Goal: Information Seeking & Learning: Learn about a topic

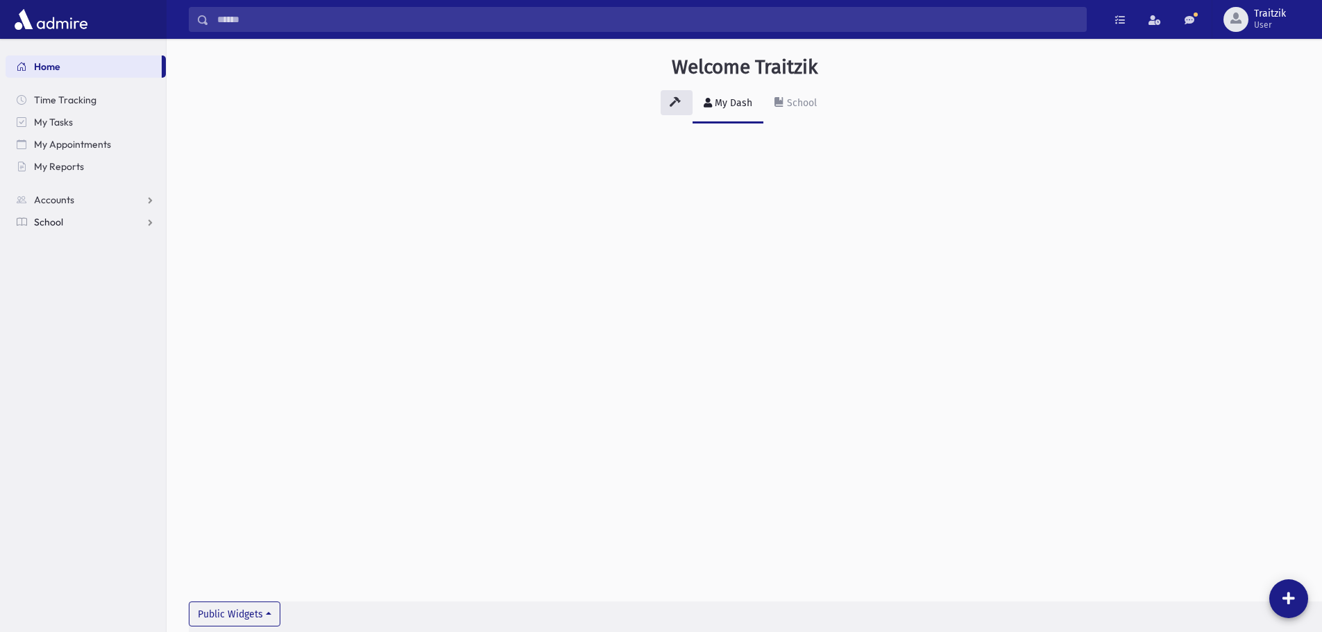
click at [54, 226] on span "School" at bounding box center [48, 222] width 29 height 12
click at [74, 246] on span "Students" at bounding box center [61, 244] width 38 height 12
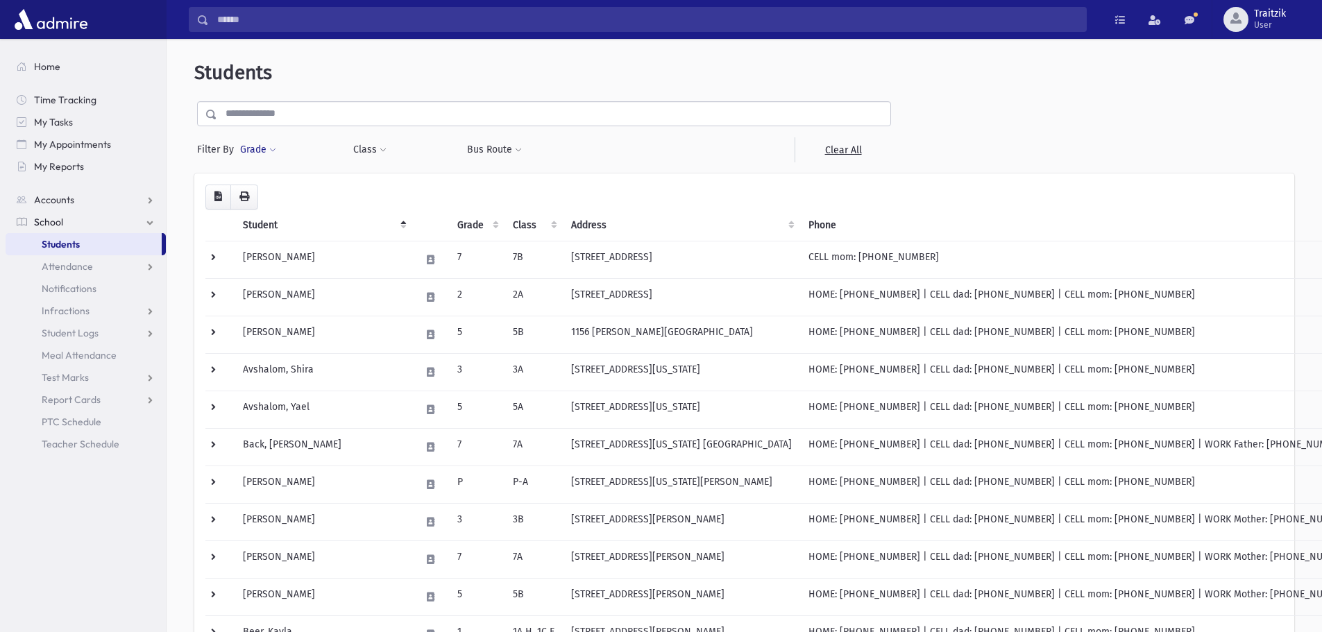
click at [275, 149] on span at bounding box center [272, 150] width 7 height 8
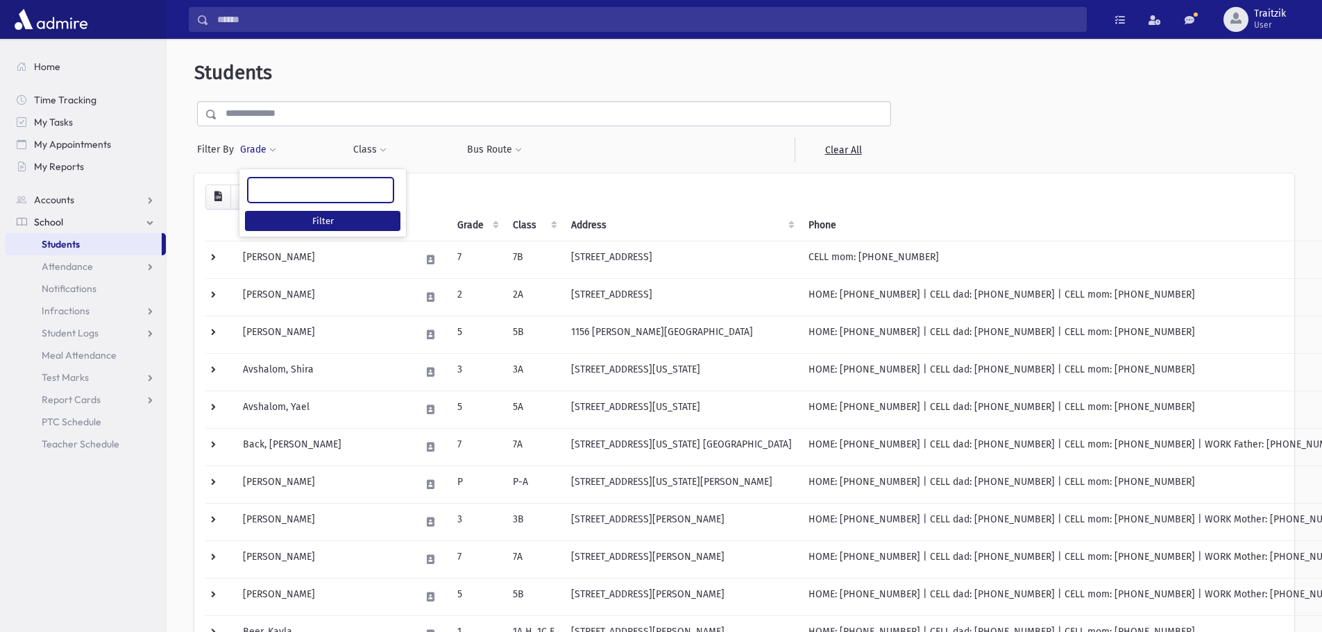
click at [268, 189] on ul at bounding box center [321, 188] width 144 height 21
type input "*"
select select "*"
click at [361, 152] on button "Class" at bounding box center [370, 149] width 35 height 25
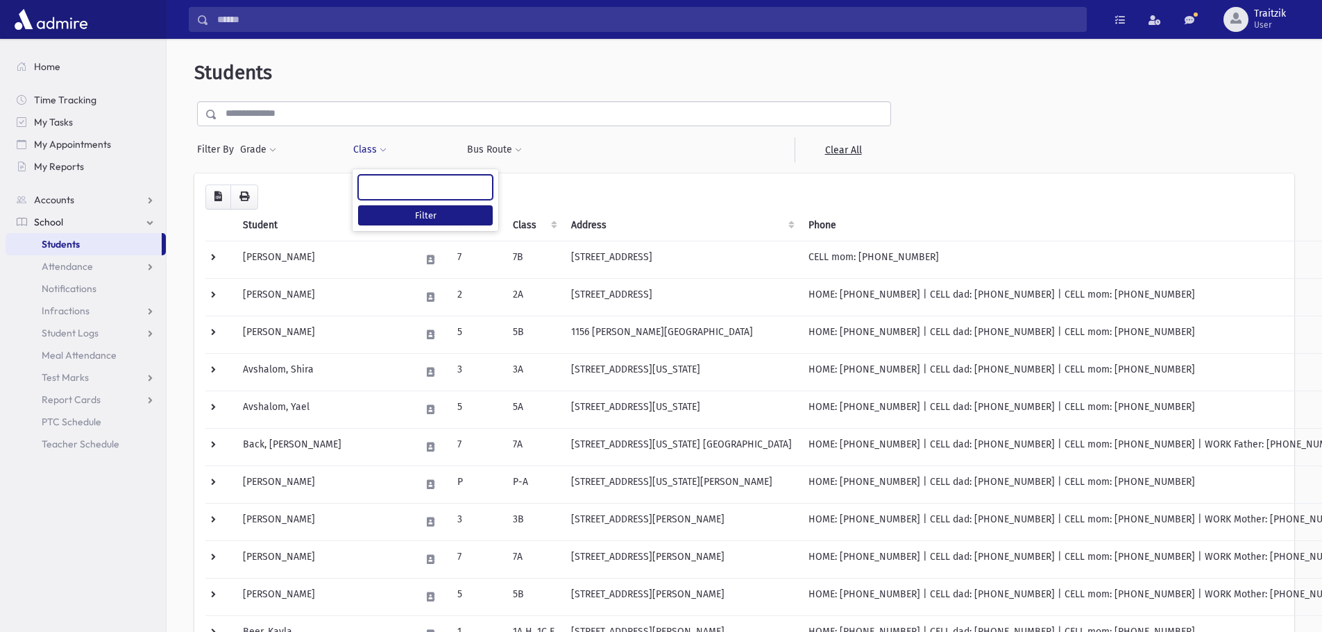
click at [398, 185] on ul at bounding box center [425, 186] width 133 height 21
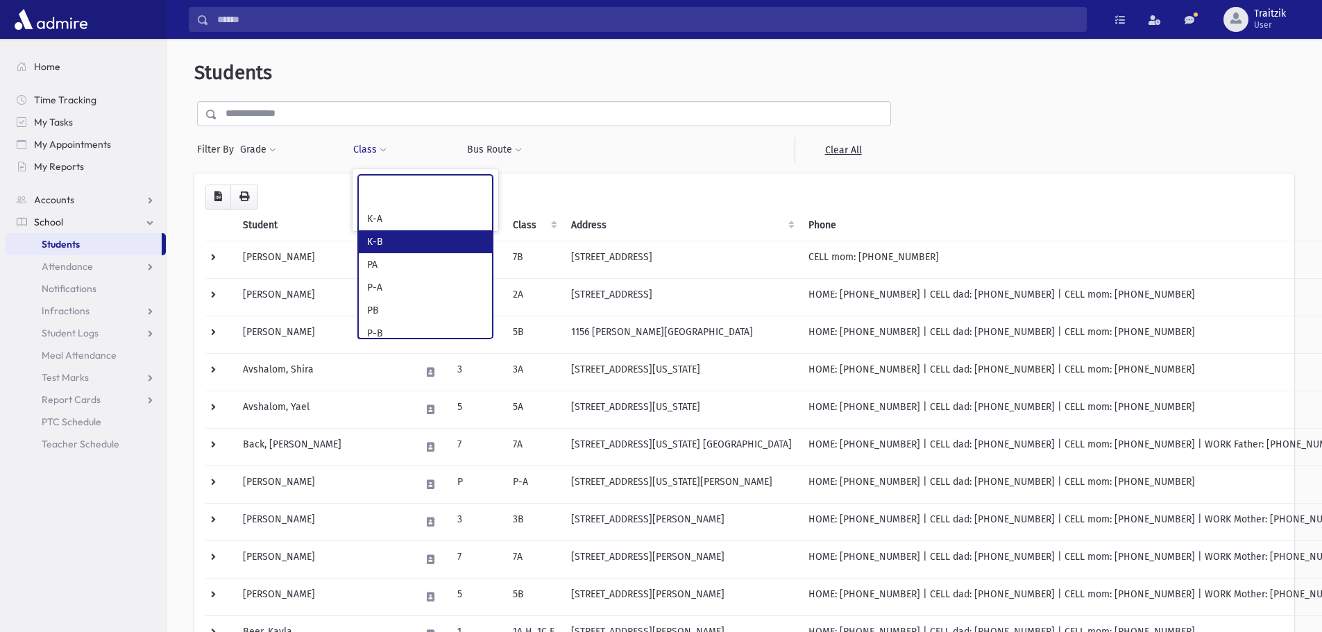
select select "**"
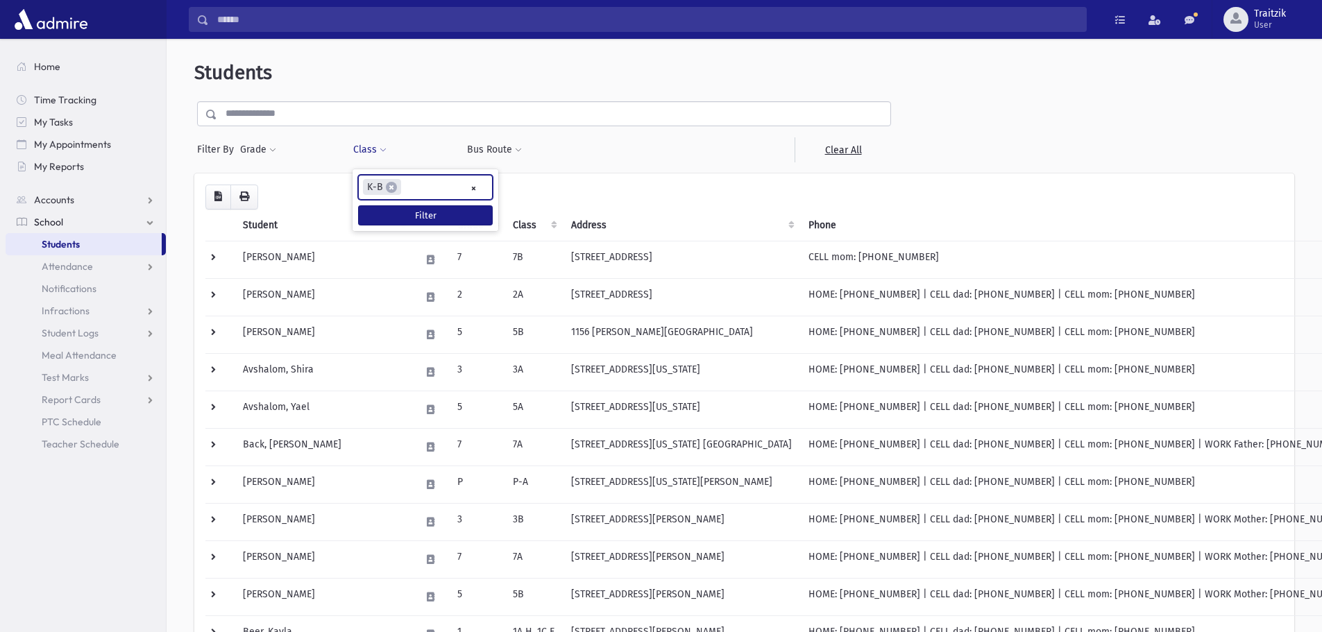
scroll to position [24, 0]
click at [416, 219] on button "Filter" at bounding box center [425, 215] width 135 height 20
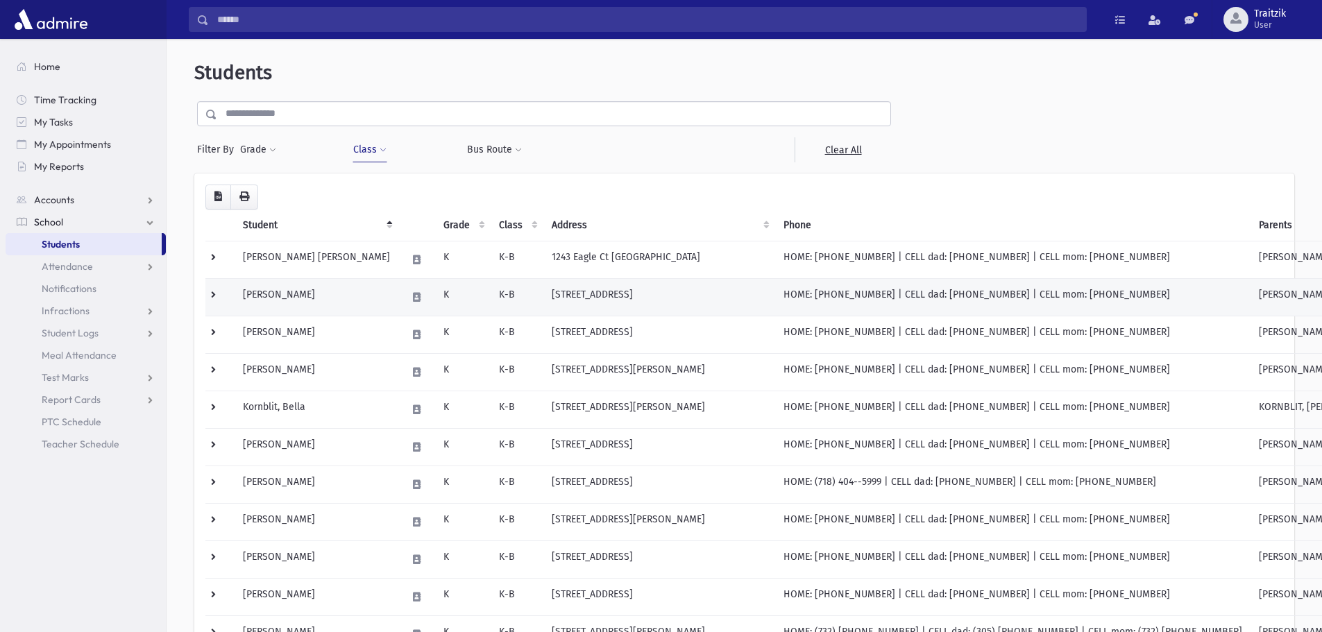
click at [775, 290] on td "HOME: (347) 876-7586 | CELL dad: (917) 580-2514 | CELL mom: (347) 876-7586" at bounding box center [1013, 296] width 476 height 37
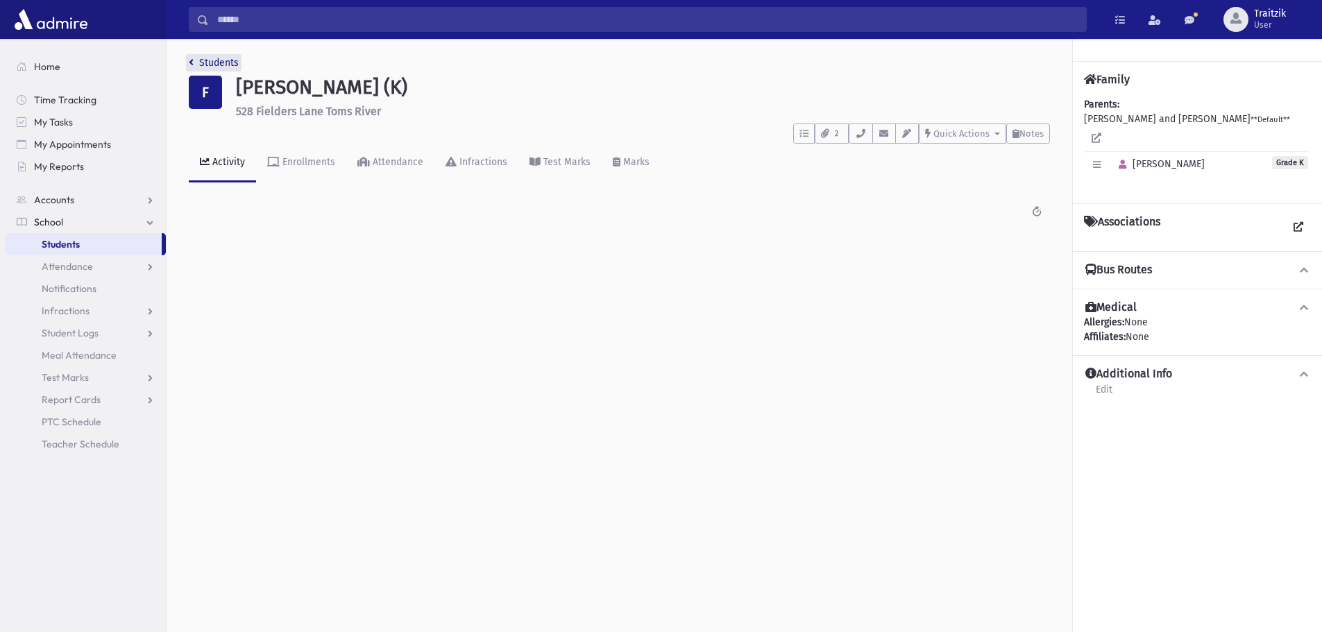
click at [191, 64] on icon "breadcrumb" at bounding box center [191, 63] width 5 height 10
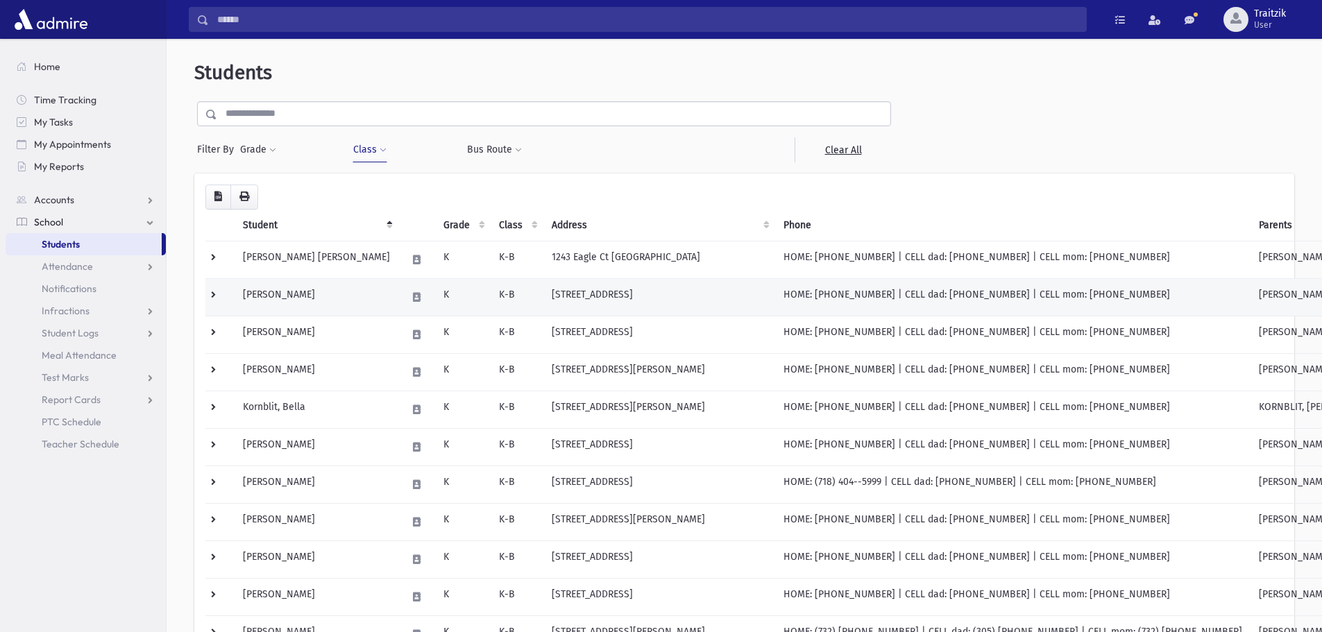
click at [544, 289] on td "[STREET_ADDRESS]" at bounding box center [660, 296] width 232 height 37
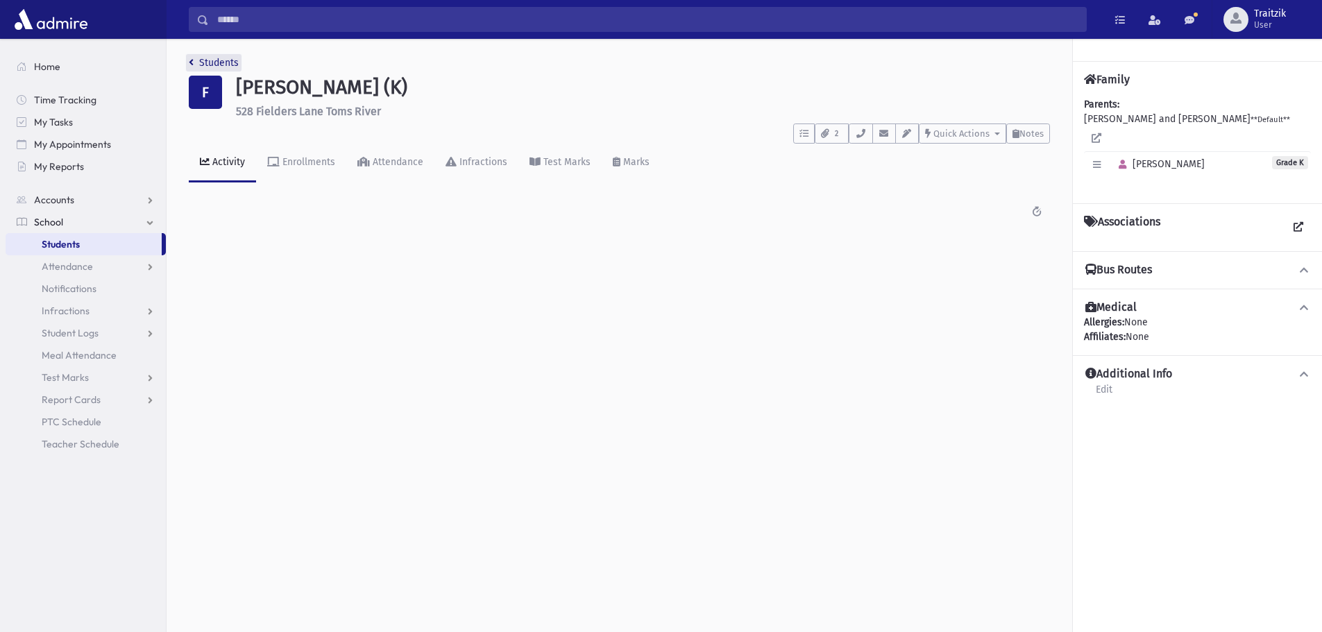
click at [190, 65] on icon "breadcrumb" at bounding box center [191, 63] width 5 height 10
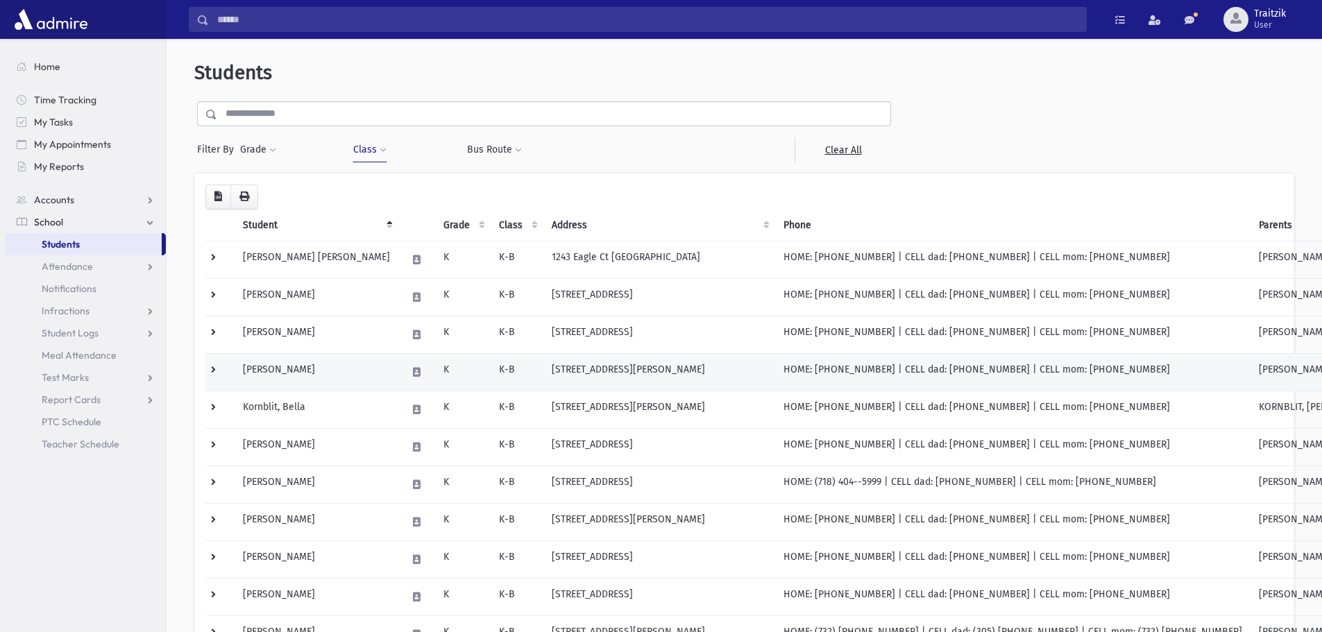
click at [317, 364] on td "[PERSON_NAME]" at bounding box center [317, 371] width 164 height 37
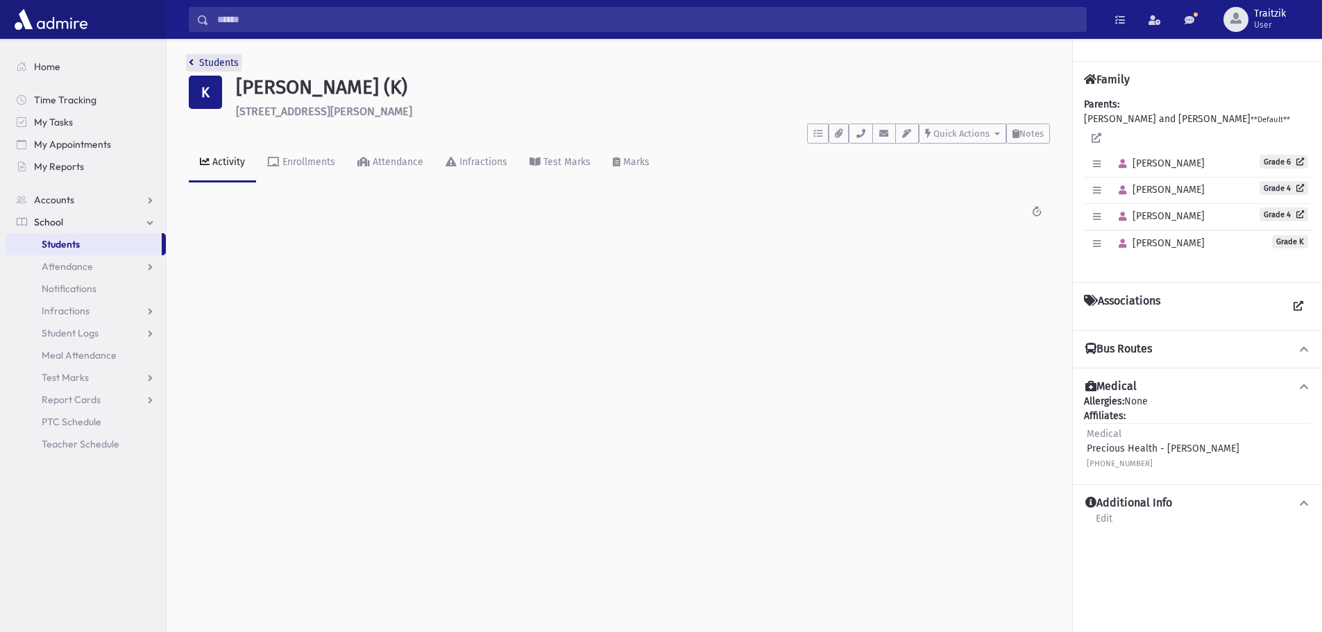
click at [194, 60] on link "Students" at bounding box center [214, 63] width 50 height 12
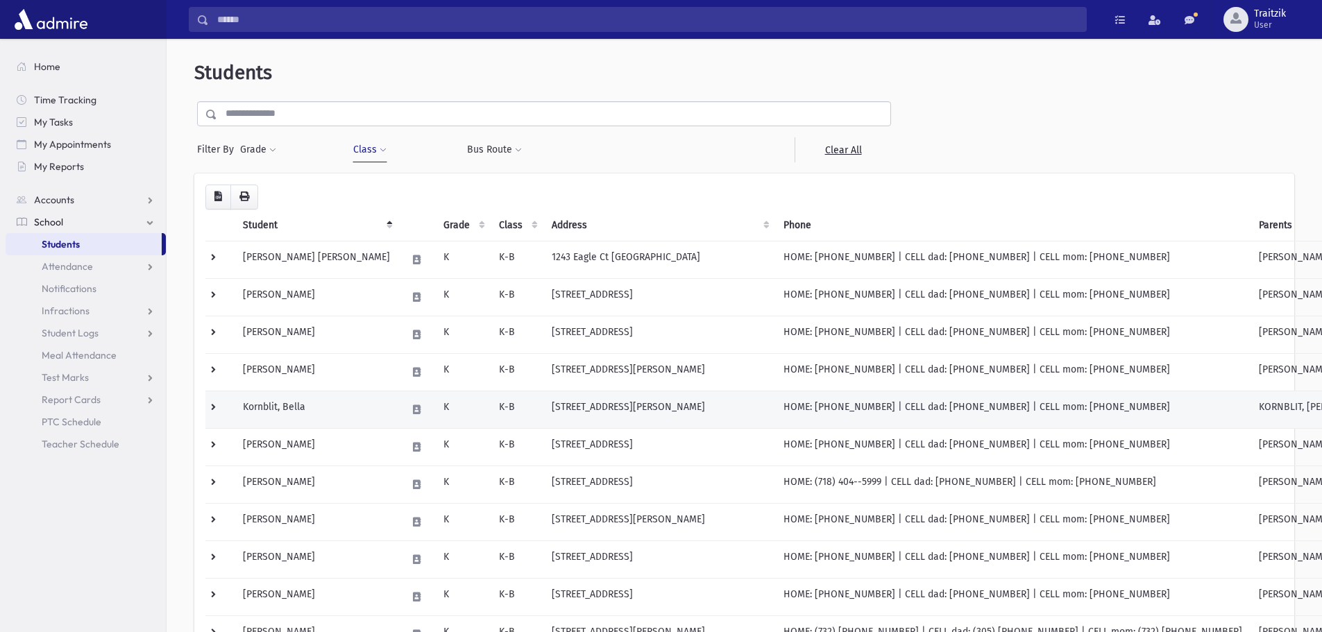
click at [333, 399] on td "Kornblit, Bella" at bounding box center [317, 409] width 164 height 37
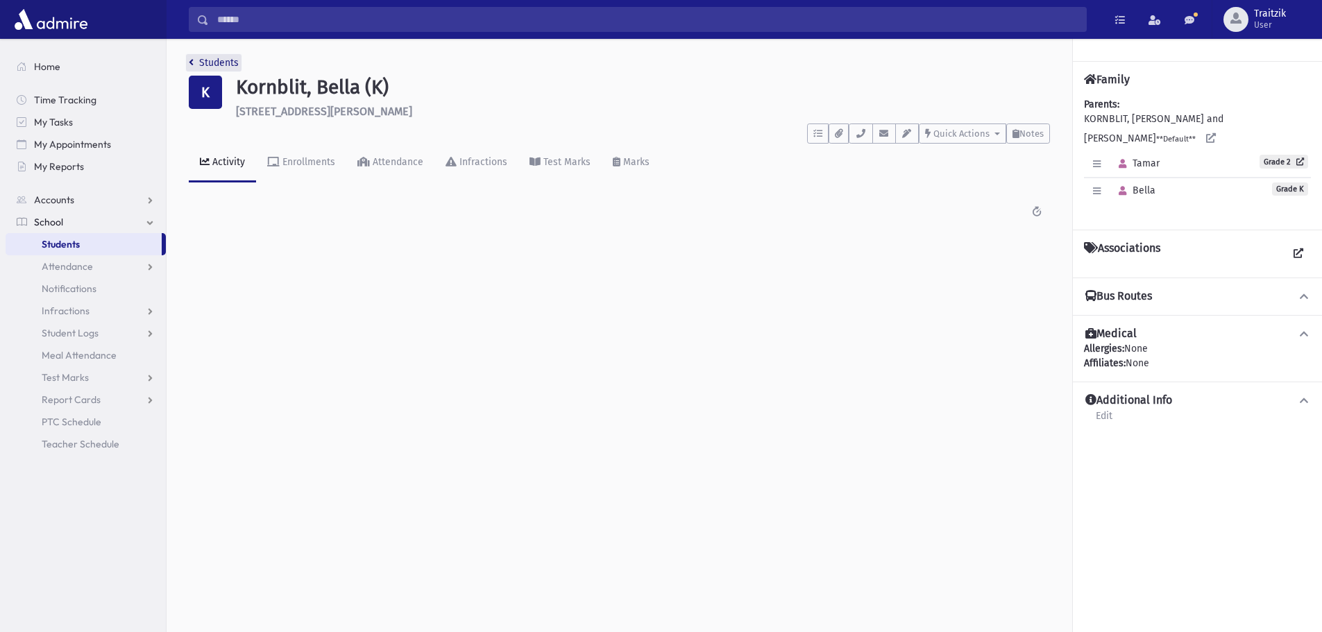
click at [192, 58] on icon "breadcrumb" at bounding box center [191, 63] width 5 height 10
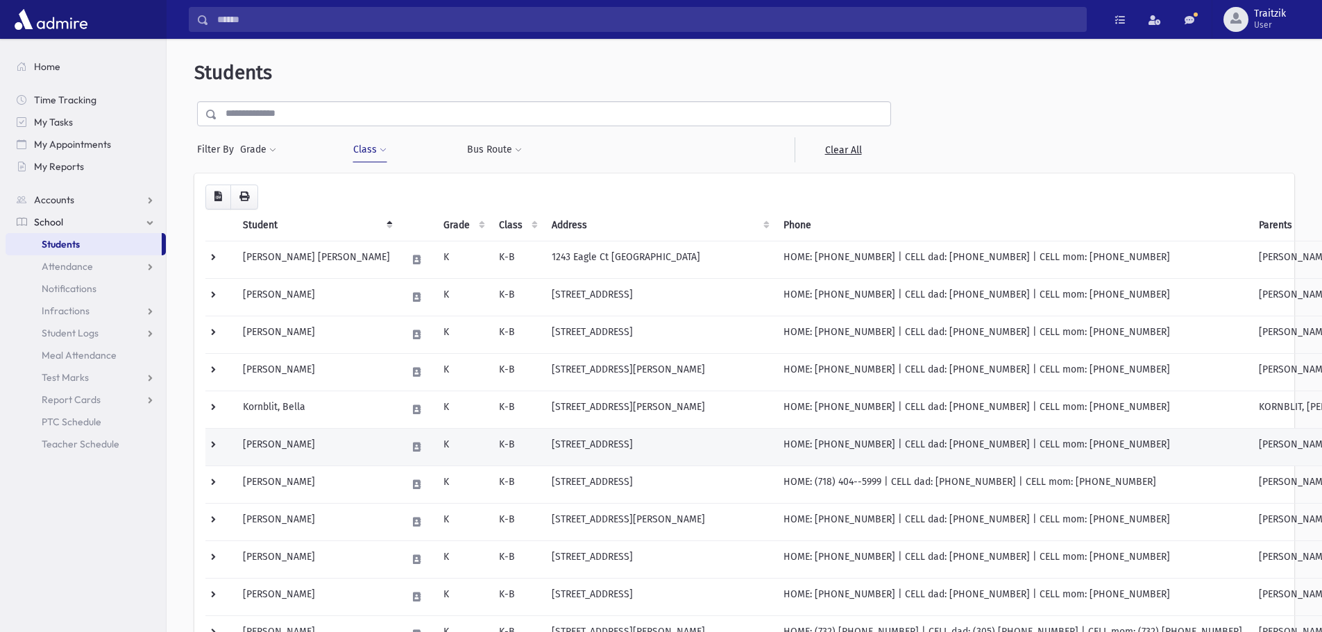
click at [306, 448] on td "Lopian, Naomi" at bounding box center [317, 446] width 164 height 37
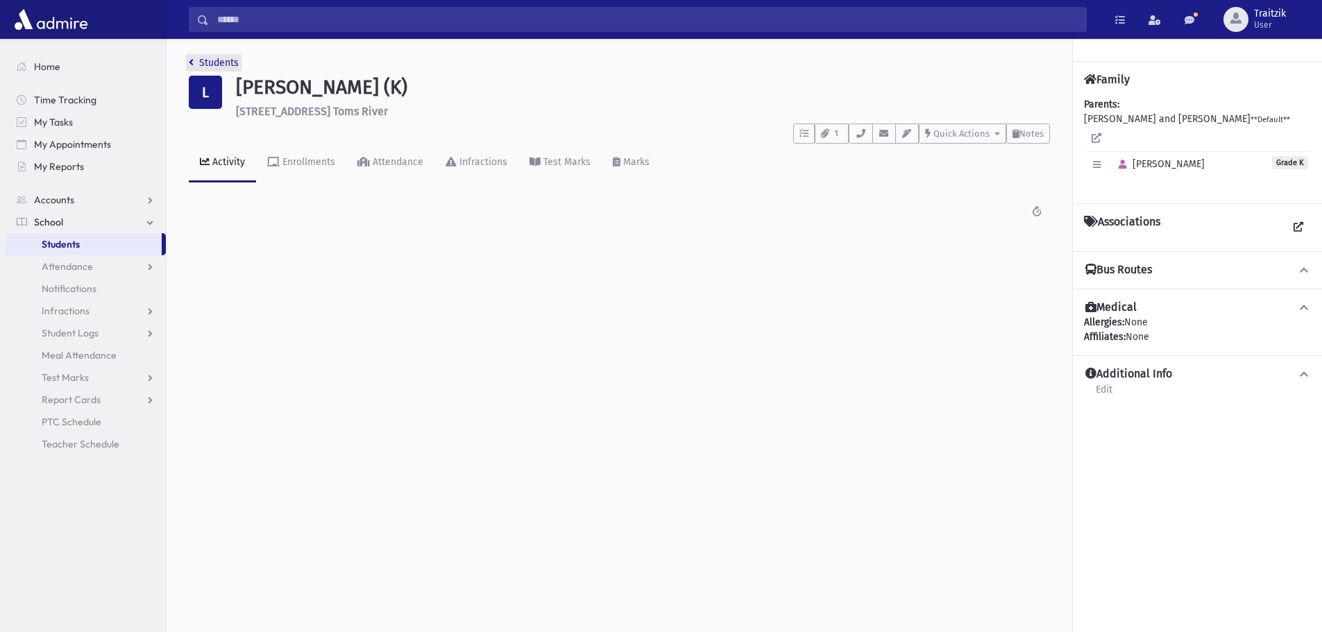
click at [196, 60] on link "Students" at bounding box center [214, 63] width 50 height 12
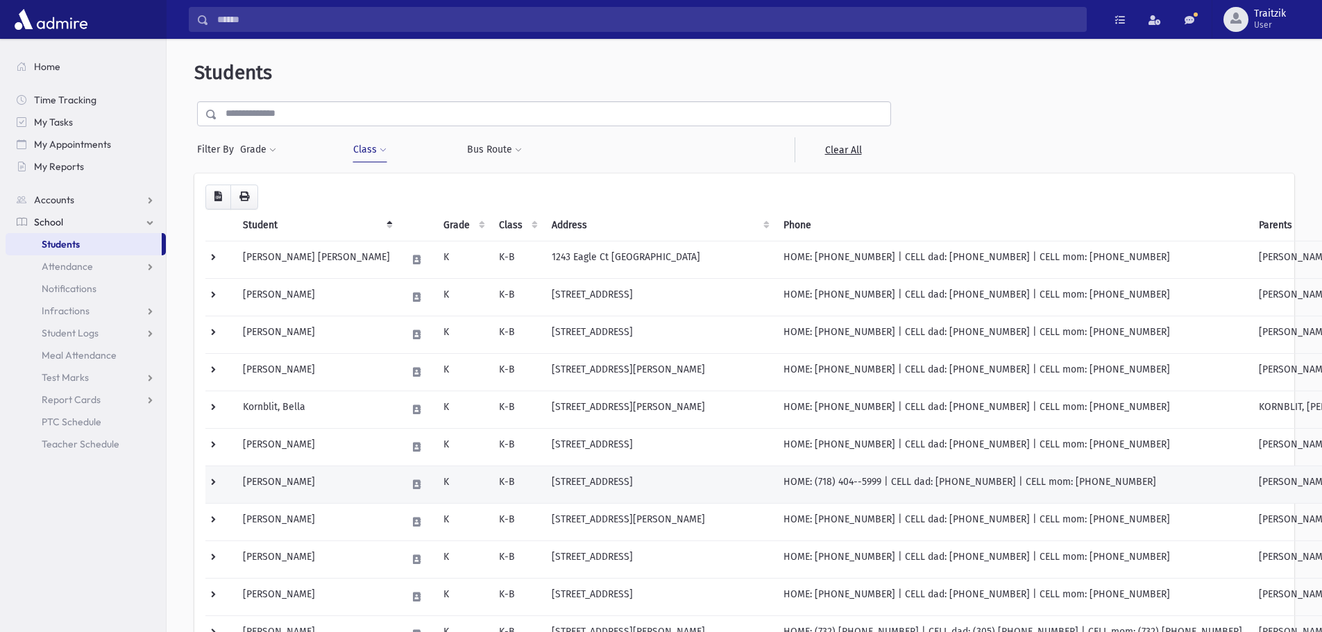
click at [398, 485] on td at bounding box center [416, 484] width 37 height 37
click at [312, 491] on td "[PERSON_NAME]" at bounding box center [317, 484] width 164 height 37
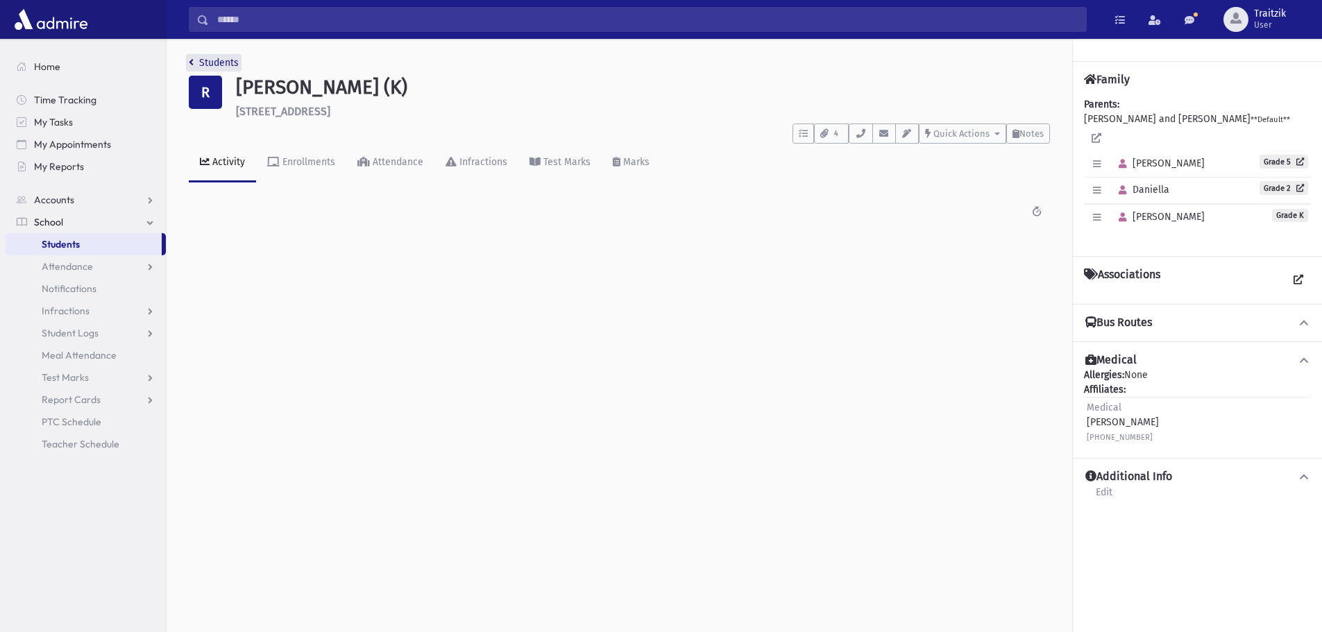
click at [191, 65] on icon "breadcrumb" at bounding box center [191, 63] width 5 height 10
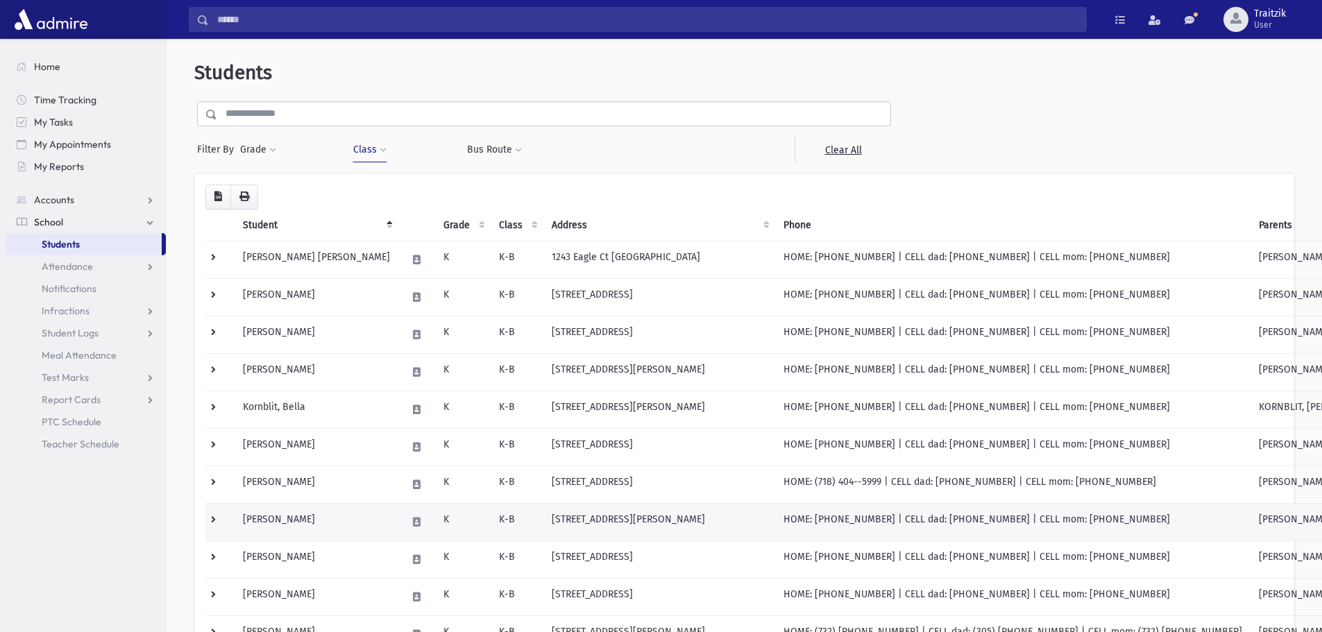
click at [319, 530] on td "[PERSON_NAME]" at bounding box center [317, 521] width 164 height 37
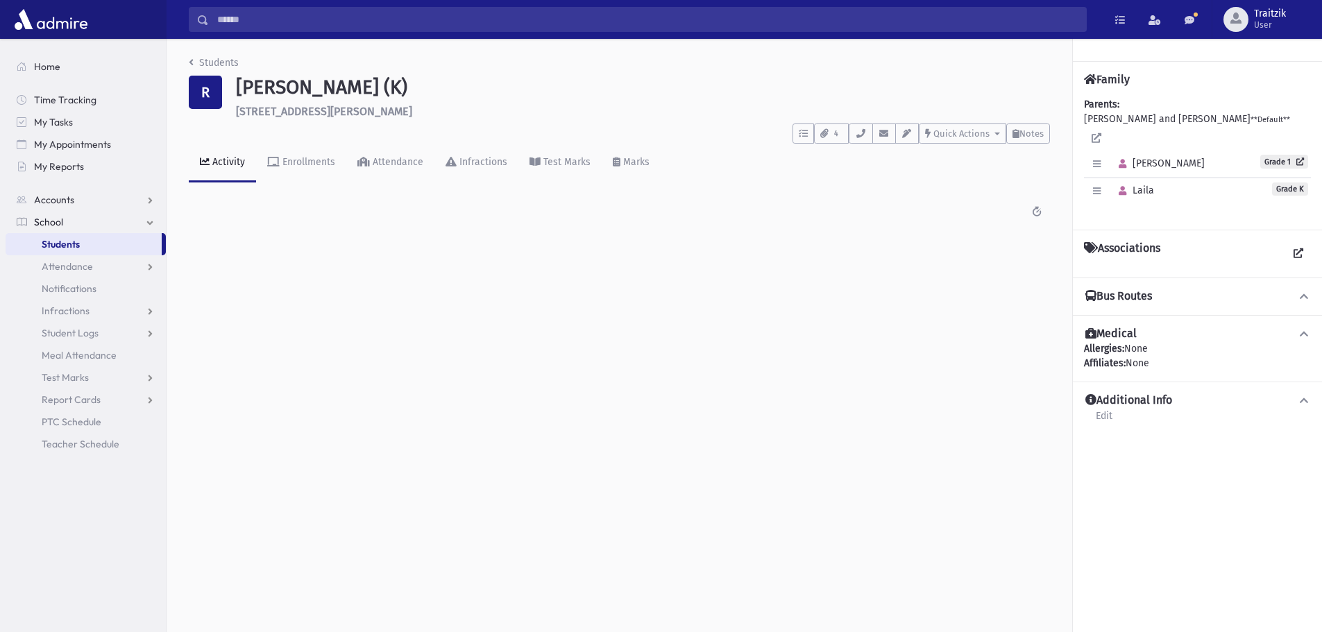
click at [1152, 185] on span "Laila" at bounding box center [1134, 191] width 42 height 12
click at [1120, 187] on icon "button" at bounding box center [1123, 191] width 8 height 9
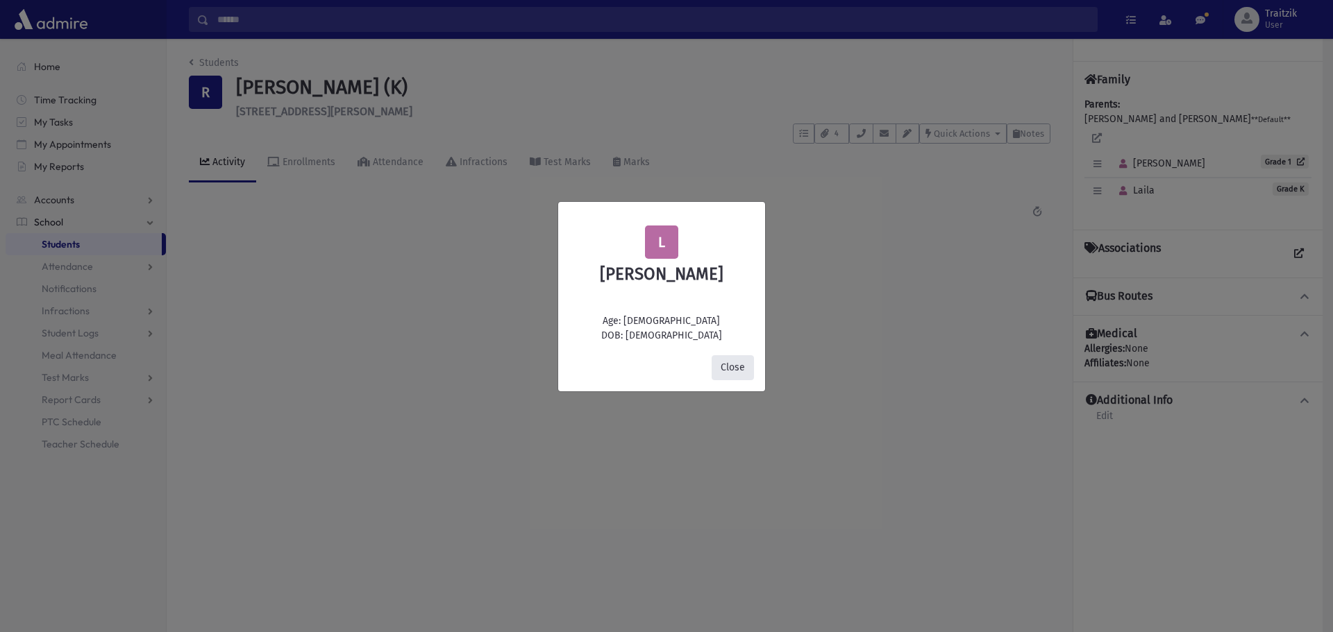
click at [729, 365] on button "Close" at bounding box center [733, 367] width 42 height 25
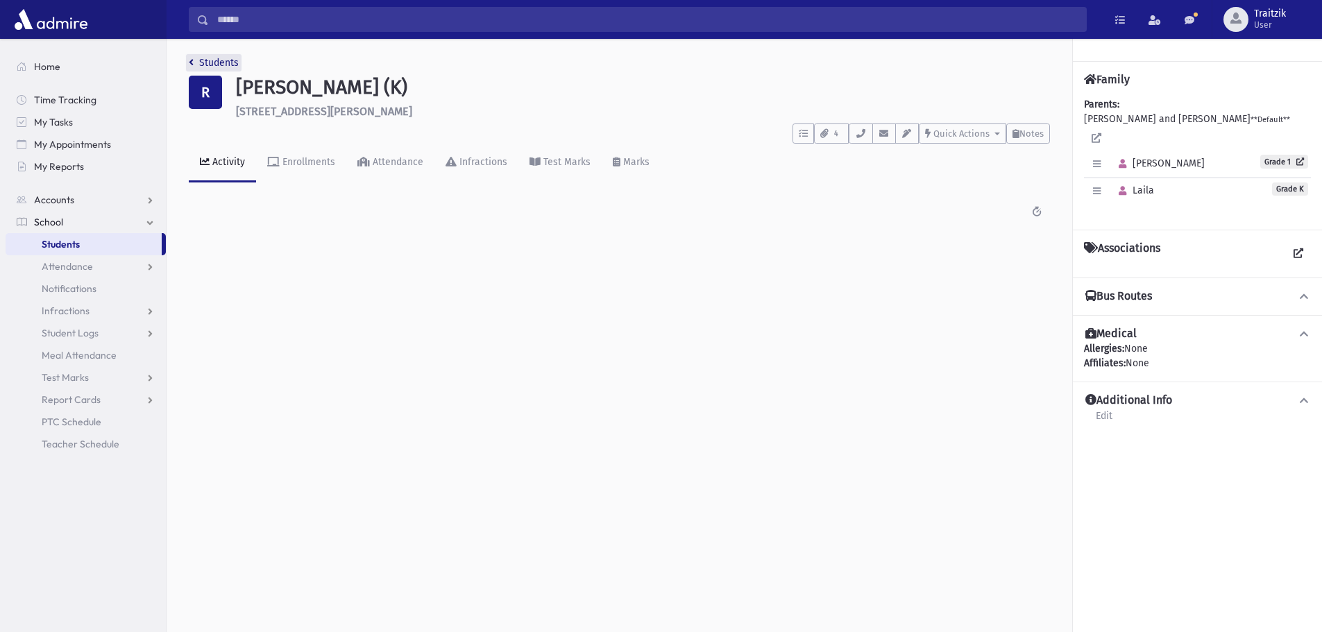
click at [193, 65] on icon "breadcrumb" at bounding box center [191, 63] width 5 height 10
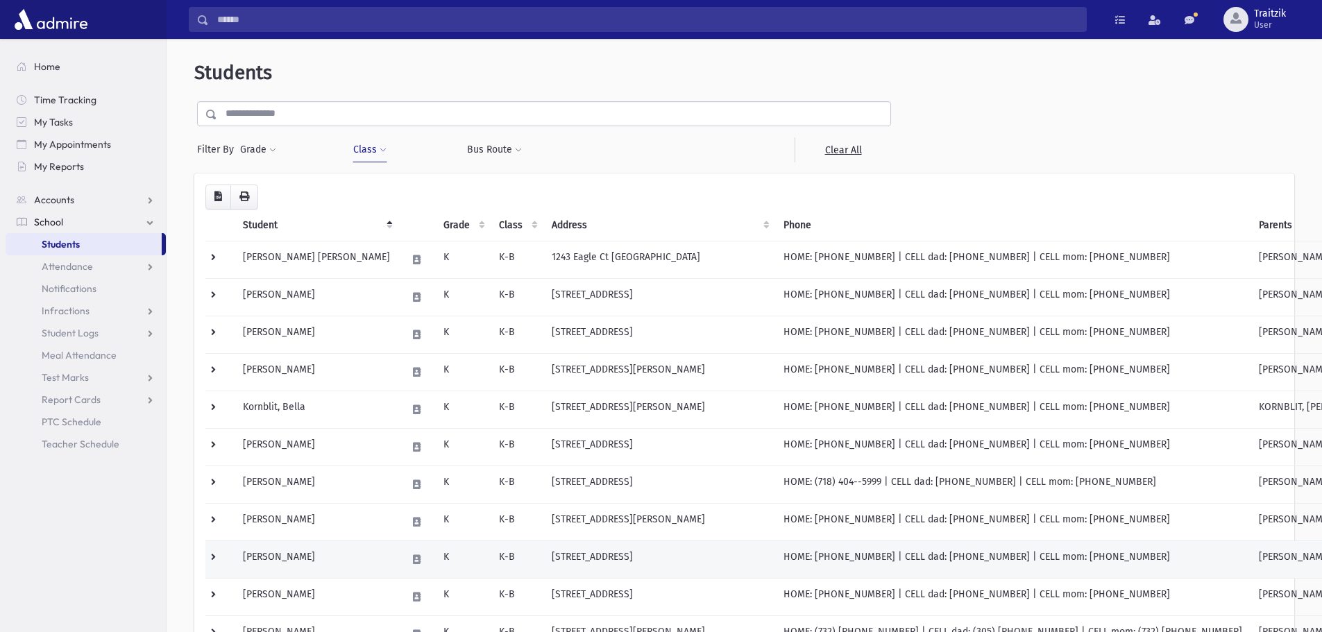
click at [398, 564] on td at bounding box center [416, 559] width 37 height 37
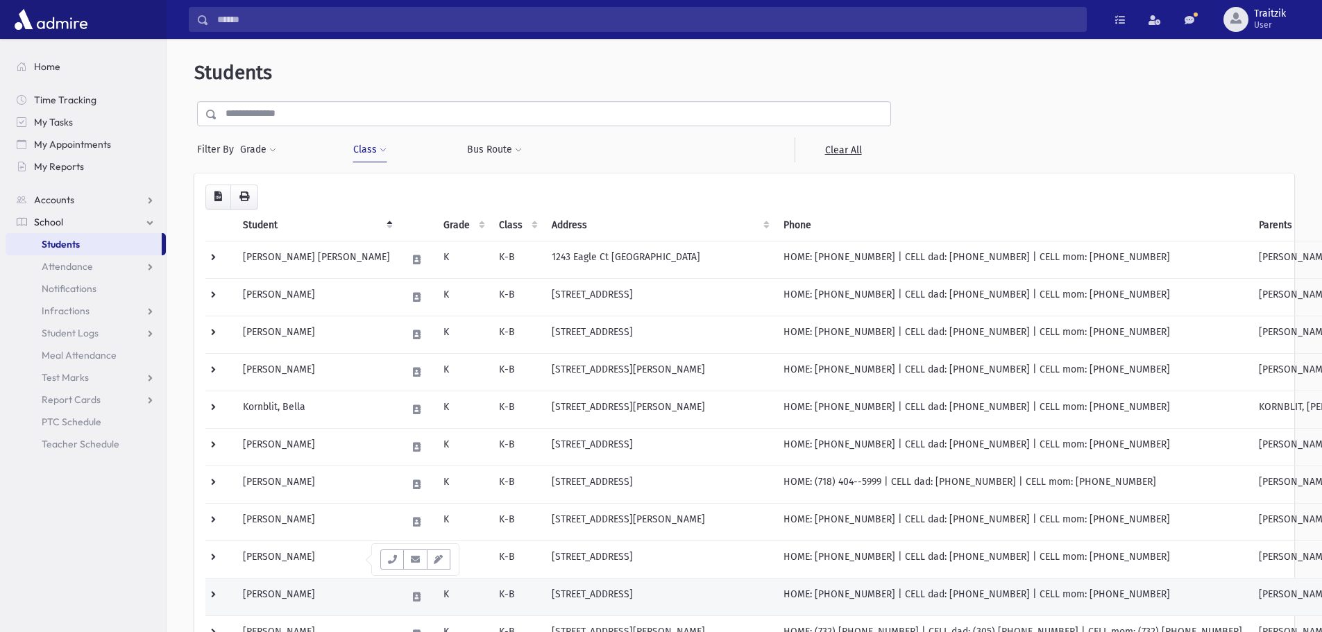
click at [280, 605] on td "[PERSON_NAME]" at bounding box center [317, 596] width 164 height 37
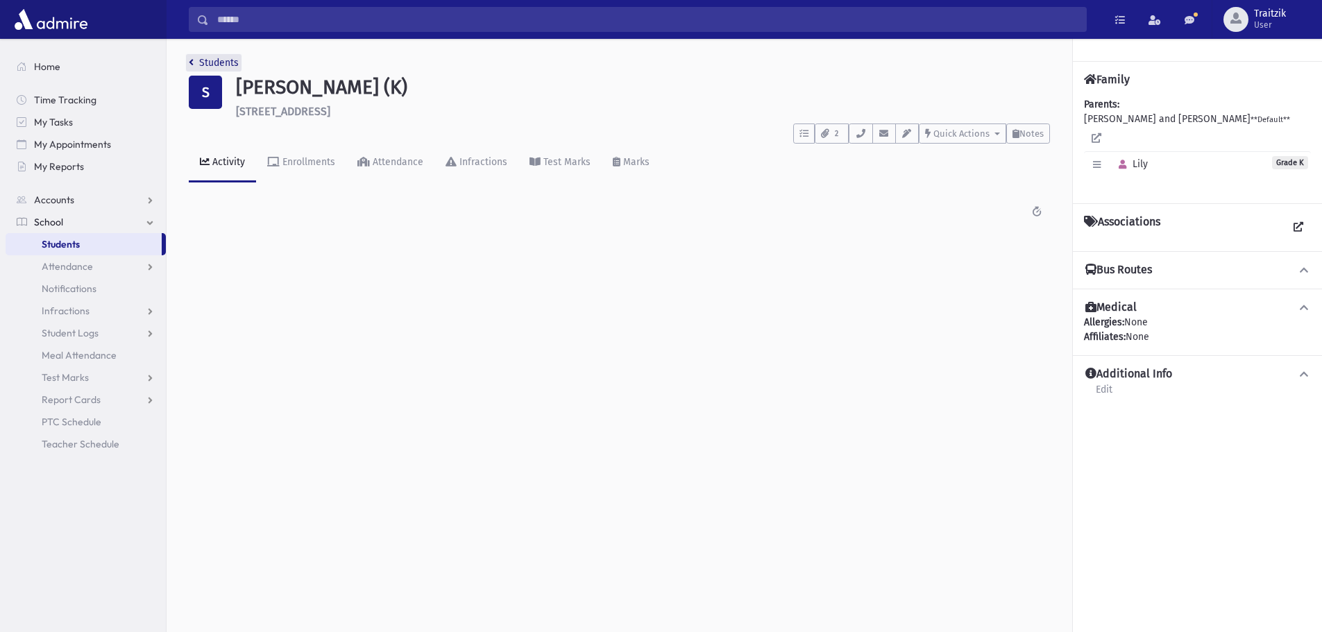
click at [191, 58] on icon "breadcrumb" at bounding box center [191, 63] width 5 height 10
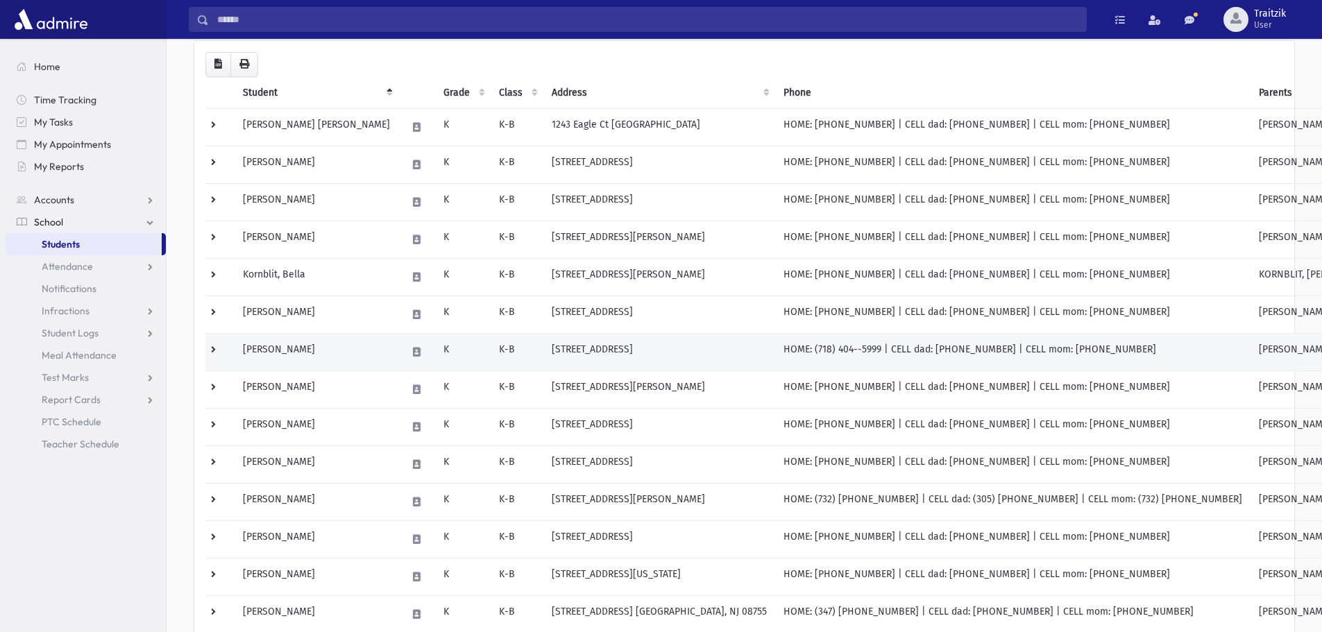
scroll to position [139, 0]
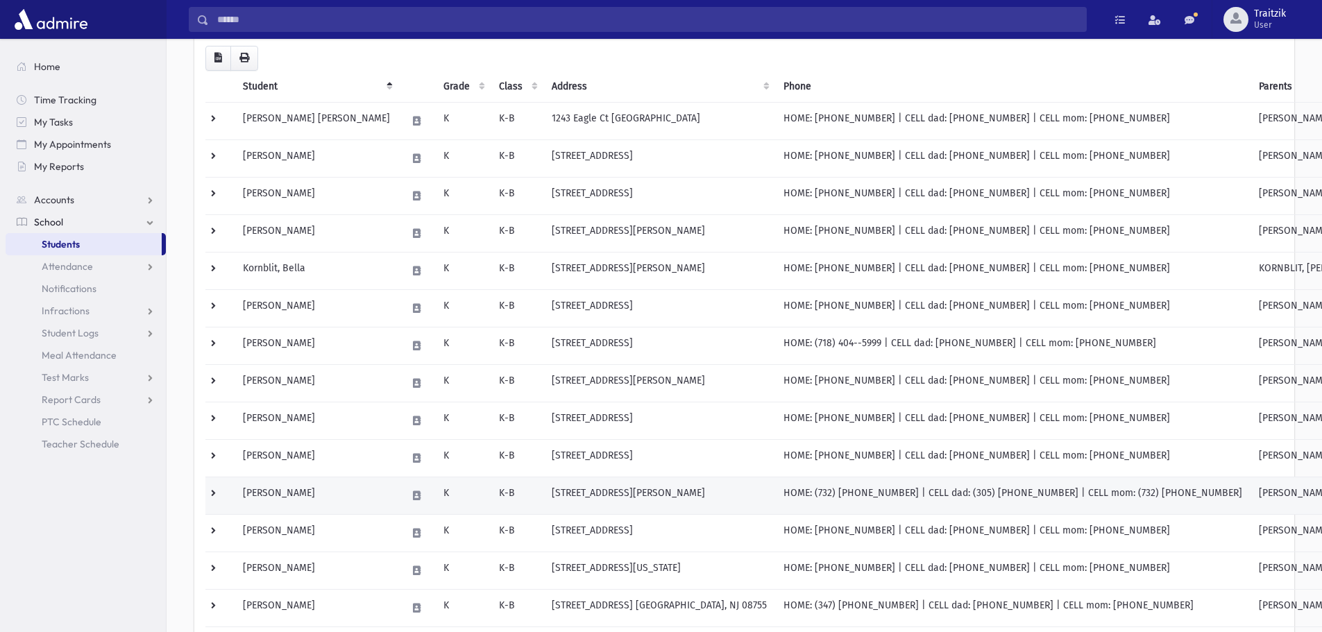
click at [335, 494] on td "[PERSON_NAME]" at bounding box center [317, 495] width 164 height 37
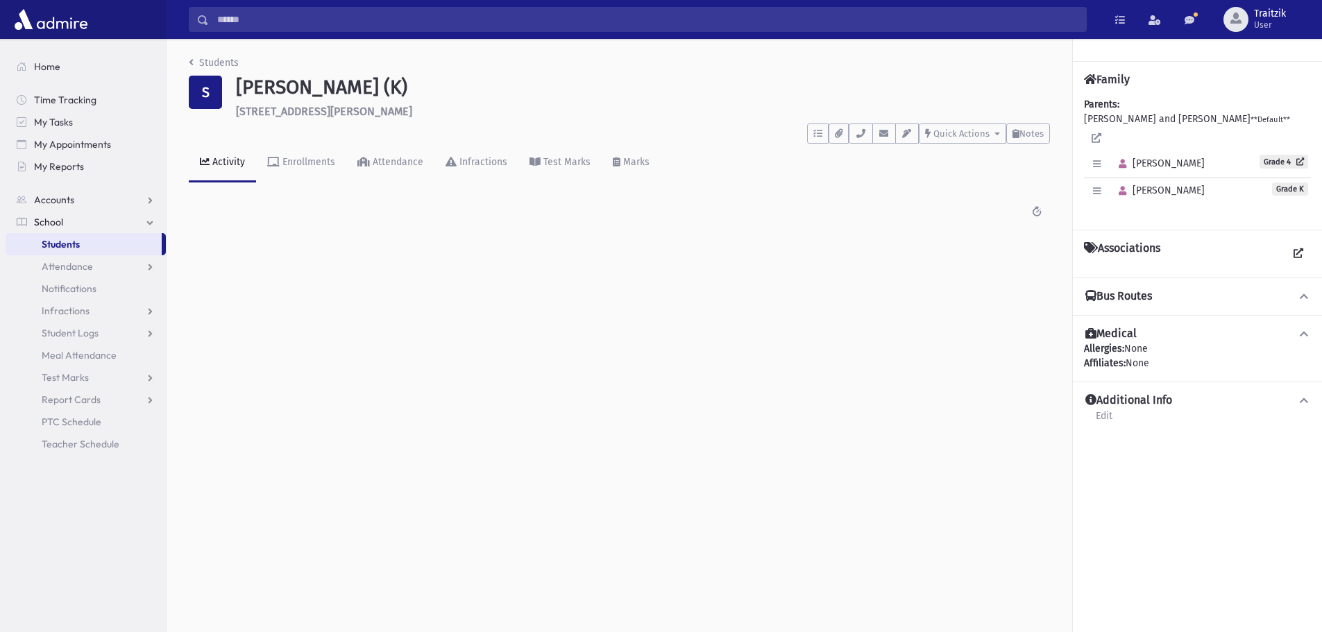
click at [193, 53] on div "Students S Sova, Rachel (K) 1150 Anthony Ct Lakewood **** To Do's No open tasks…" at bounding box center [620, 145] width 906 height 213
click at [192, 60] on icon "breadcrumb" at bounding box center [191, 63] width 5 height 10
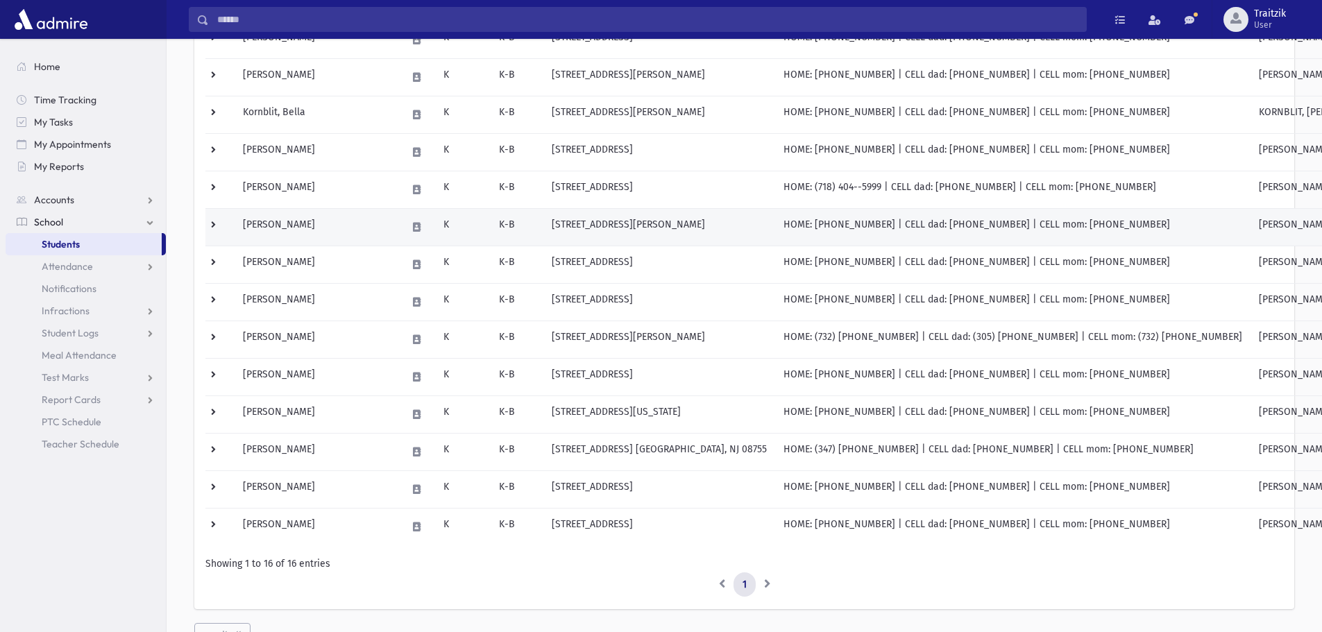
scroll to position [347, 0]
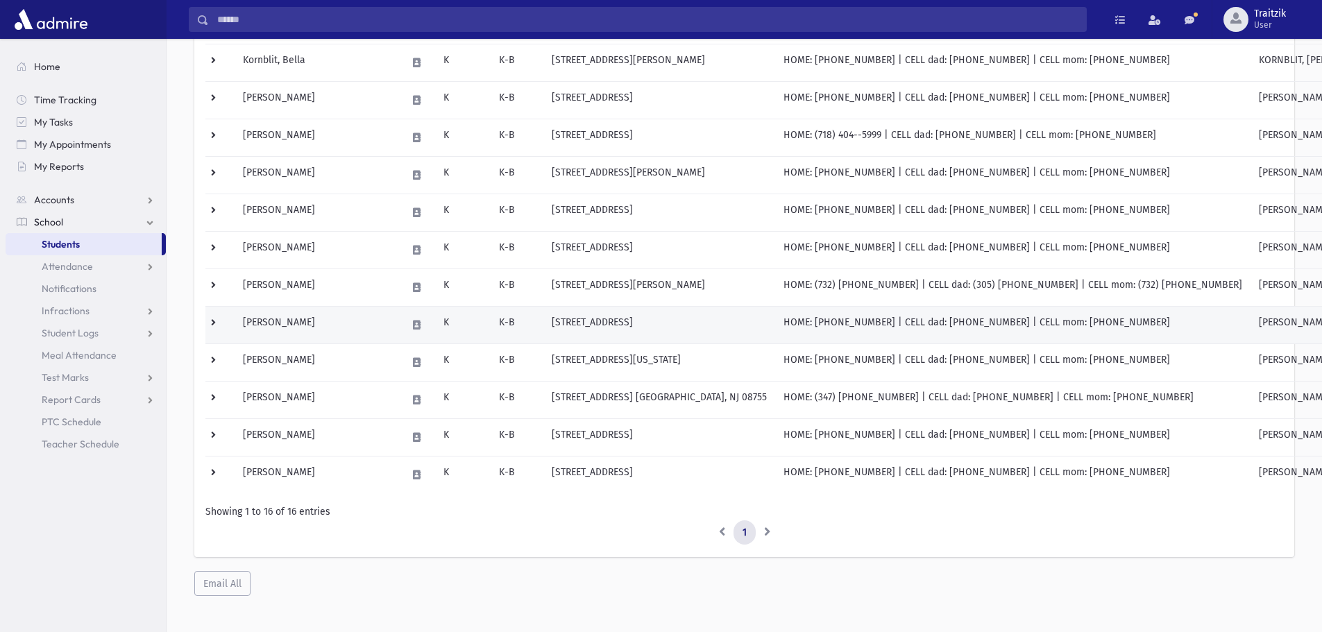
click at [313, 319] on td "[PERSON_NAME]" at bounding box center [317, 324] width 164 height 37
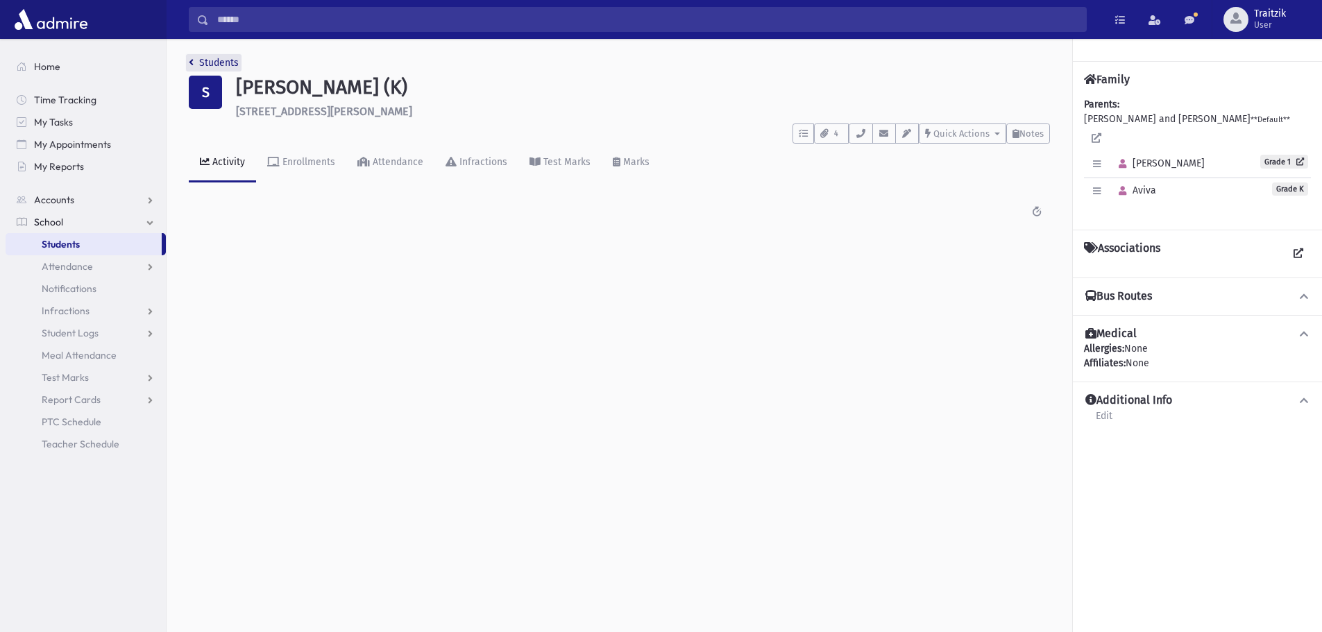
click at [190, 64] on icon "breadcrumb" at bounding box center [191, 63] width 5 height 10
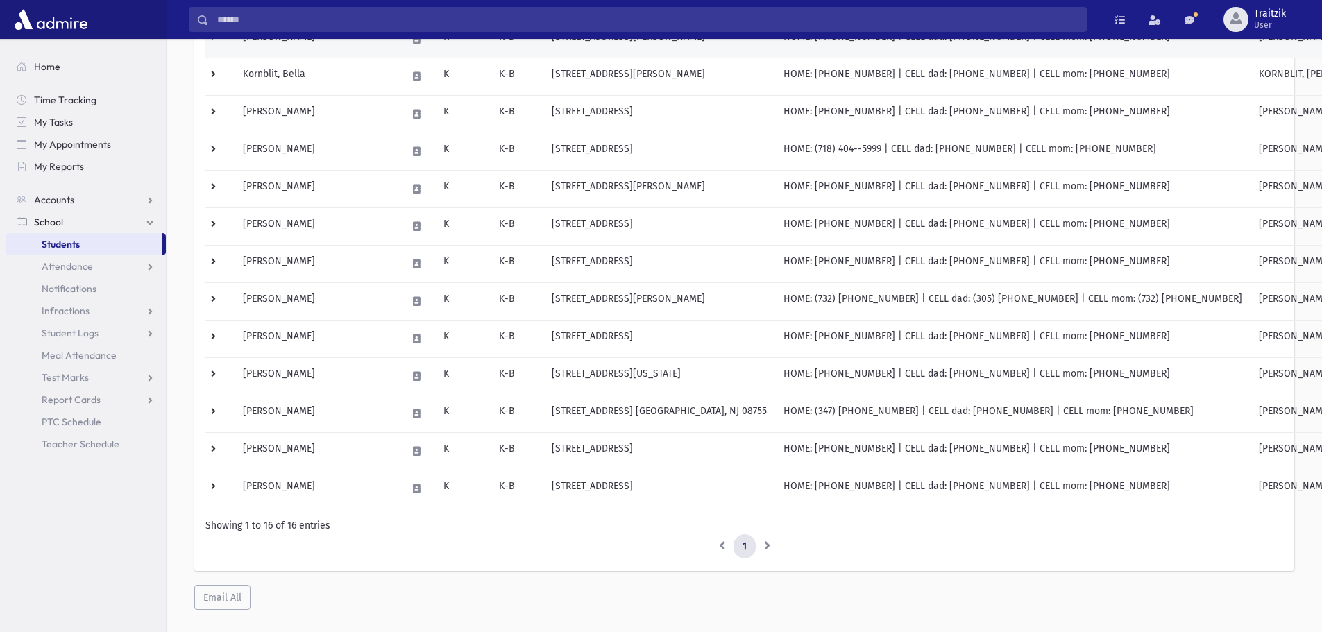
scroll to position [347, 0]
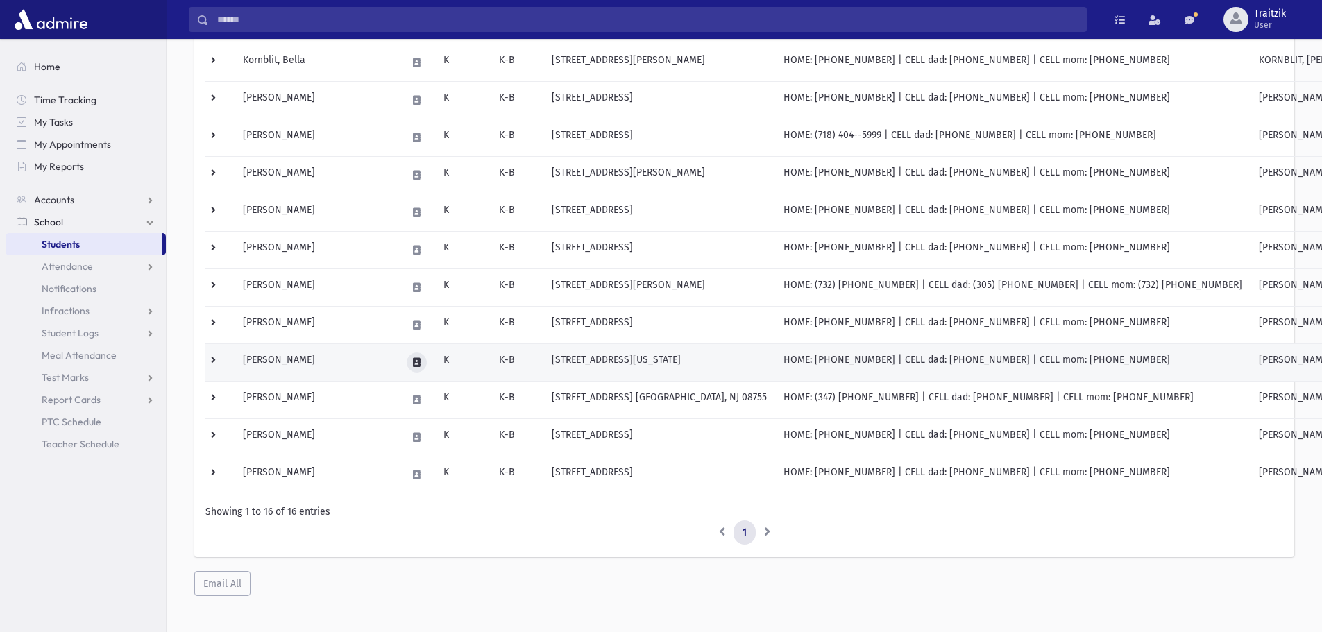
click at [407, 357] on button at bounding box center [417, 363] width 20 height 20
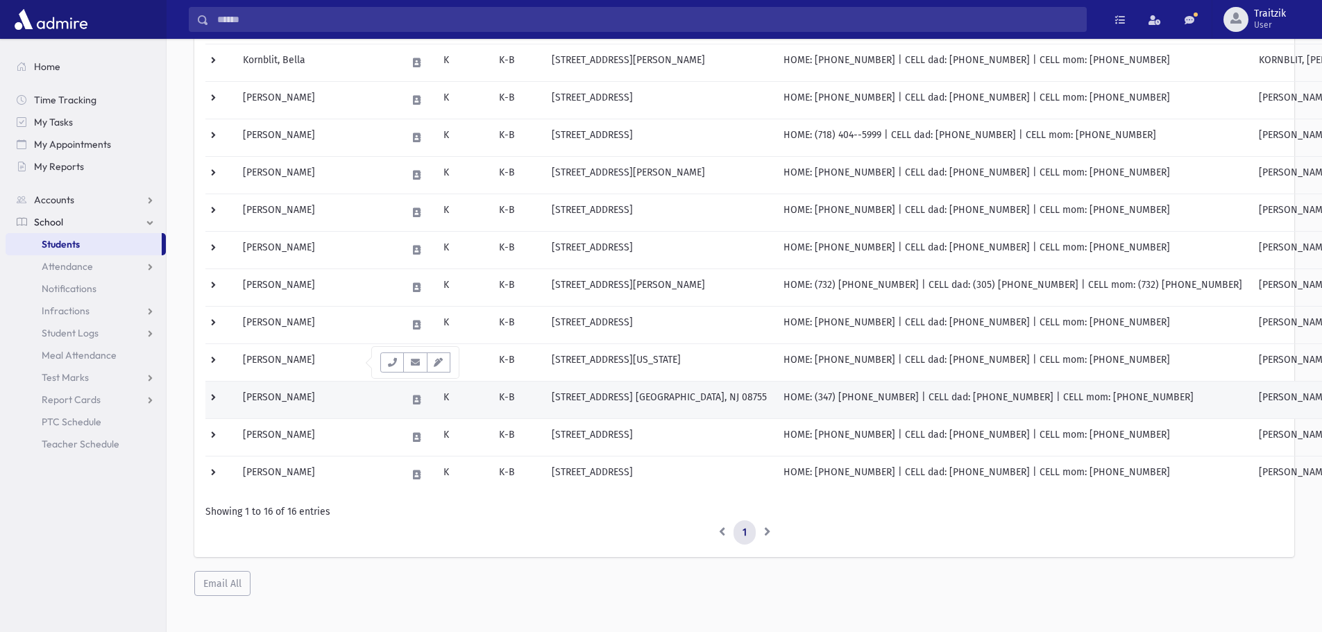
click at [491, 395] on td "K-B" at bounding box center [517, 399] width 53 height 37
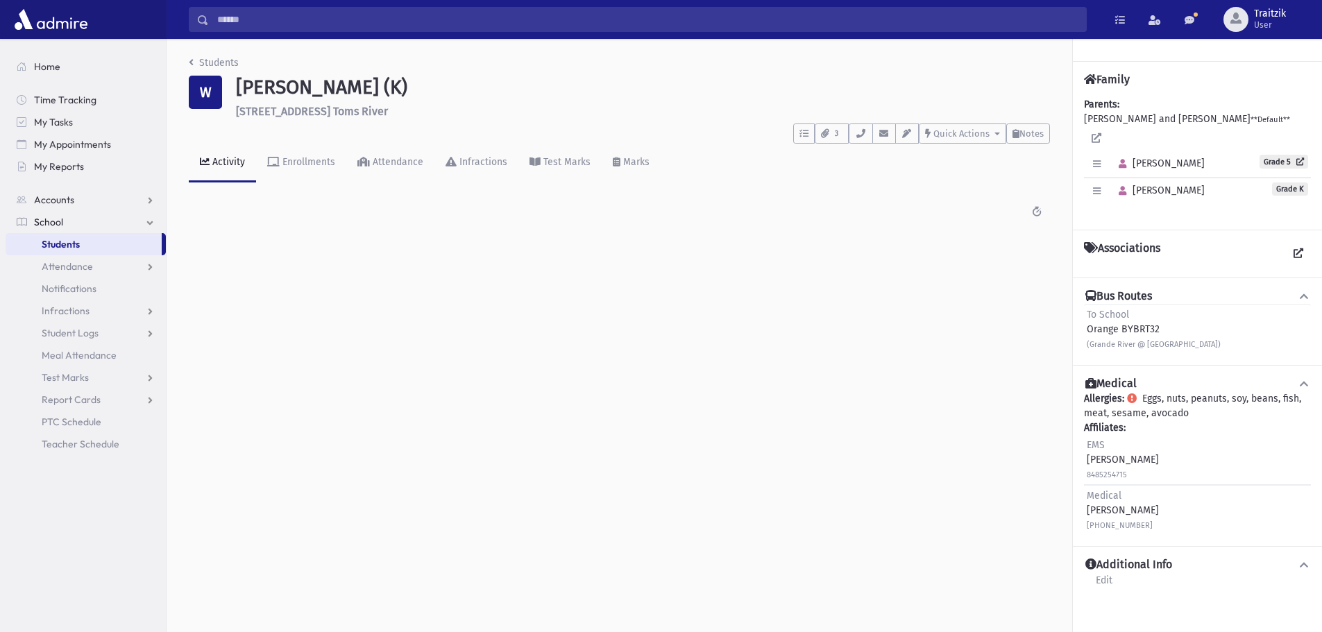
click at [187, 62] on div "Students W Weinberger, Leora (K) 268 Grande River Blvd. Toms River **** To Do's…" at bounding box center [620, 145] width 906 height 213
click at [192, 65] on icon "breadcrumb" at bounding box center [191, 63] width 5 height 10
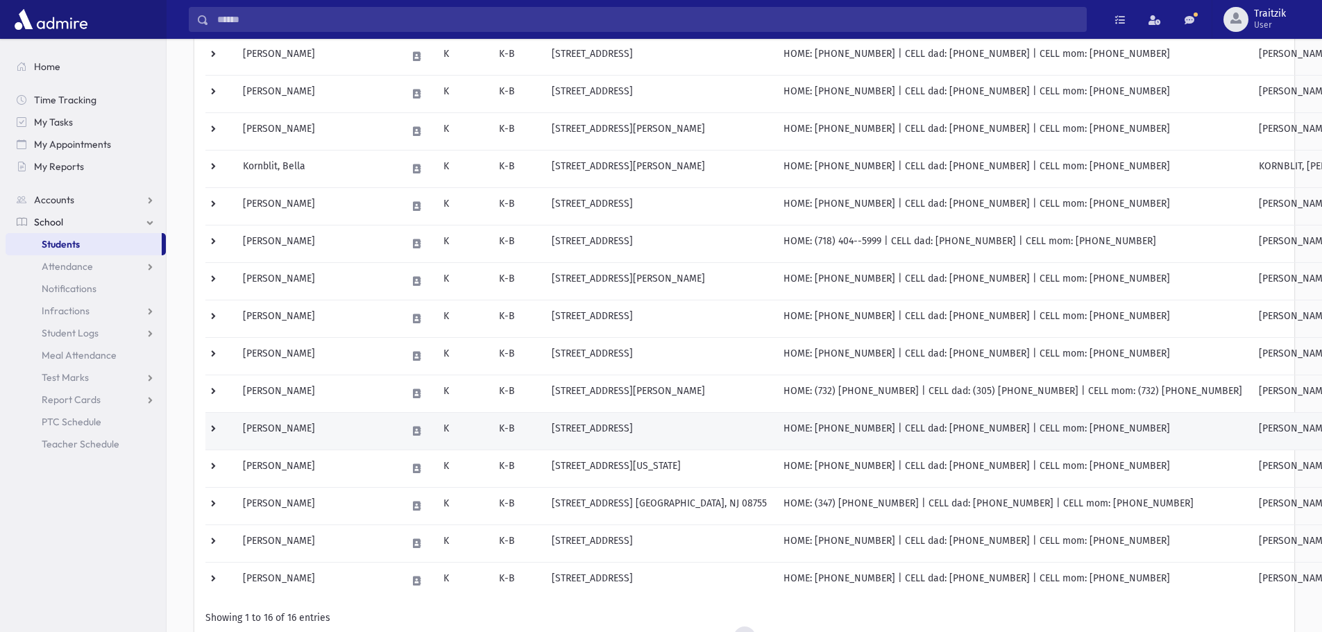
scroll to position [278, 0]
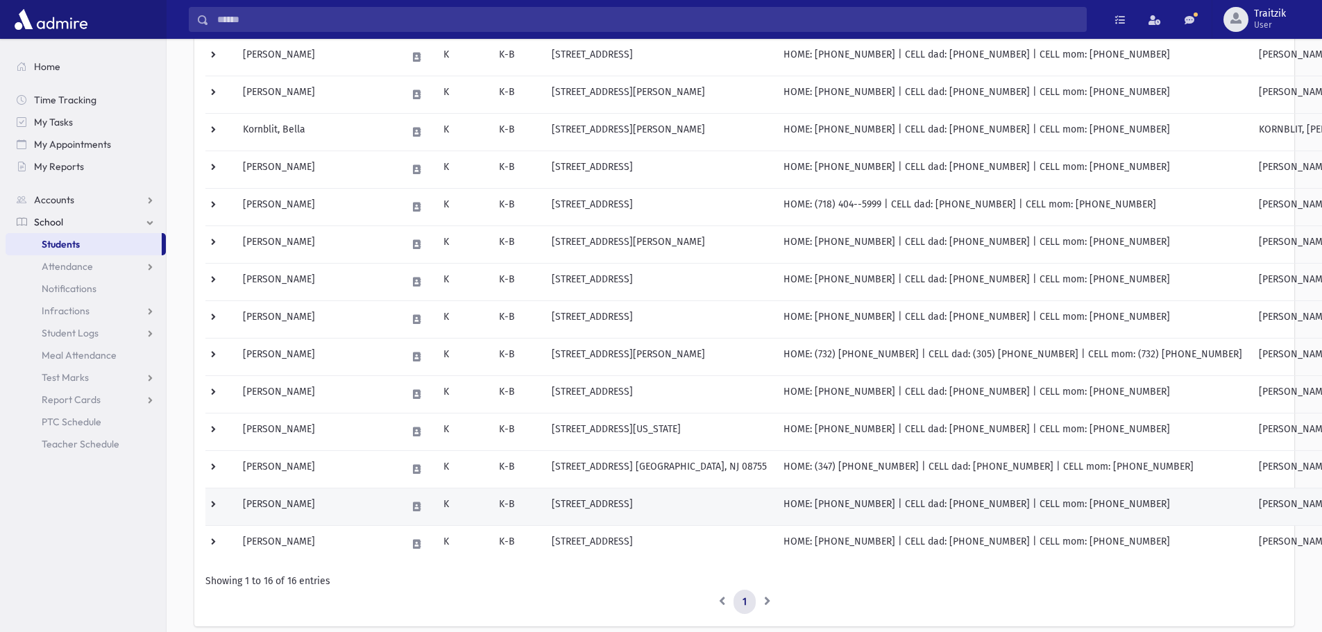
click at [328, 508] on td "[PERSON_NAME]" at bounding box center [317, 506] width 164 height 37
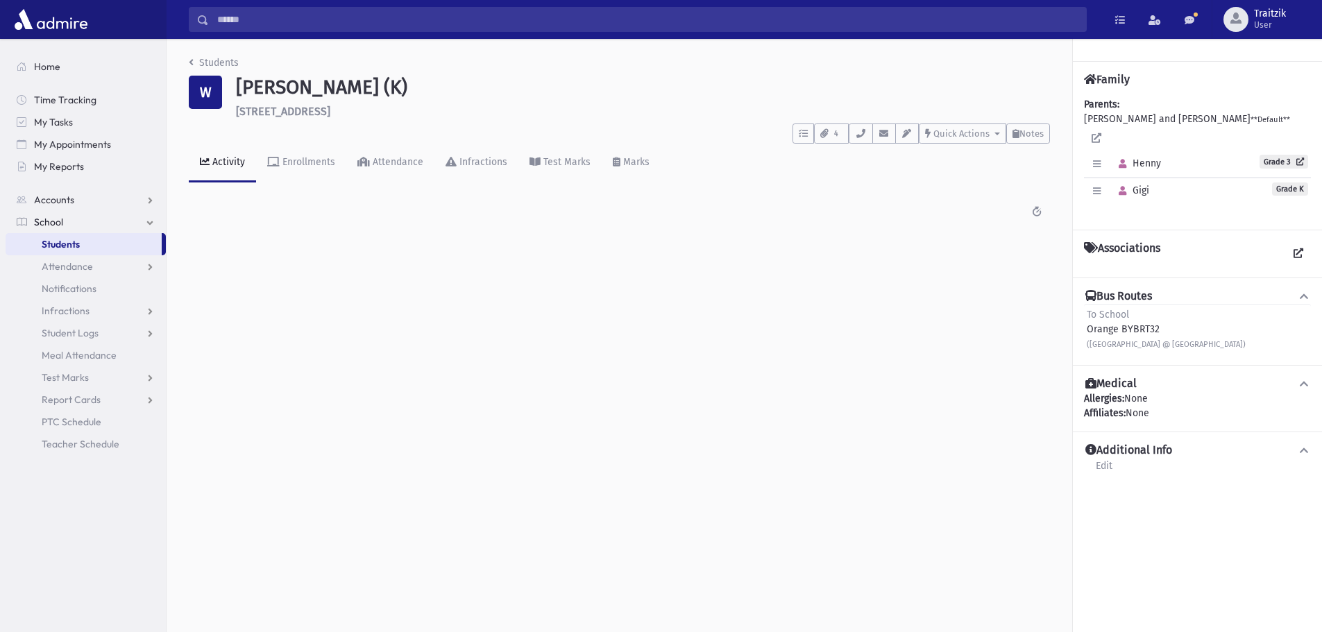
click at [188, 59] on div "Students W Weisz, Gigi (K) 3803 Galloping Hill Lane Toms River **** To Do's No …" at bounding box center [620, 145] width 906 height 213
click at [192, 62] on icon "breadcrumb" at bounding box center [191, 63] width 5 height 10
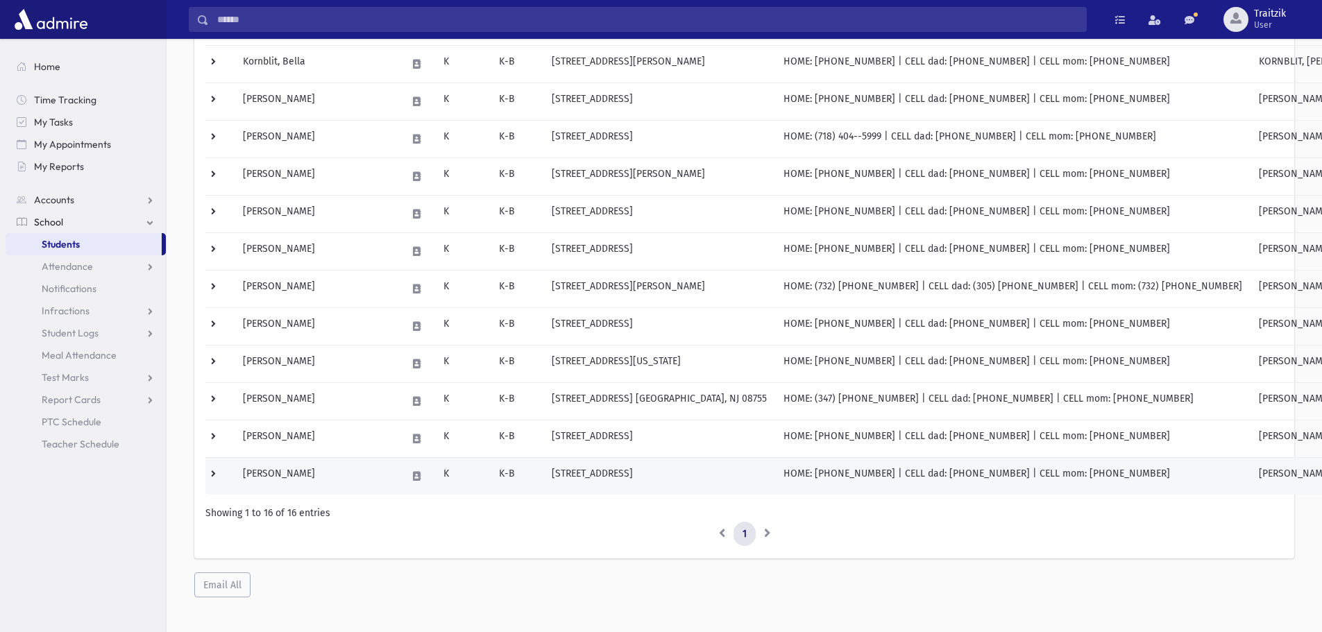
scroll to position [347, 0]
click at [301, 471] on td "Zell, Mindel" at bounding box center [317, 474] width 164 height 37
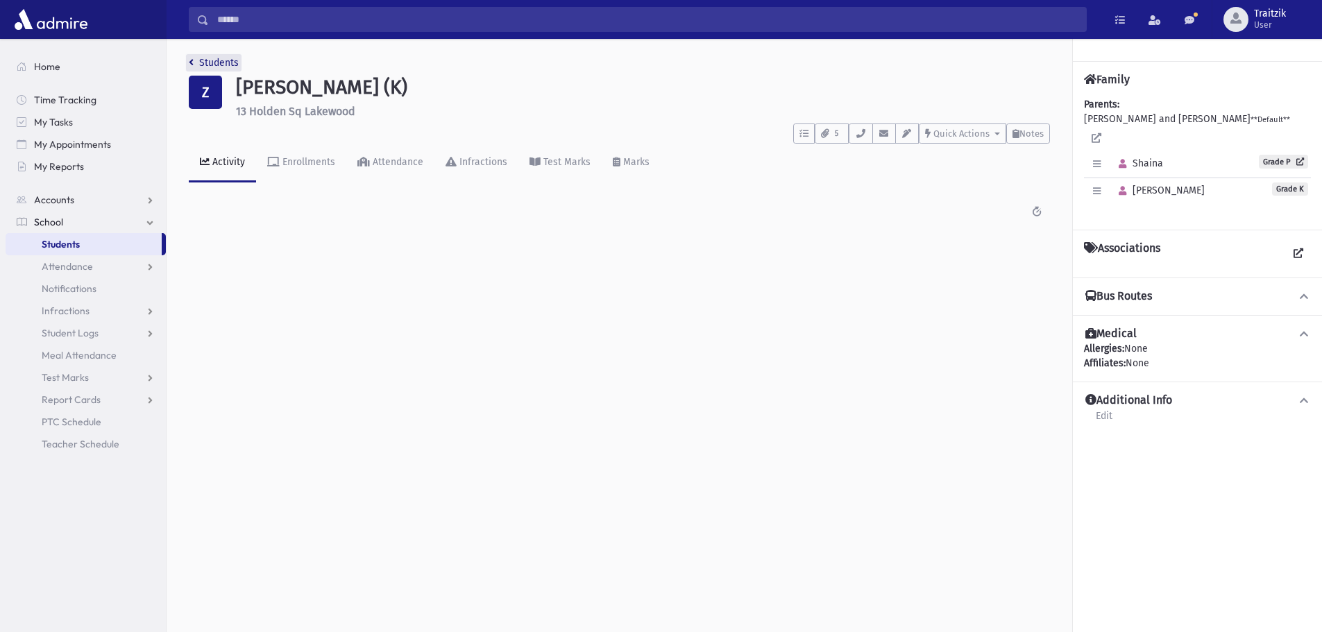
click at [192, 68] on link "Students" at bounding box center [214, 63] width 50 height 12
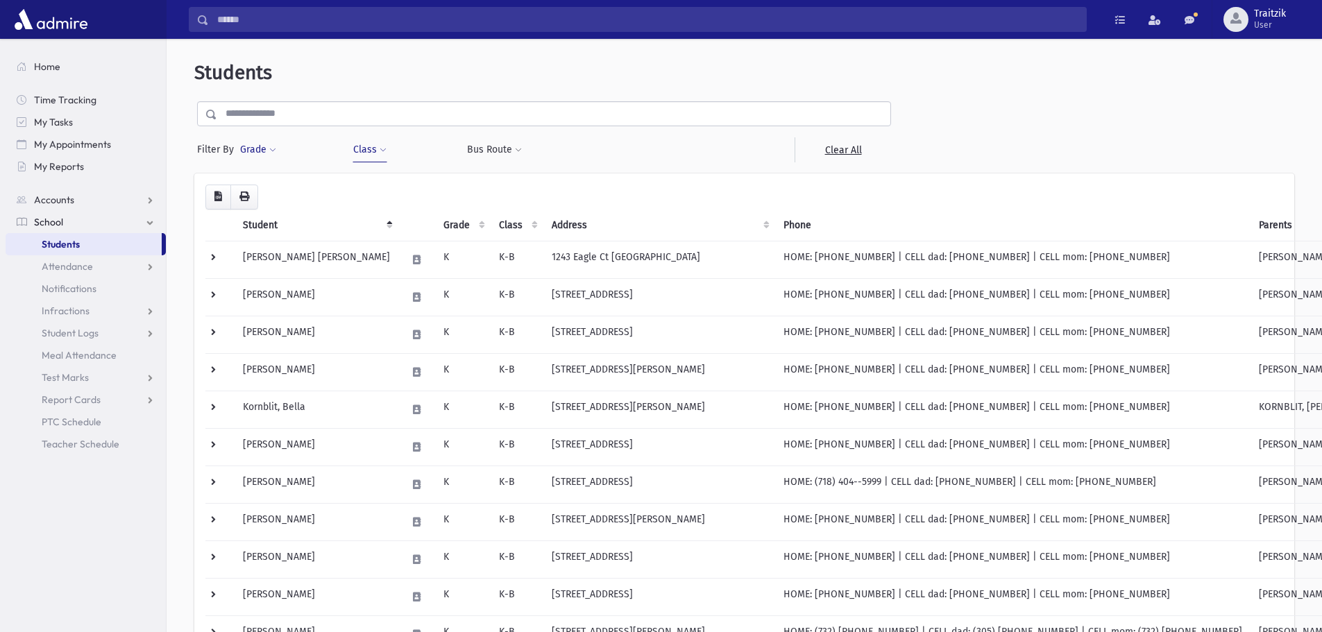
click at [274, 153] on span at bounding box center [272, 150] width 7 height 8
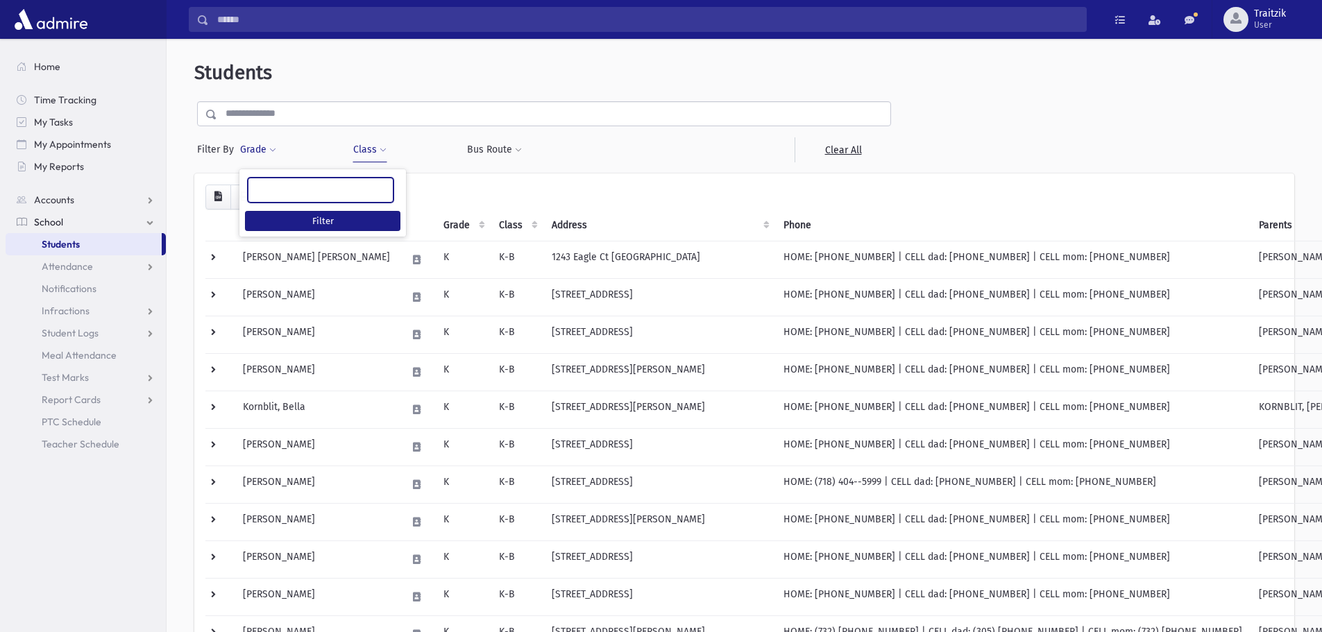
click at [285, 202] on span at bounding box center [321, 190] width 146 height 25
type input "*"
select select "*"
click at [362, 152] on button "Class" at bounding box center [370, 149] width 35 height 25
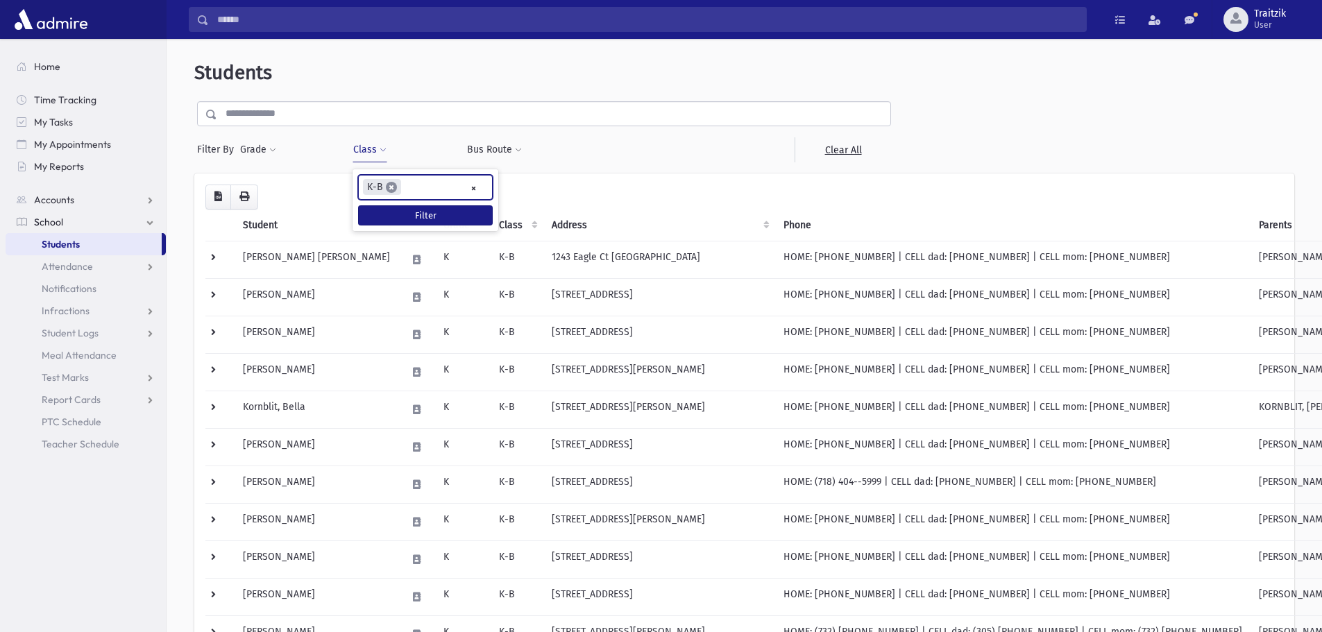
click at [389, 188] on span "×" at bounding box center [391, 187] width 11 height 11
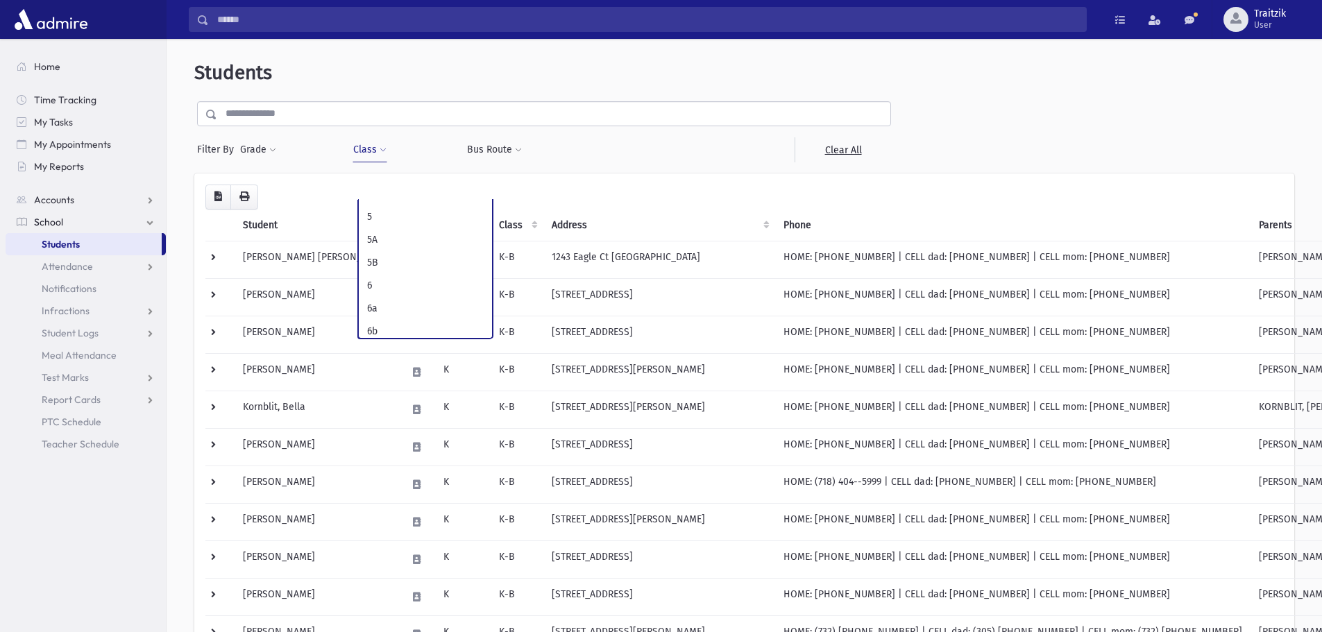
scroll to position [486, 0]
click at [102, 248] on link "Students" at bounding box center [84, 244] width 156 height 22
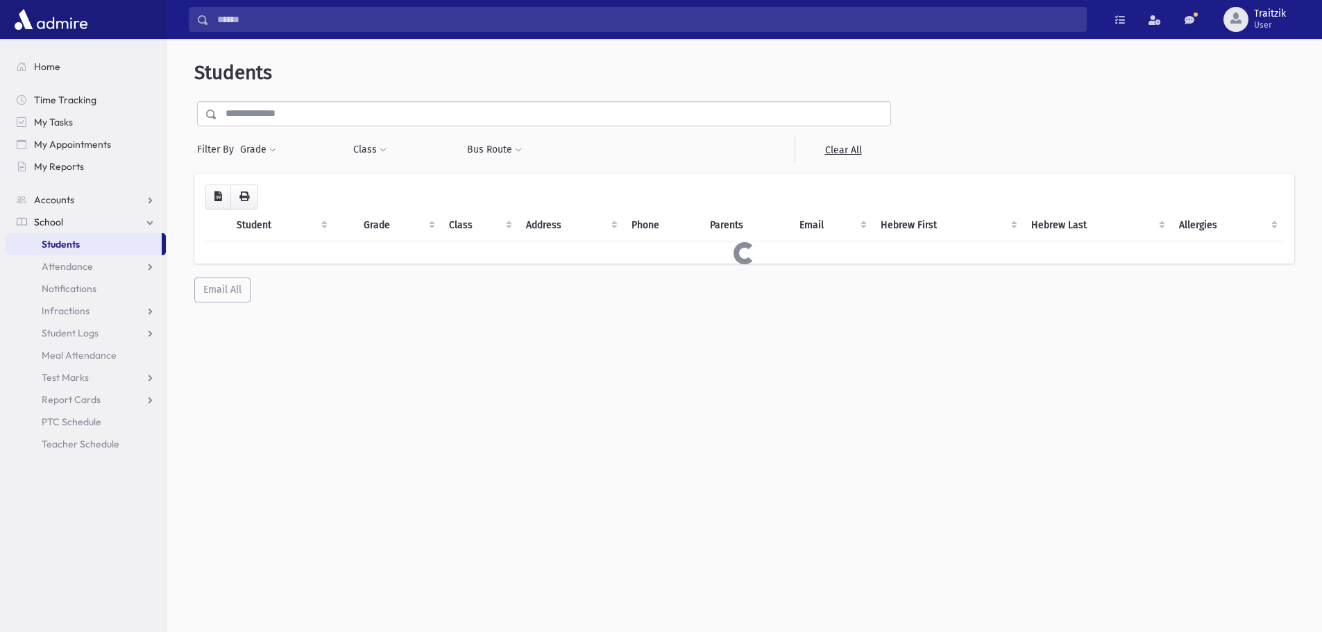
select select
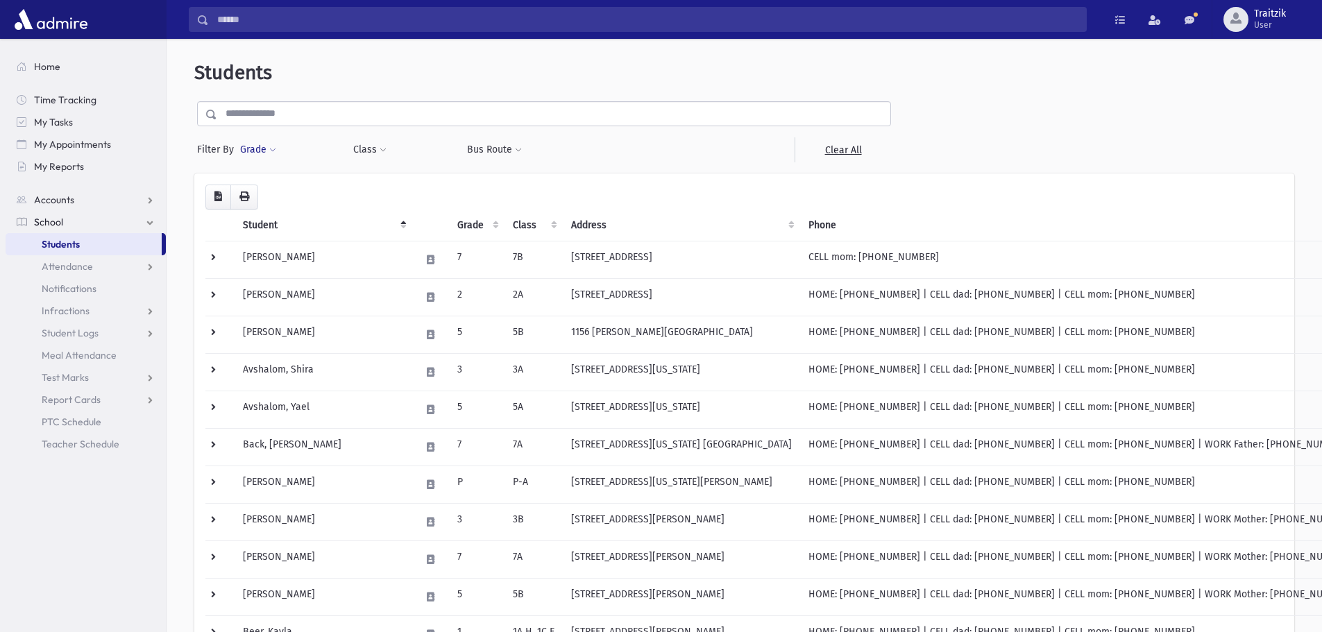
click at [274, 151] on span at bounding box center [272, 150] width 7 height 8
click at [267, 182] on ul at bounding box center [321, 188] width 144 height 21
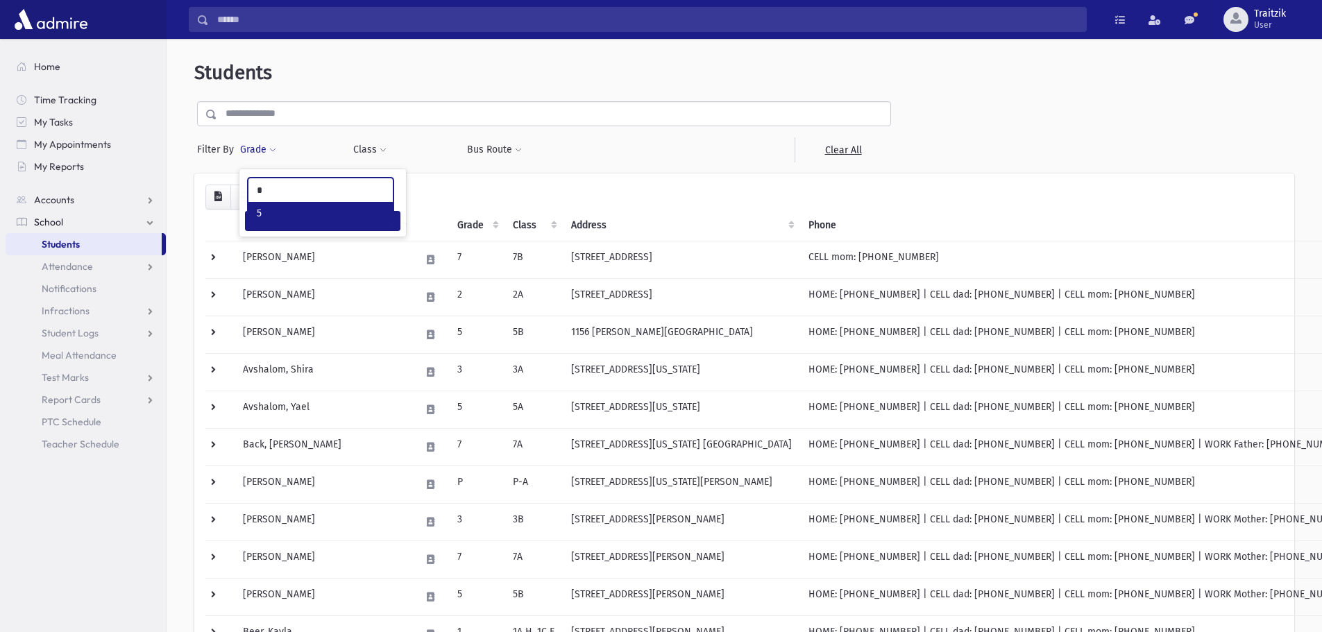
type input "*"
select select "*"
click at [360, 147] on button "Class" at bounding box center [370, 149] width 35 height 25
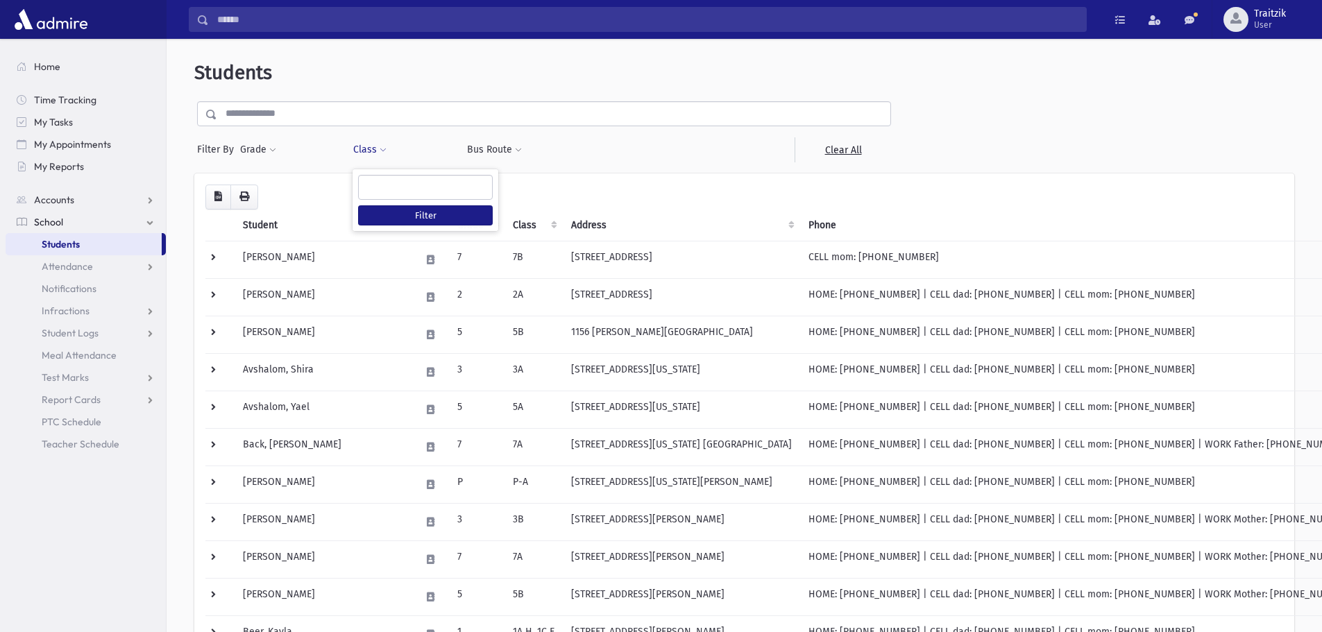
click at [371, 186] on input "search" at bounding box center [371, 187] width 8 height 15
type input "**"
select select "**"
click at [428, 209] on button "Filter" at bounding box center [425, 215] width 135 height 20
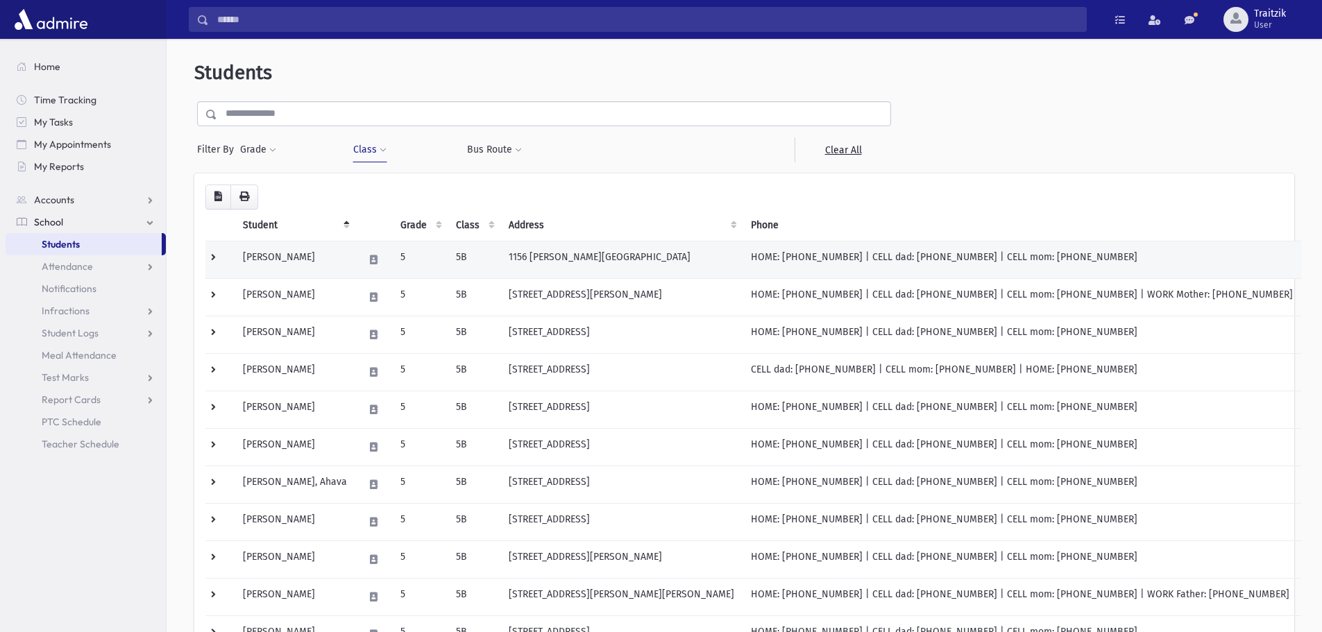
click at [336, 249] on td "[PERSON_NAME]" at bounding box center [295, 259] width 121 height 37
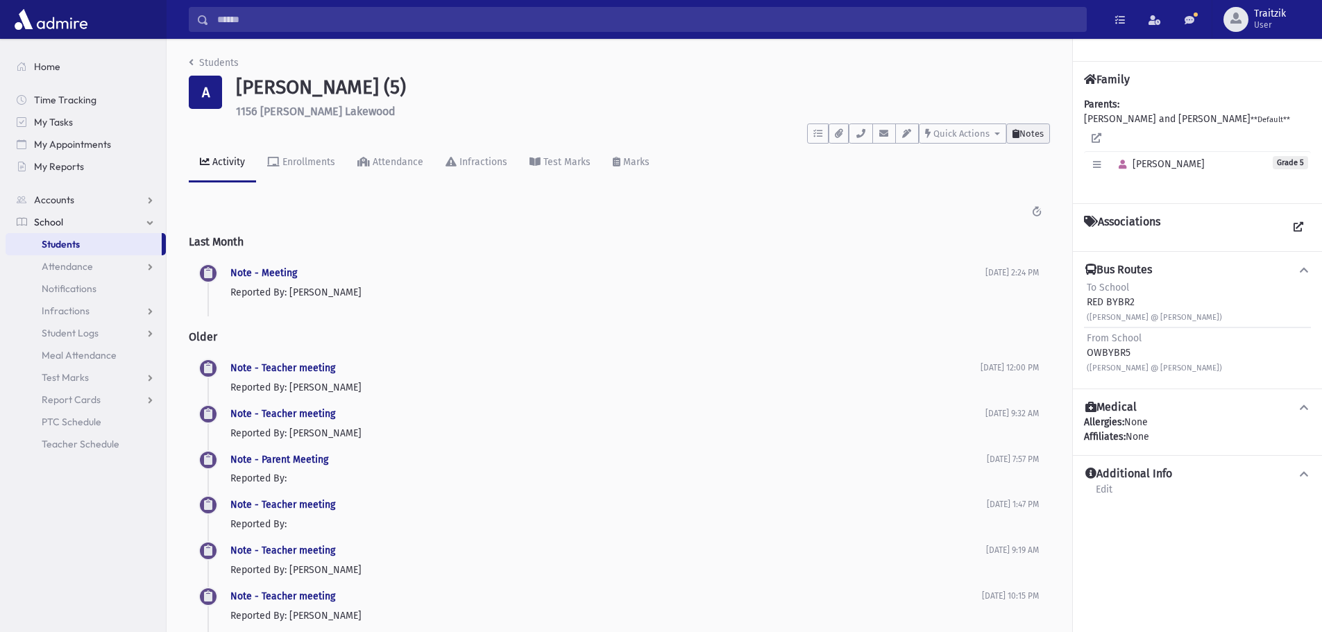
click at [1040, 131] on span "Notes" at bounding box center [1032, 133] width 24 height 10
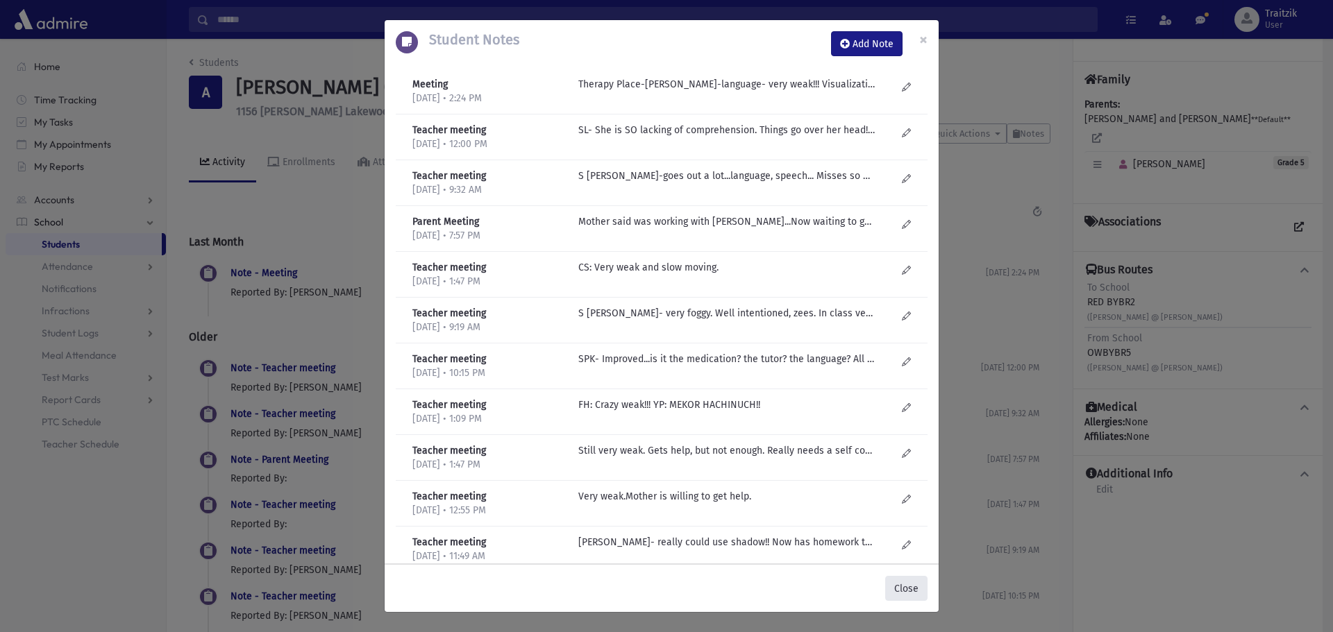
click at [909, 591] on button "Close" at bounding box center [906, 588] width 42 height 25
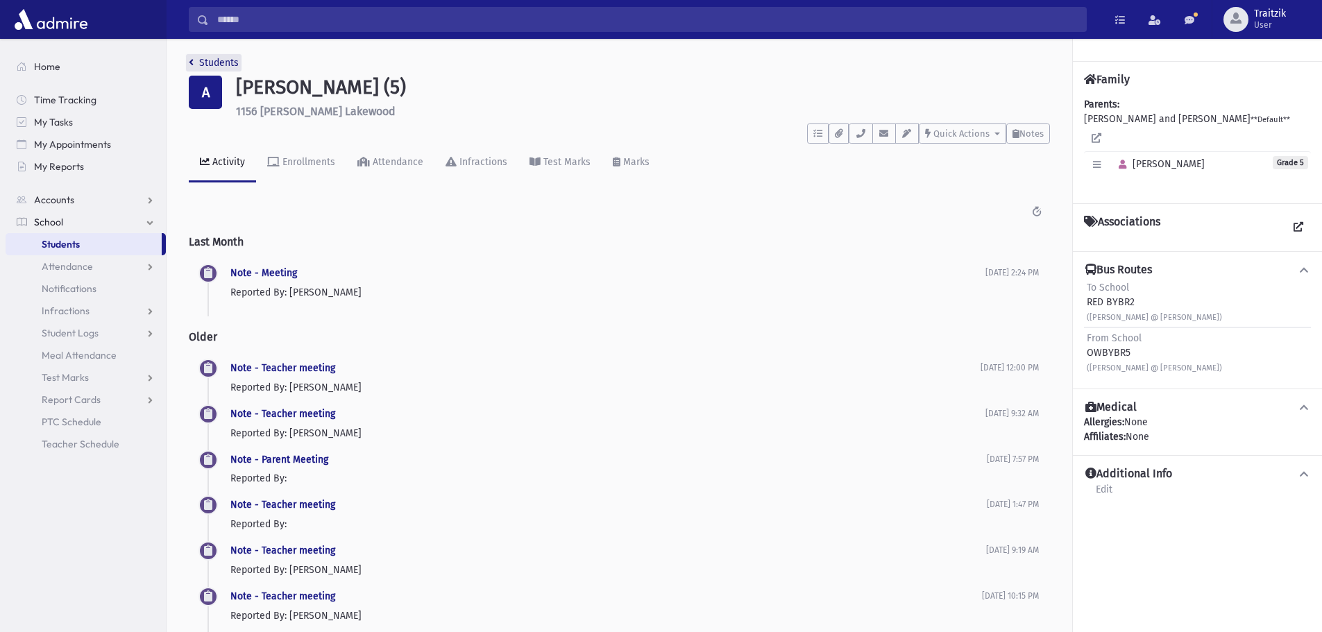
click at [190, 66] on icon "breadcrumb" at bounding box center [191, 63] width 5 height 10
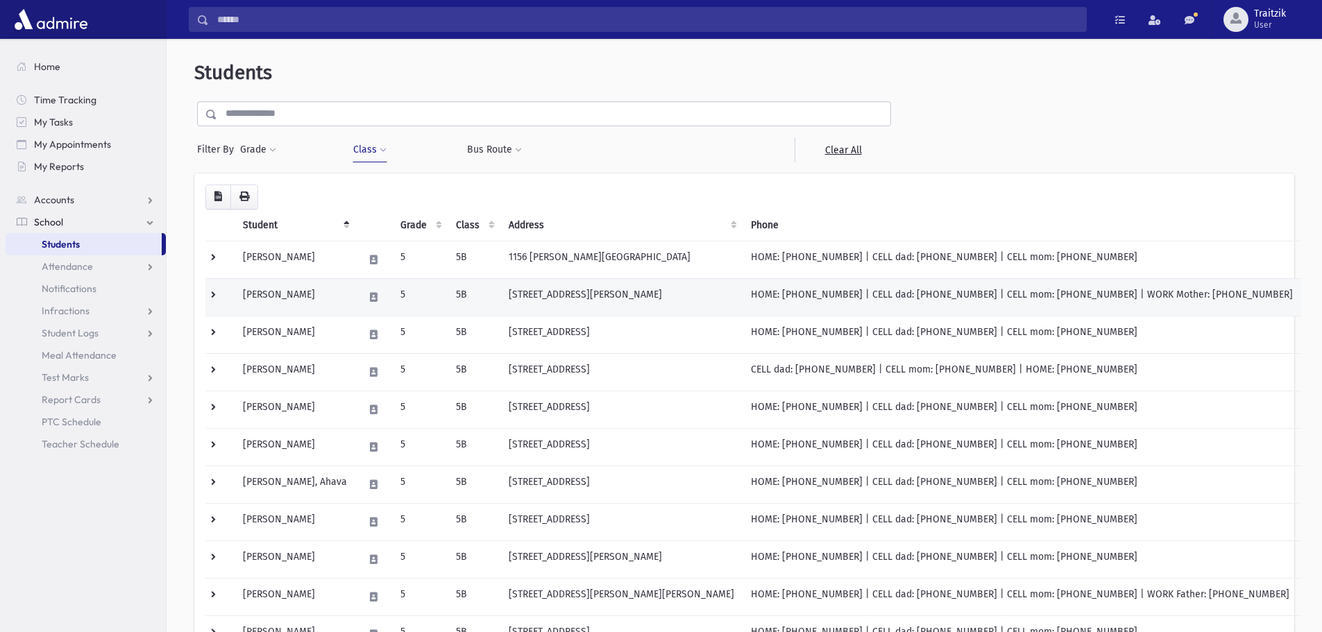
click at [264, 303] on td "[PERSON_NAME]" at bounding box center [295, 296] width 121 height 37
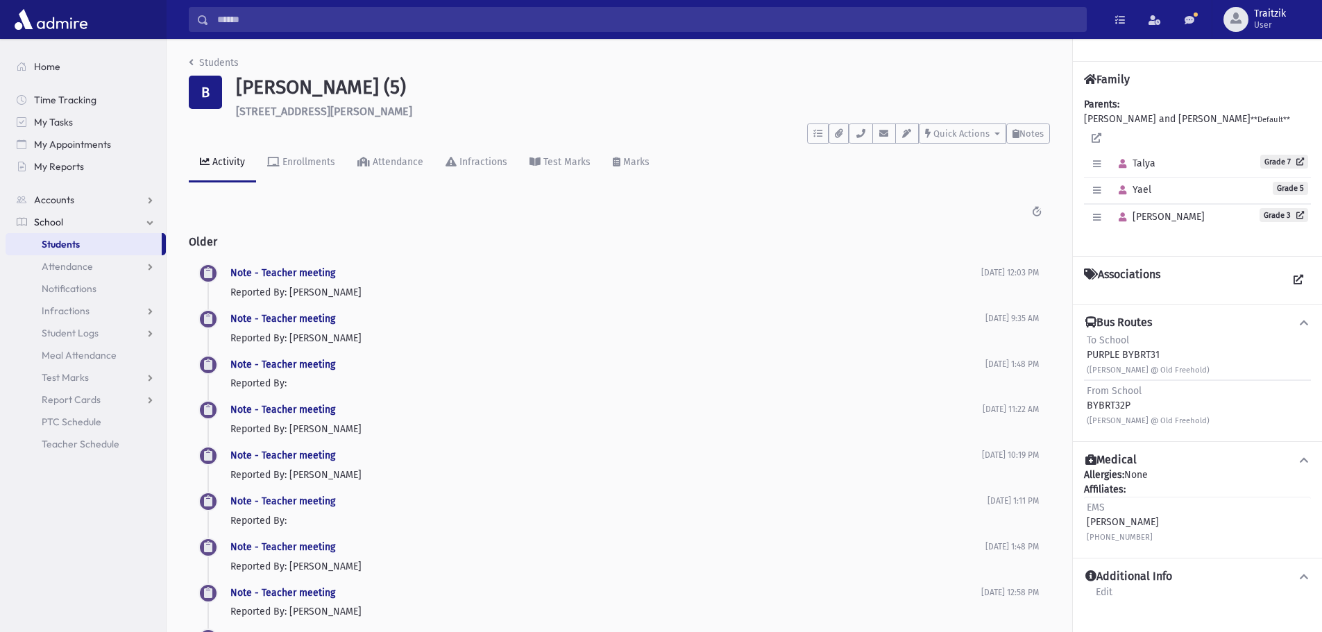
click at [1044, 144] on div "Activity Enrollments Attendance Infractions Test Marks Marks" at bounding box center [619, 169] width 861 height 51
click at [1035, 140] on button "Notes" at bounding box center [1029, 134] width 44 height 20
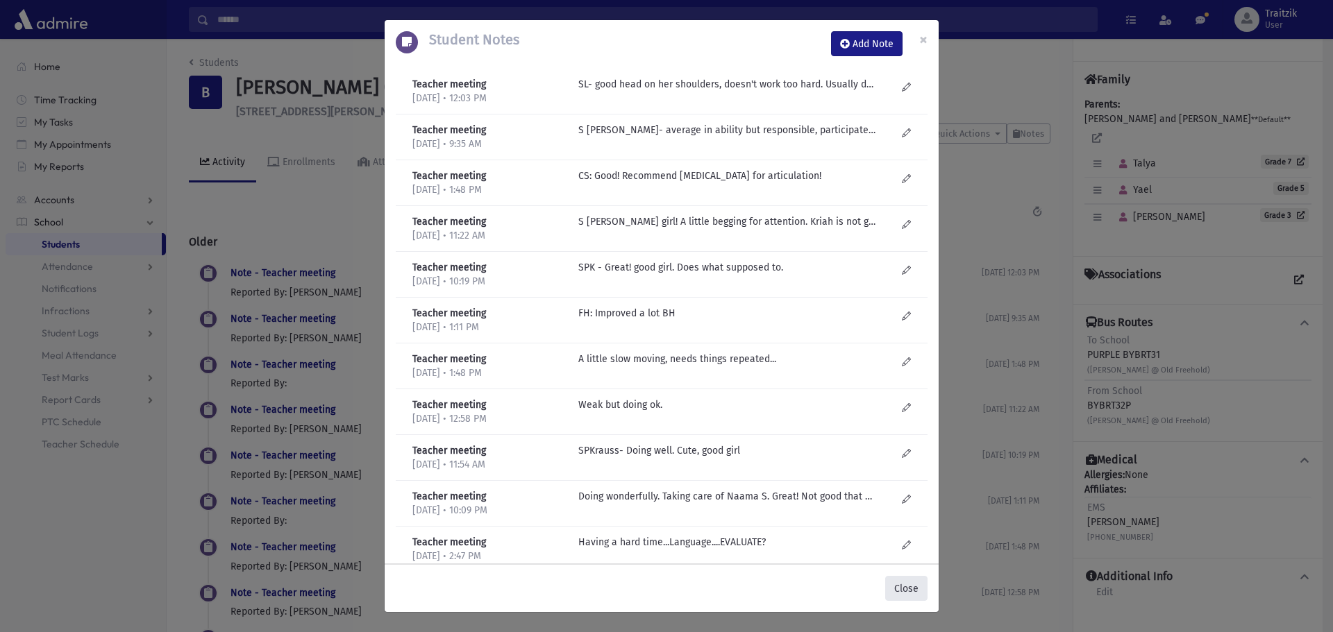
click at [915, 591] on button "Close" at bounding box center [906, 588] width 42 height 25
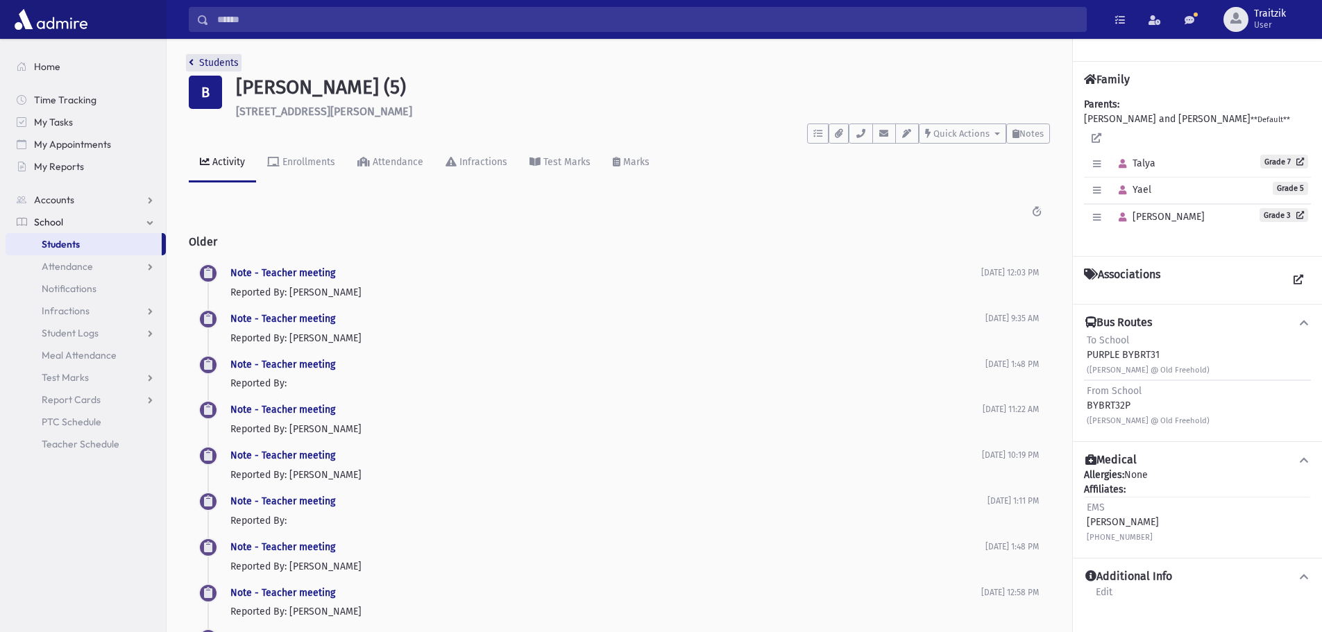
click at [194, 59] on link "Students" at bounding box center [214, 63] width 50 height 12
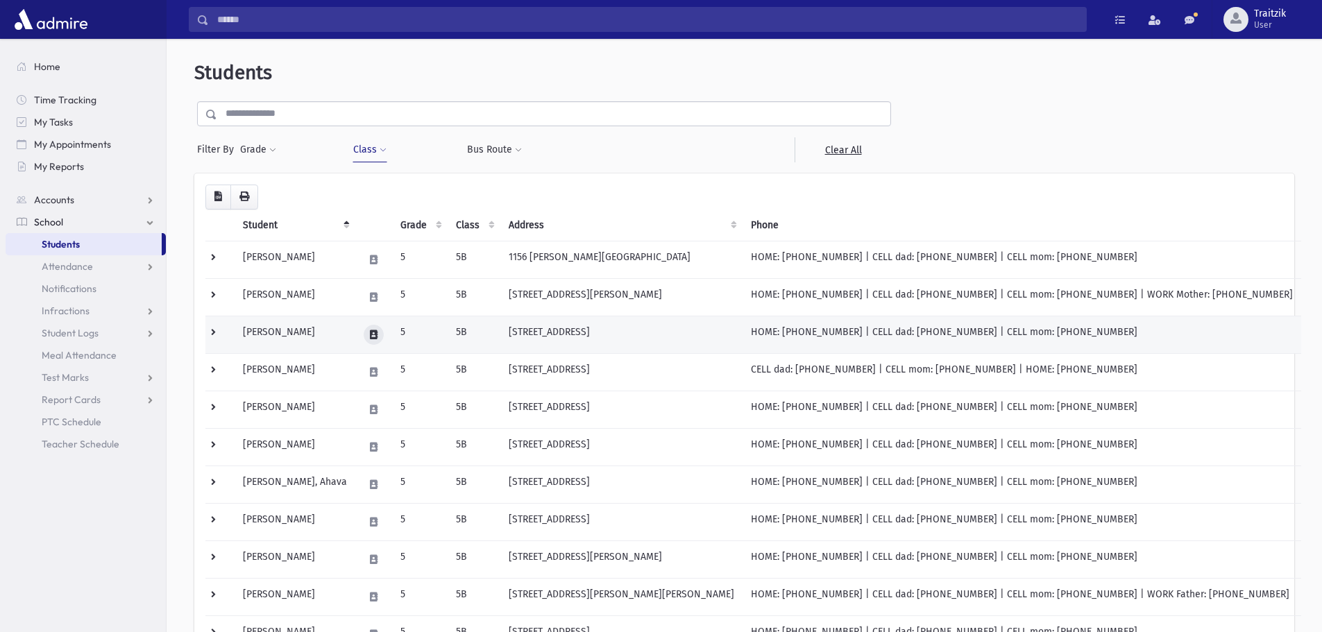
click at [364, 329] on button at bounding box center [374, 335] width 20 height 20
click at [501, 337] on td "1960 Whitesville Road Toms River, NJ 08755" at bounding box center [622, 334] width 242 height 37
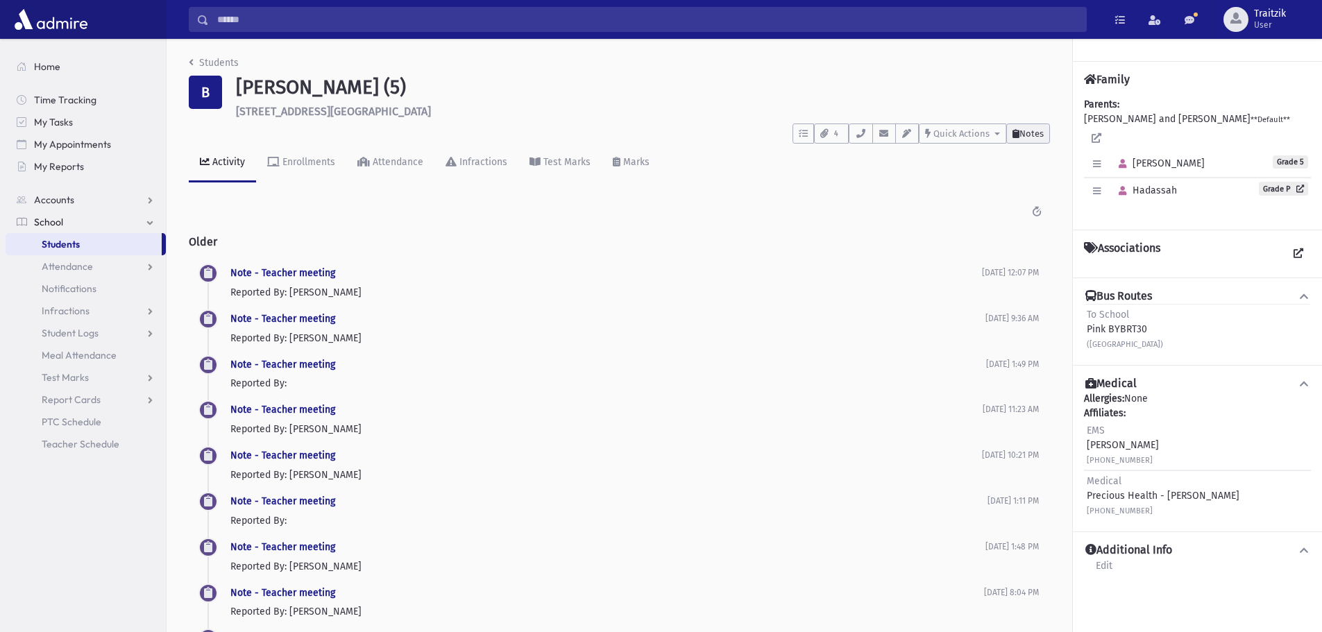
click at [1035, 138] on span "Notes" at bounding box center [1032, 133] width 24 height 10
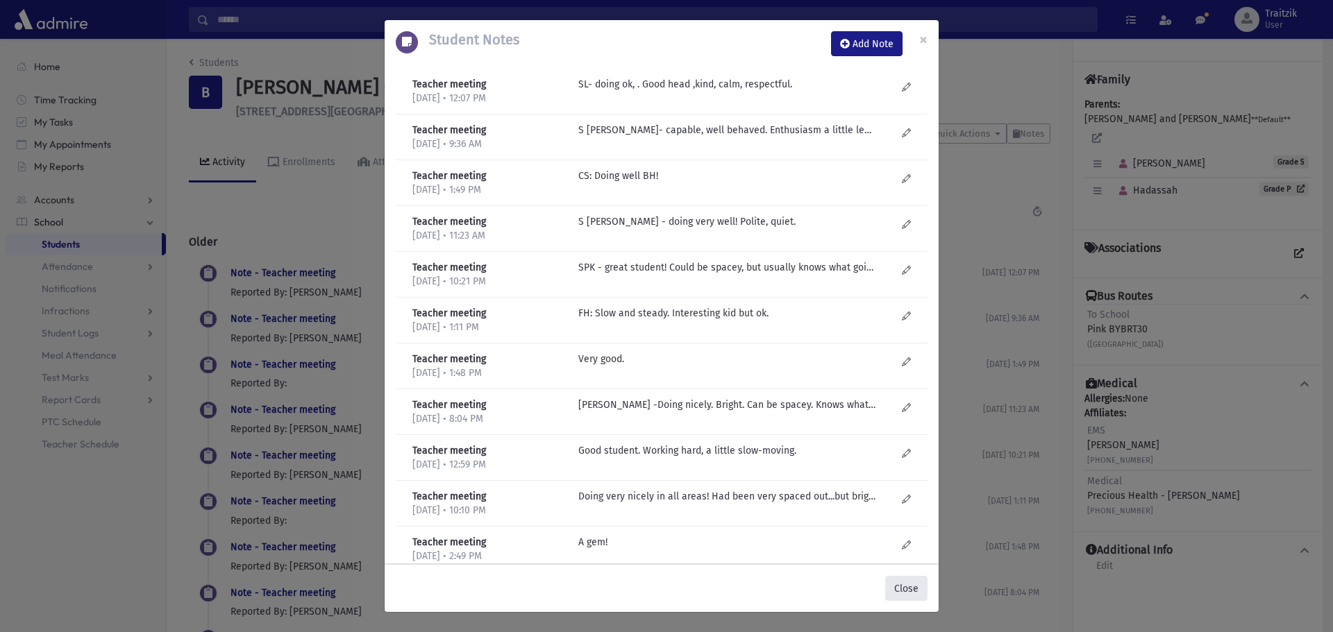
click at [909, 586] on button "Close" at bounding box center [906, 588] width 42 height 25
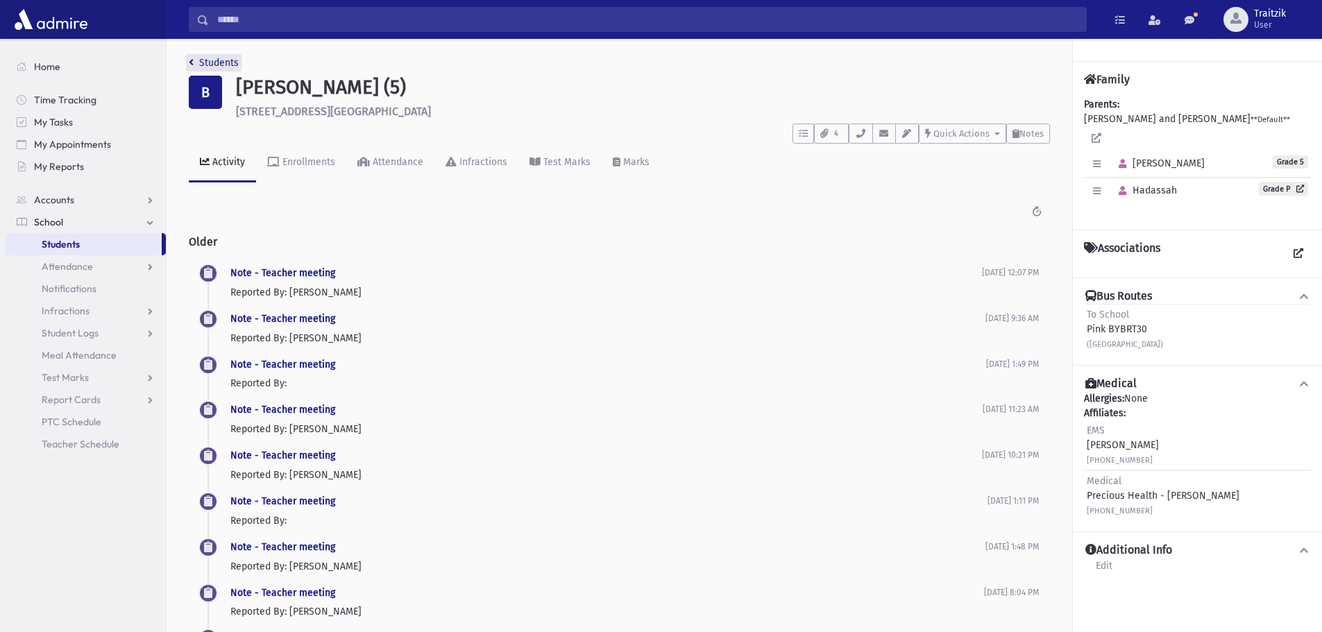
click at [196, 60] on link "Students" at bounding box center [214, 63] width 50 height 12
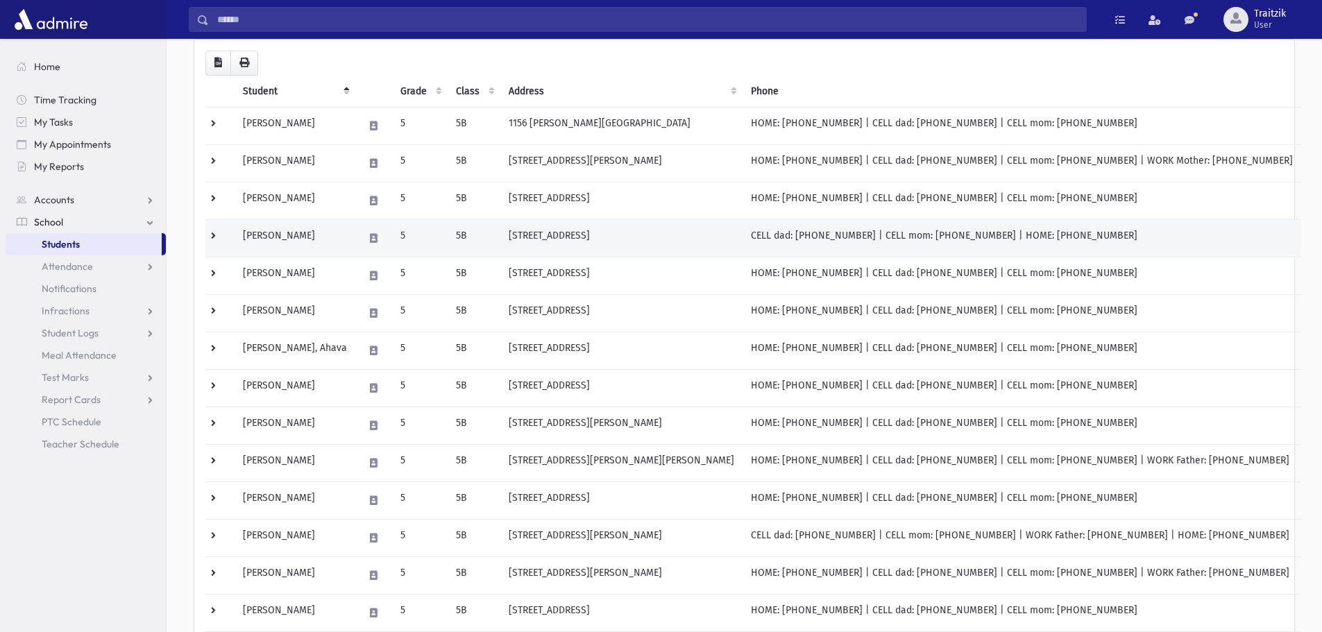
scroll to position [139, 0]
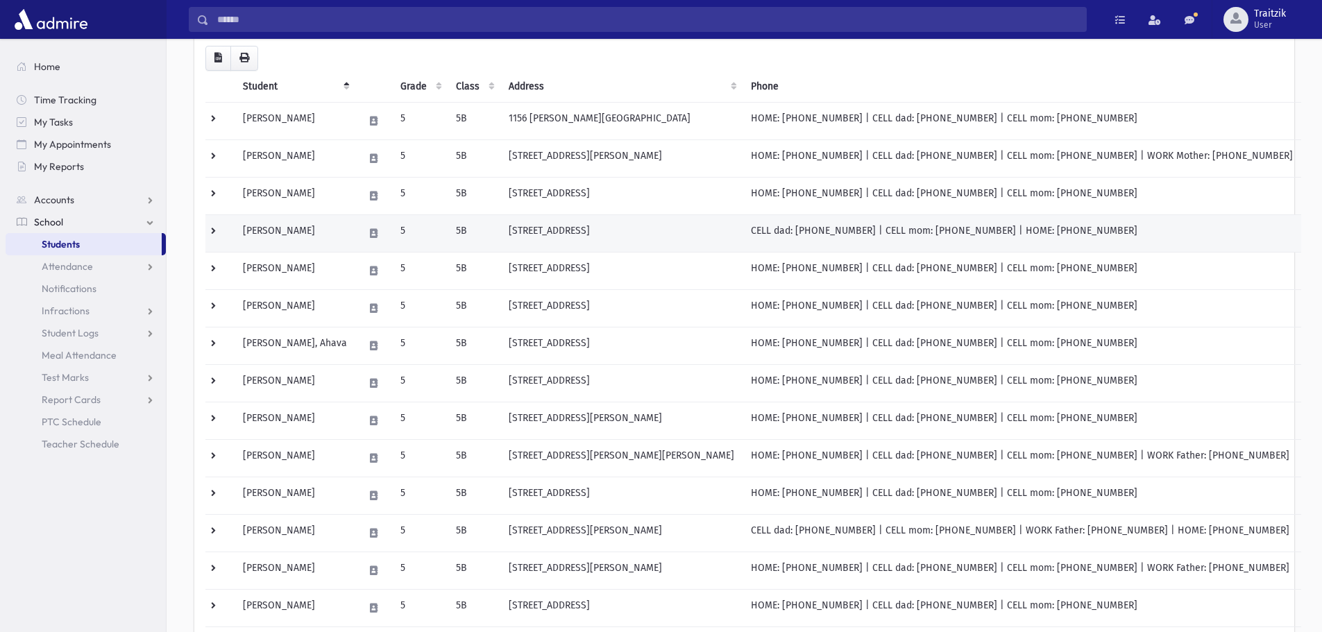
click at [320, 239] on td "[PERSON_NAME]" at bounding box center [295, 233] width 121 height 37
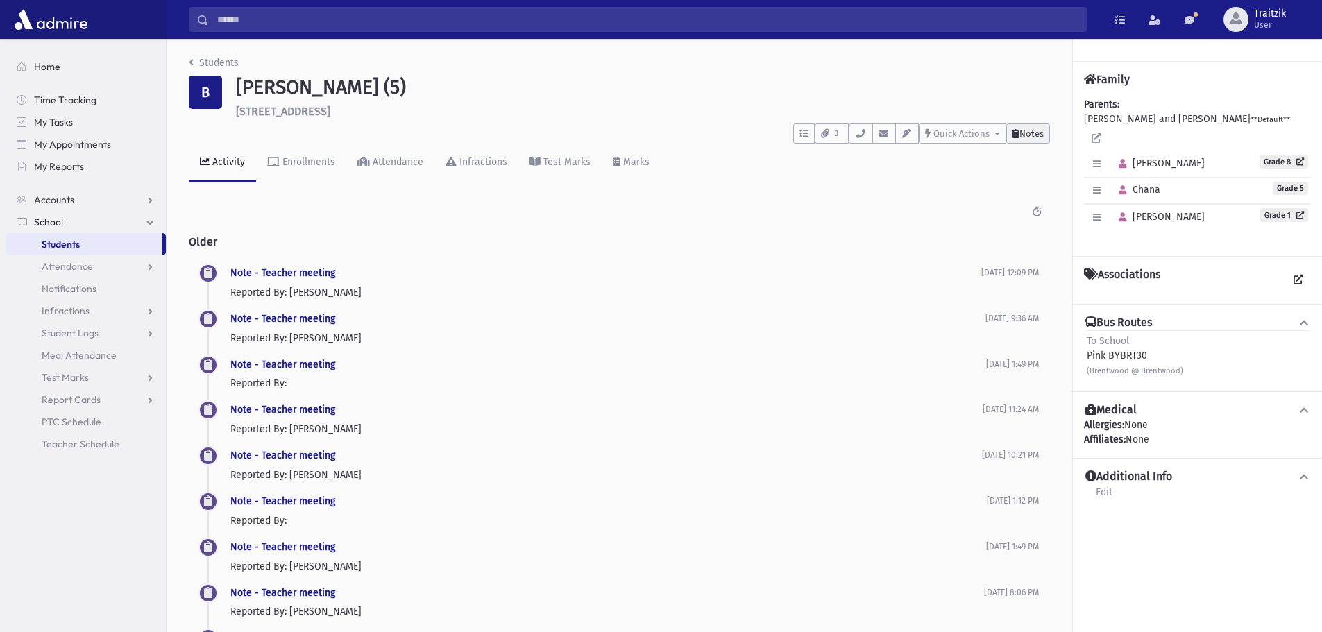
click at [1027, 134] on span "Notes" at bounding box center [1032, 133] width 24 height 10
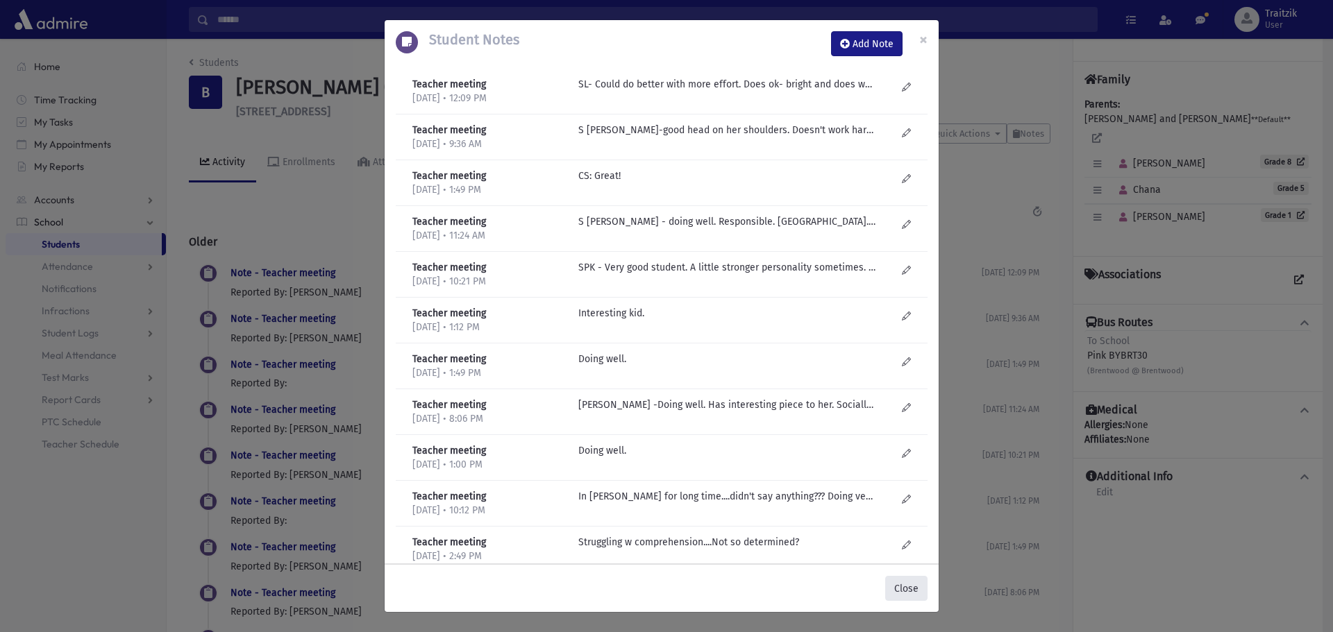
click at [920, 582] on button "Close" at bounding box center [906, 588] width 42 height 25
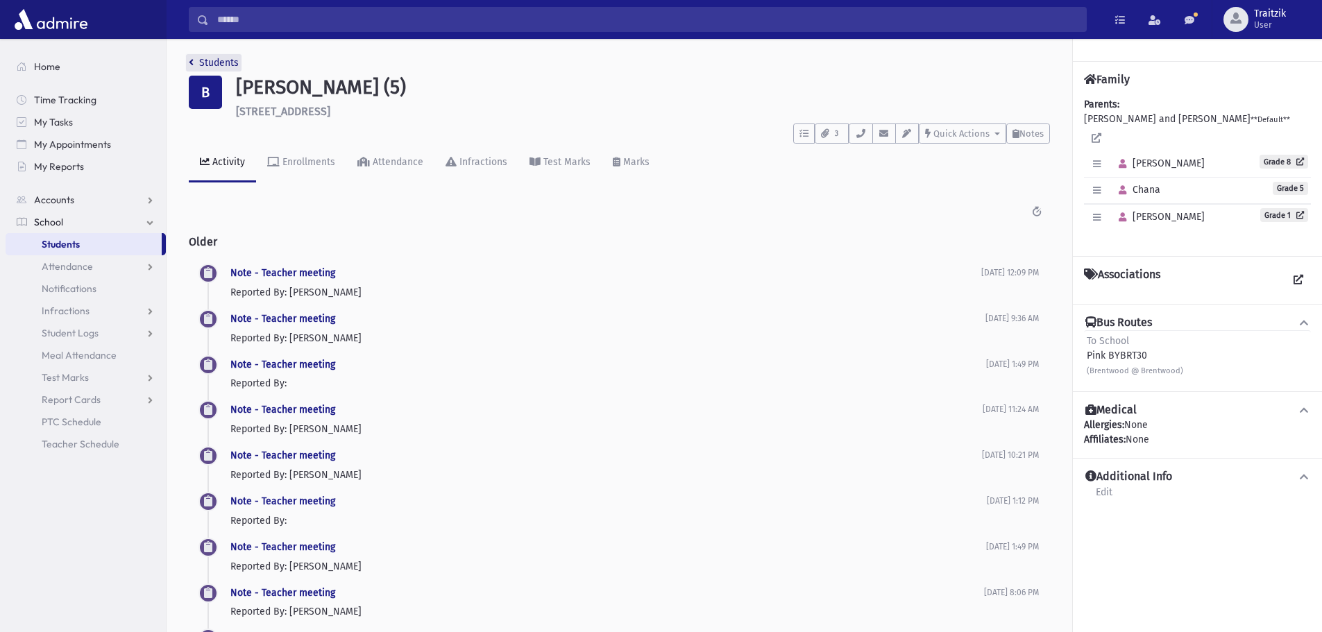
click at [192, 62] on icon "breadcrumb" at bounding box center [191, 63] width 5 height 10
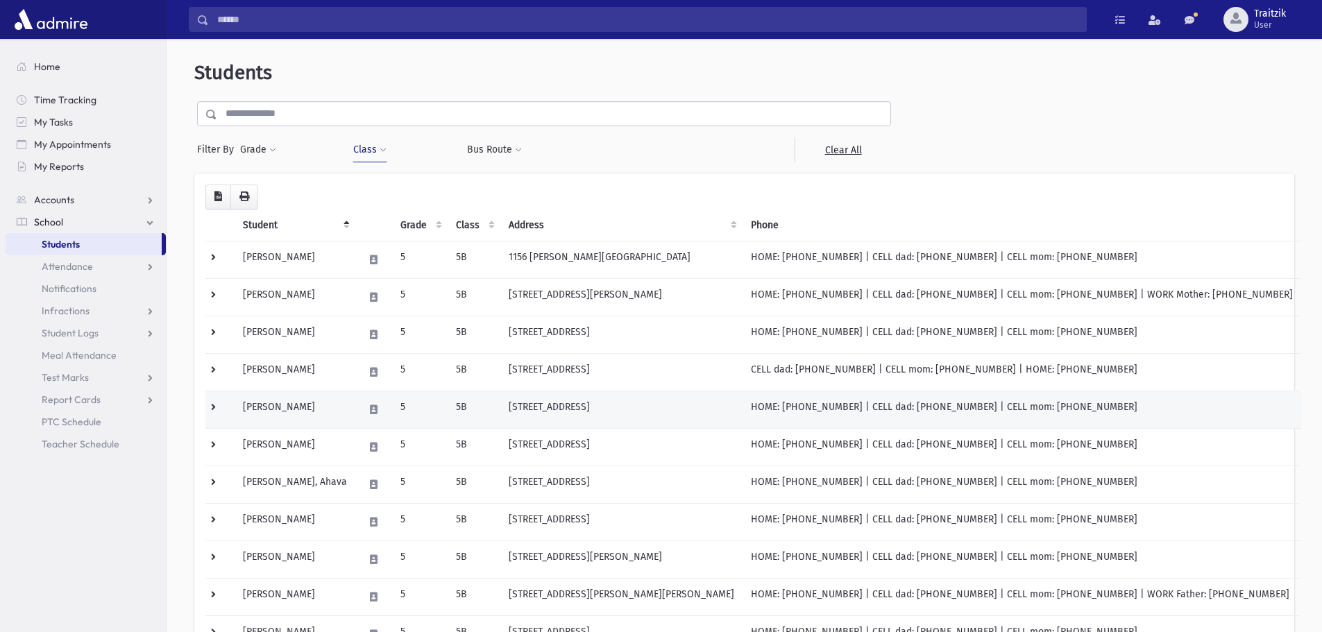
click at [312, 411] on td "[PERSON_NAME]" at bounding box center [295, 409] width 121 height 37
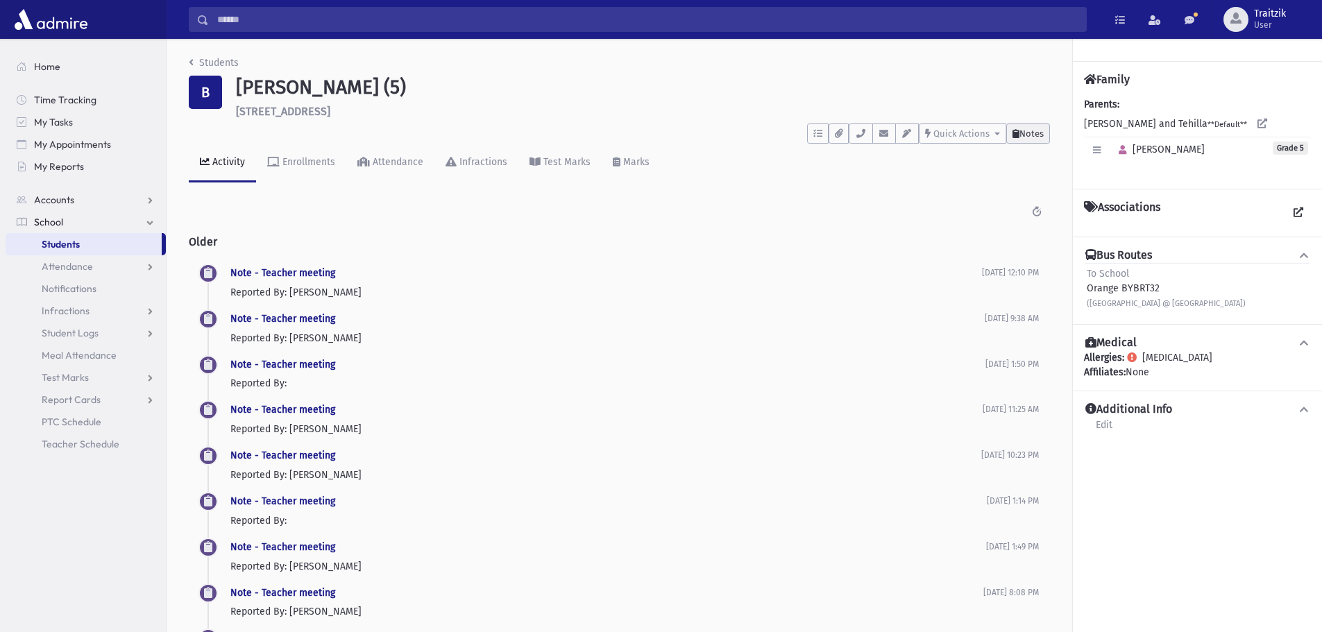
click at [1031, 132] on span "Notes" at bounding box center [1032, 133] width 24 height 10
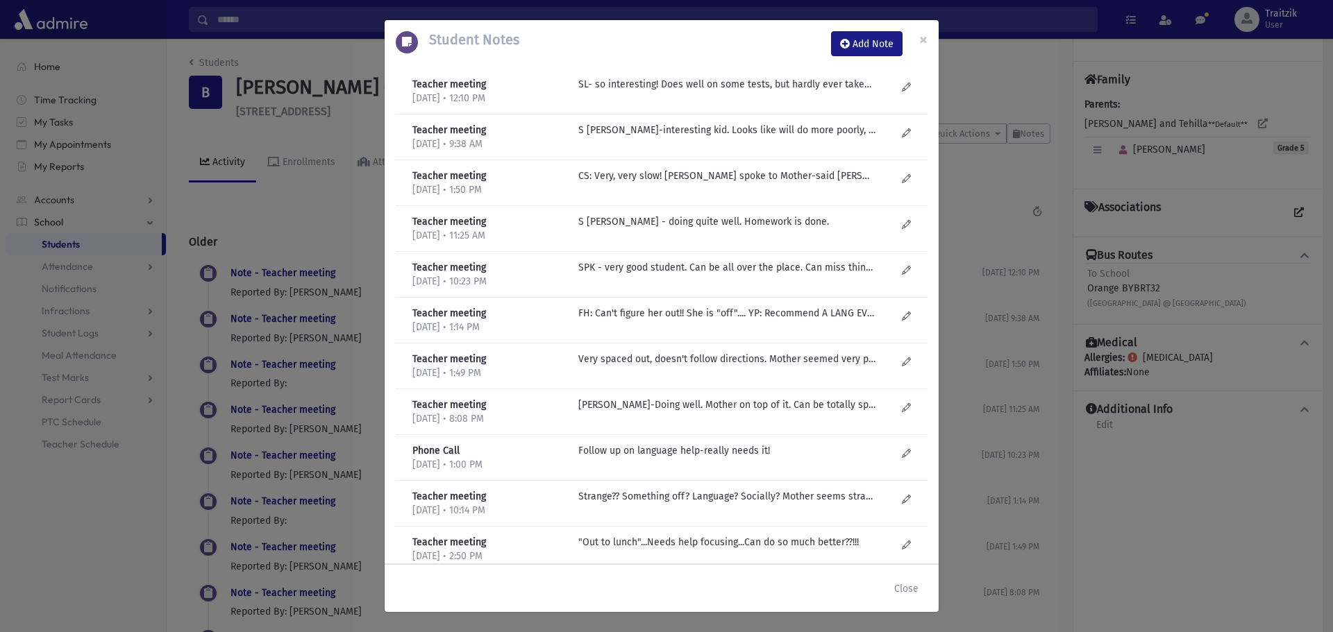
click at [196, 66] on div "Student Notes Add Note × Teacher meeting 6/16/2025 • 12:10 PM Phone Call" at bounding box center [666, 316] width 1333 height 632
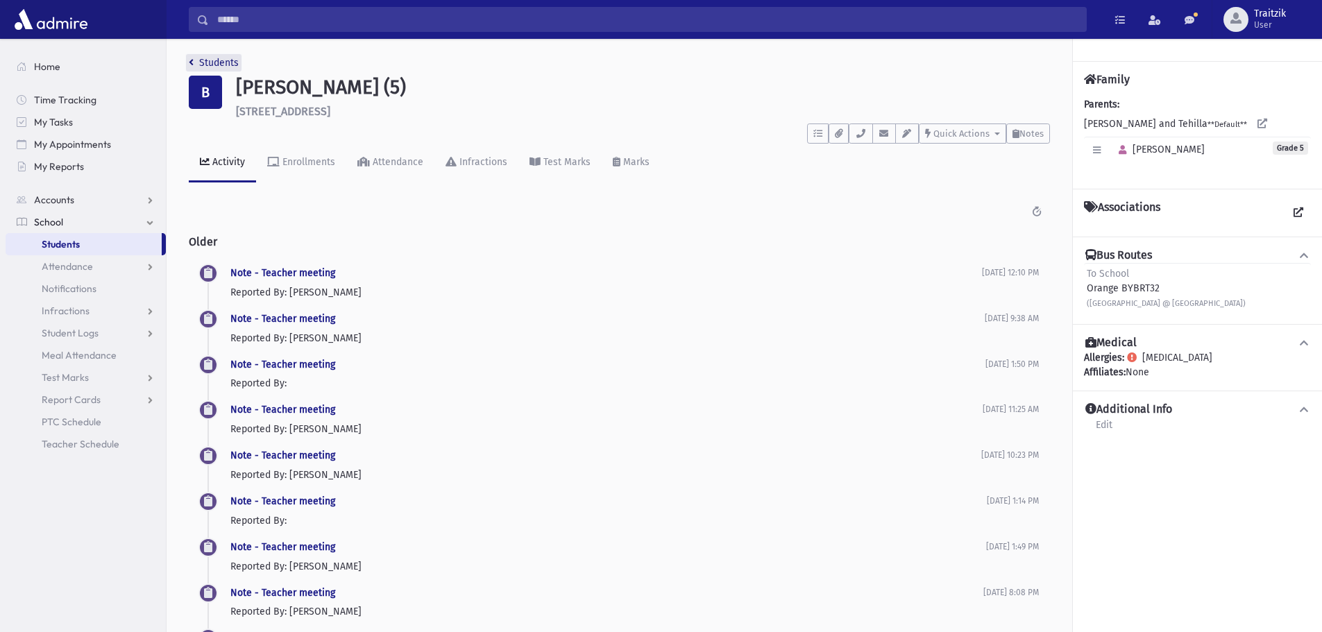
click at [192, 65] on icon "breadcrumb" at bounding box center [191, 63] width 5 height 10
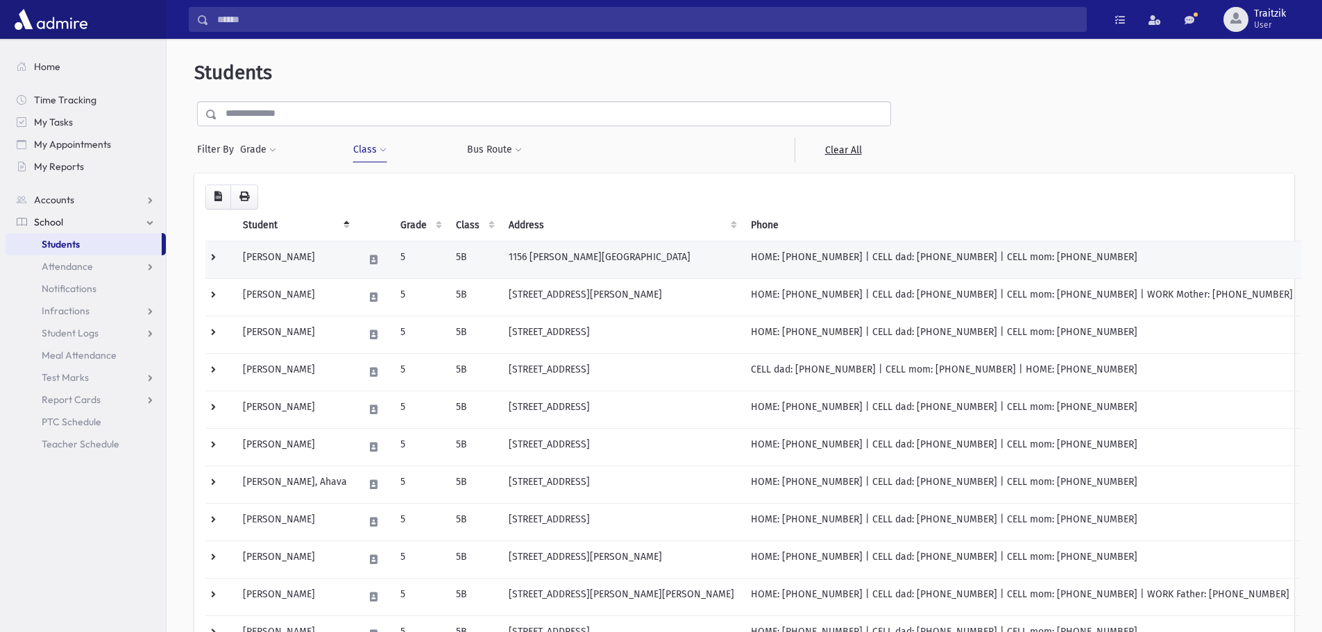
scroll to position [139, 0]
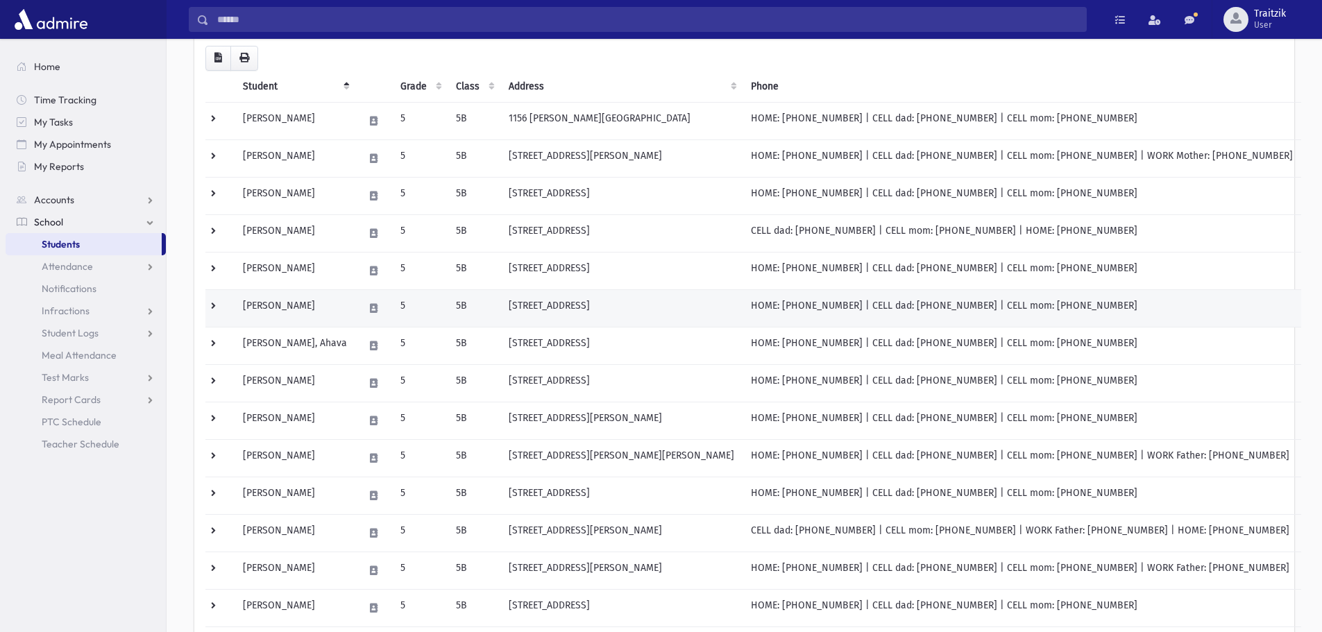
click at [336, 297] on td "Brody, Kayla" at bounding box center [295, 307] width 121 height 37
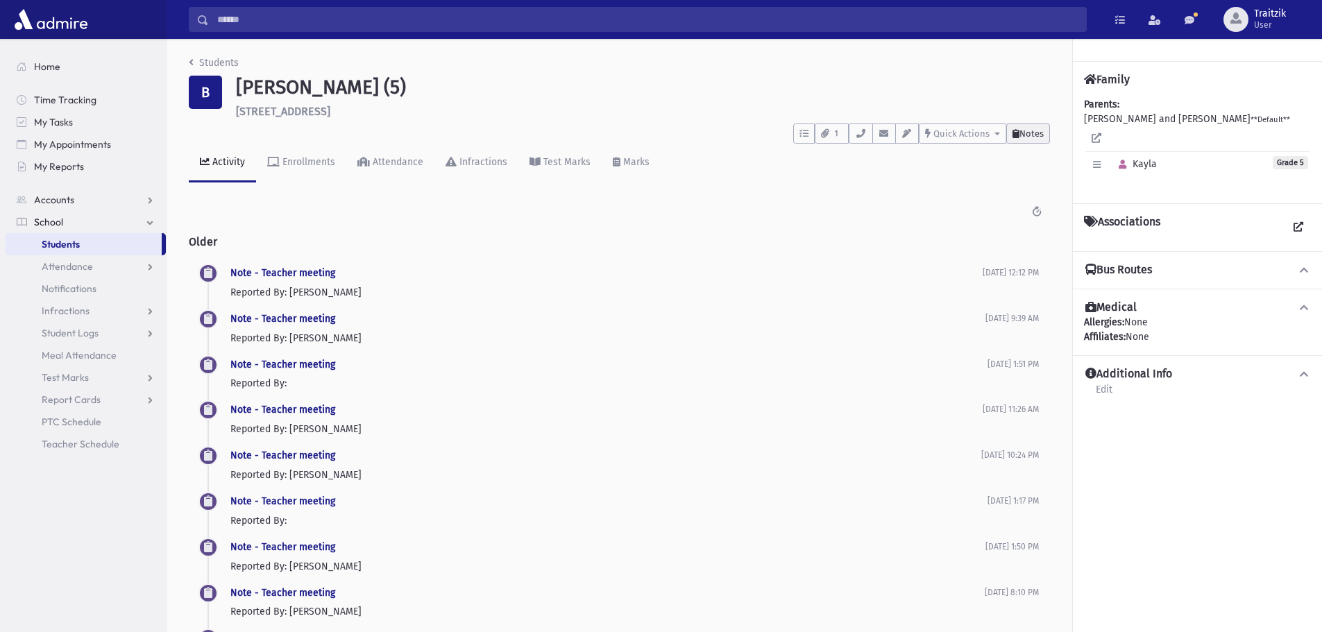
click at [1024, 135] on span "Notes" at bounding box center [1032, 133] width 24 height 10
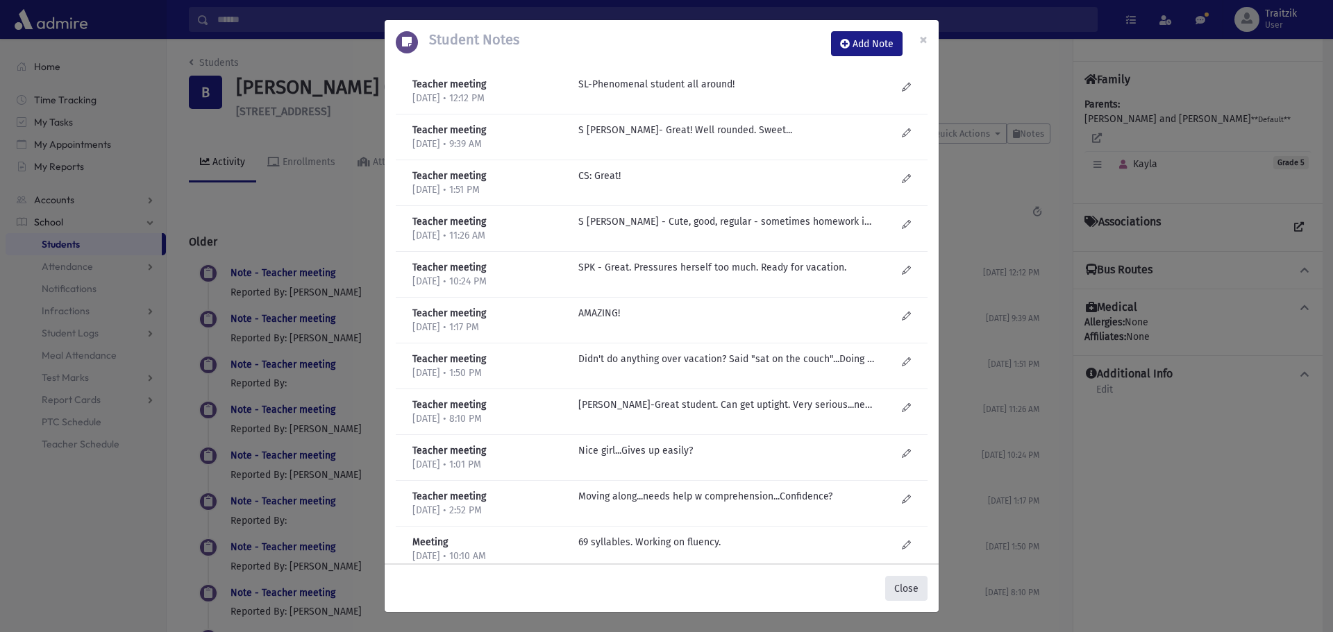
click at [907, 596] on button "Close" at bounding box center [906, 588] width 42 height 25
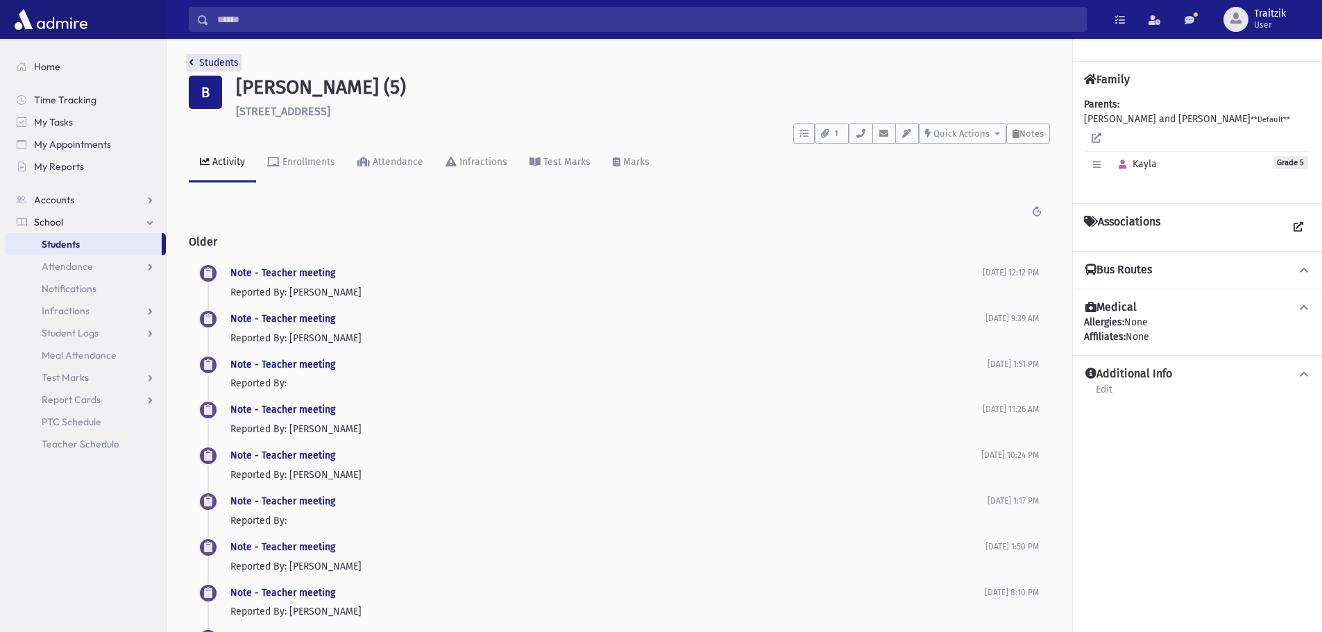
click at [189, 65] on icon "breadcrumb" at bounding box center [191, 63] width 5 height 10
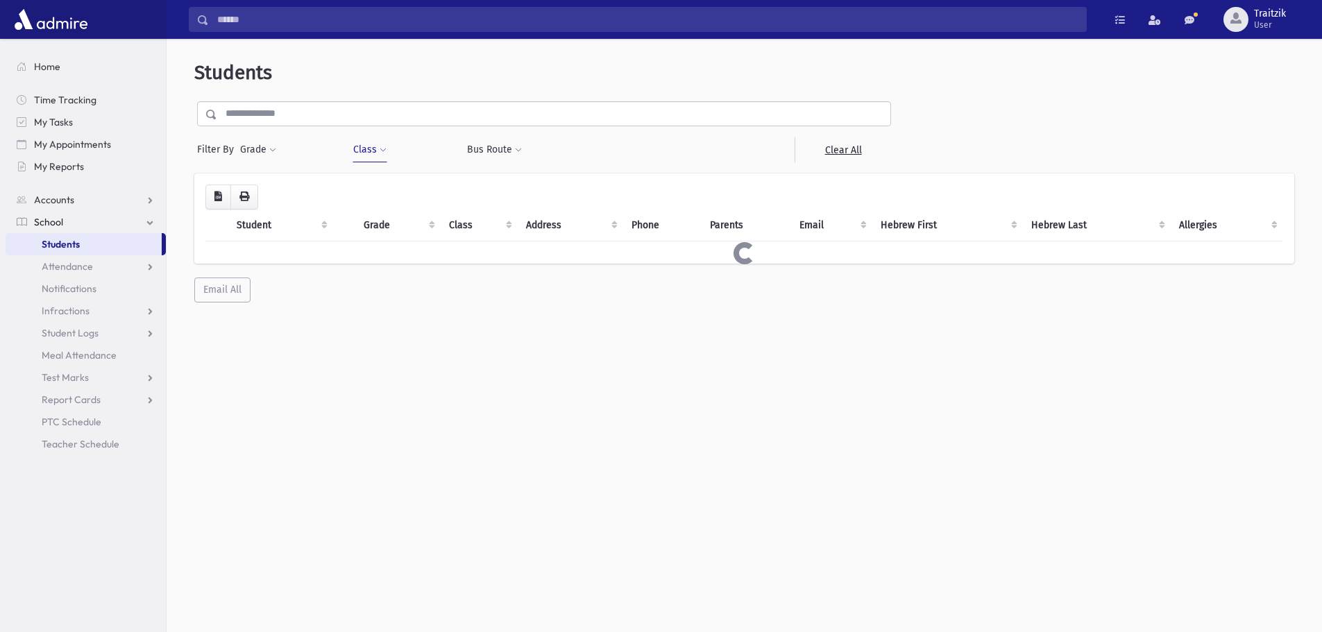
select select
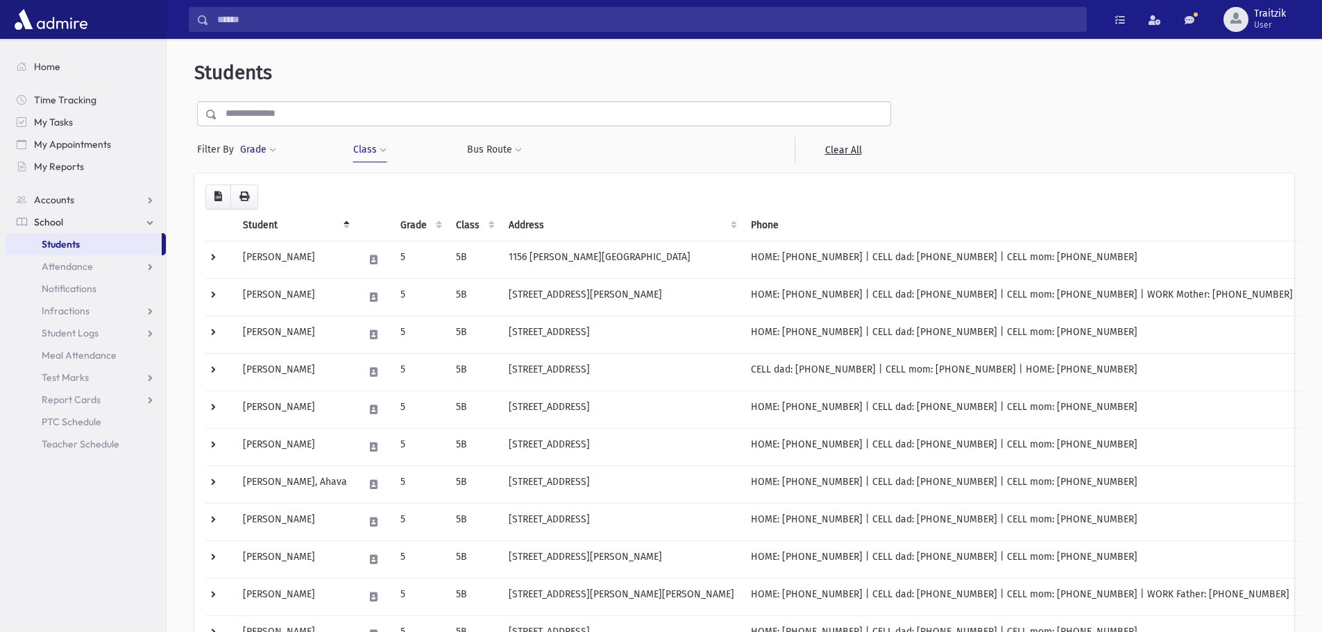
click at [267, 146] on button "Grade" at bounding box center [257, 149] width 37 height 25
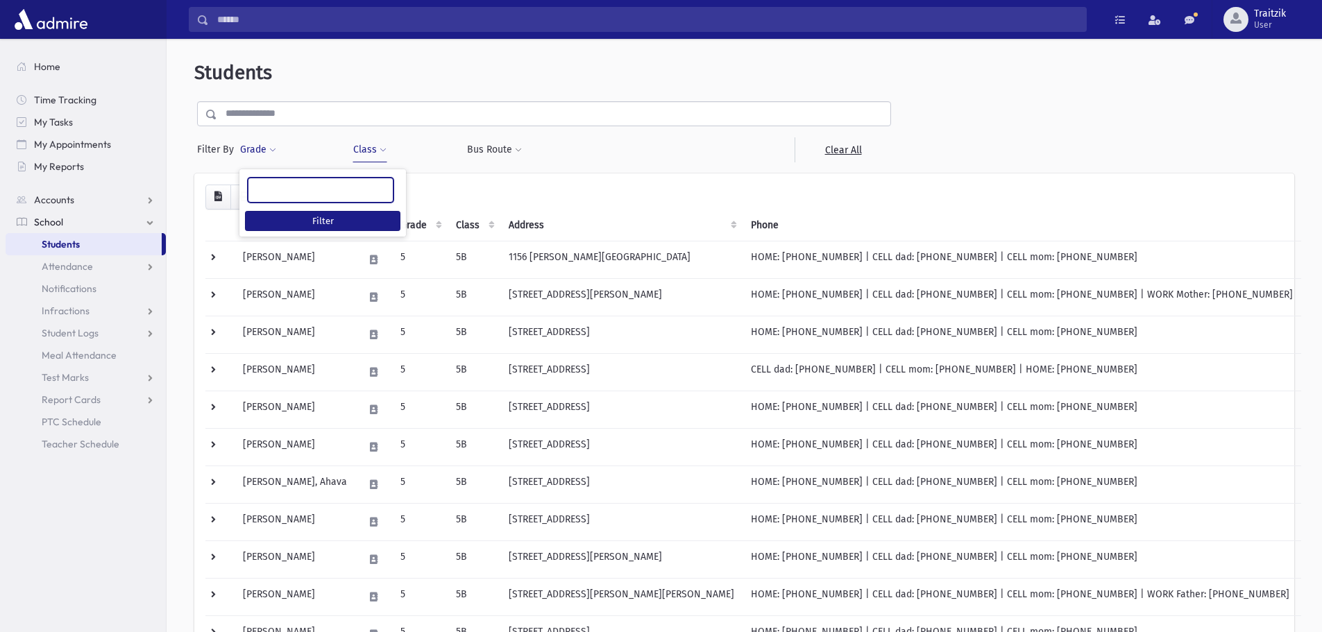
click at [264, 186] on ul at bounding box center [321, 188] width 144 height 21
type input "*"
select select "*"
click at [325, 215] on button "Filter" at bounding box center [322, 221] width 155 height 20
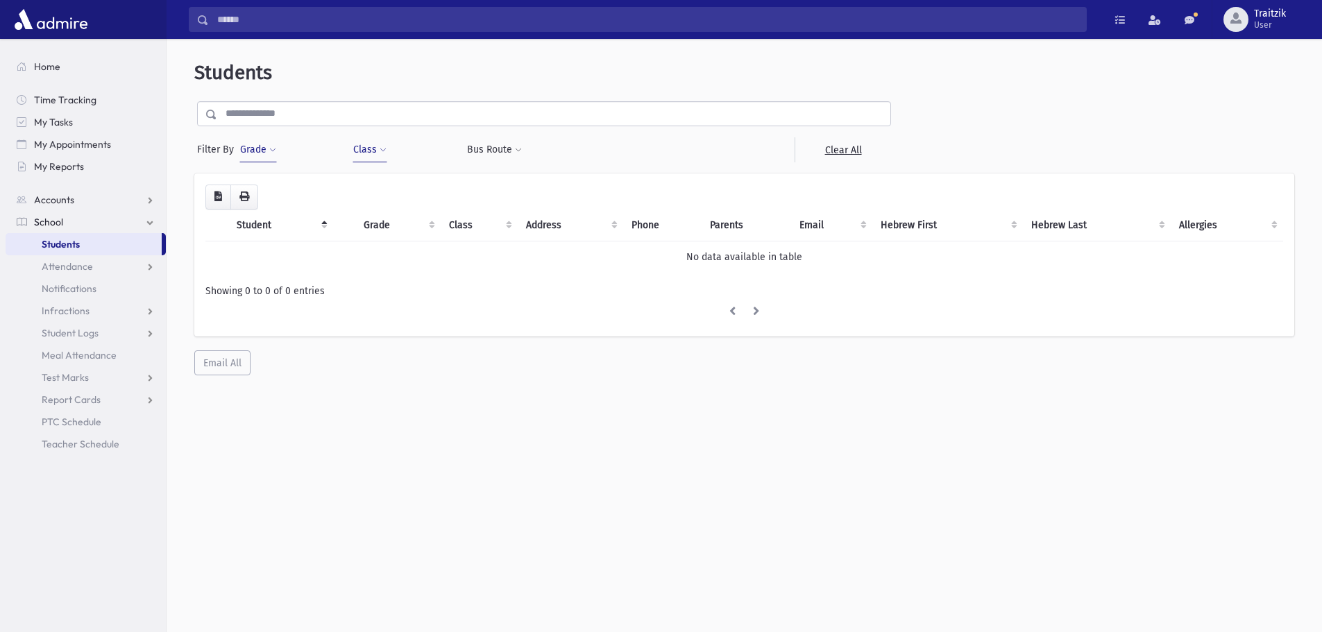
click at [383, 148] on span at bounding box center [383, 150] width 7 height 8
click at [387, 191] on span "×" at bounding box center [386, 187] width 11 height 11
click at [76, 242] on span "Students" at bounding box center [61, 244] width 38 height 12
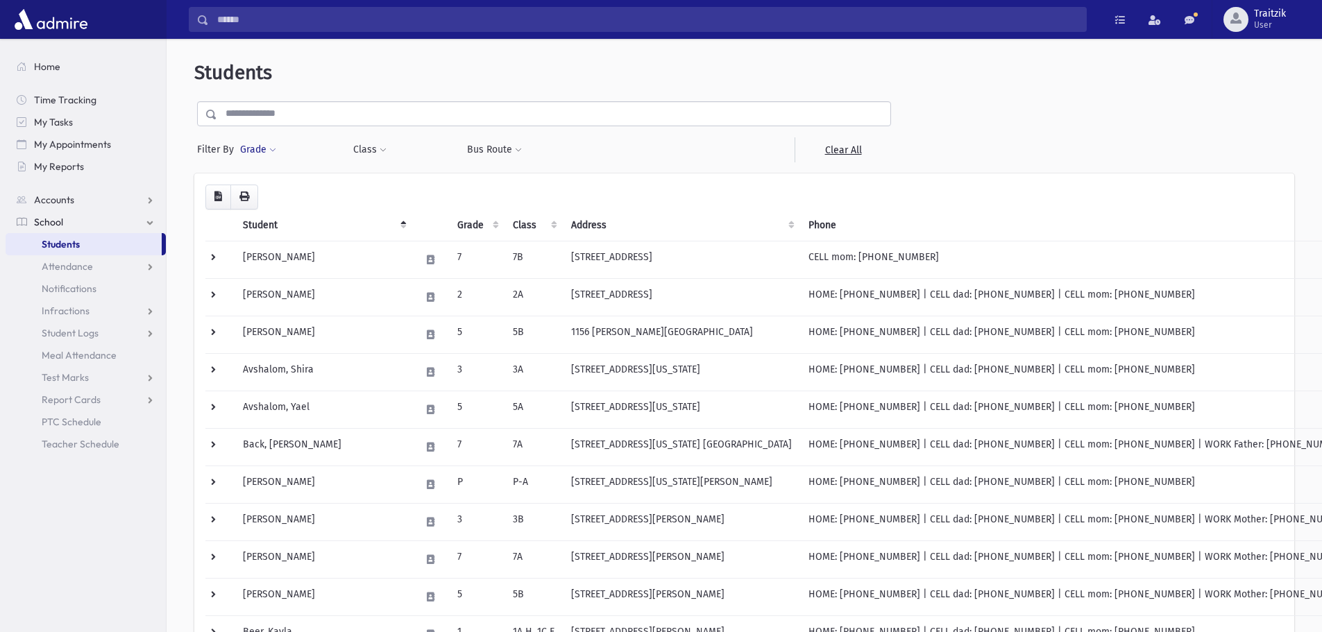
click at [273, 149] on span at bounding box center [272, 150] width 7 height 8
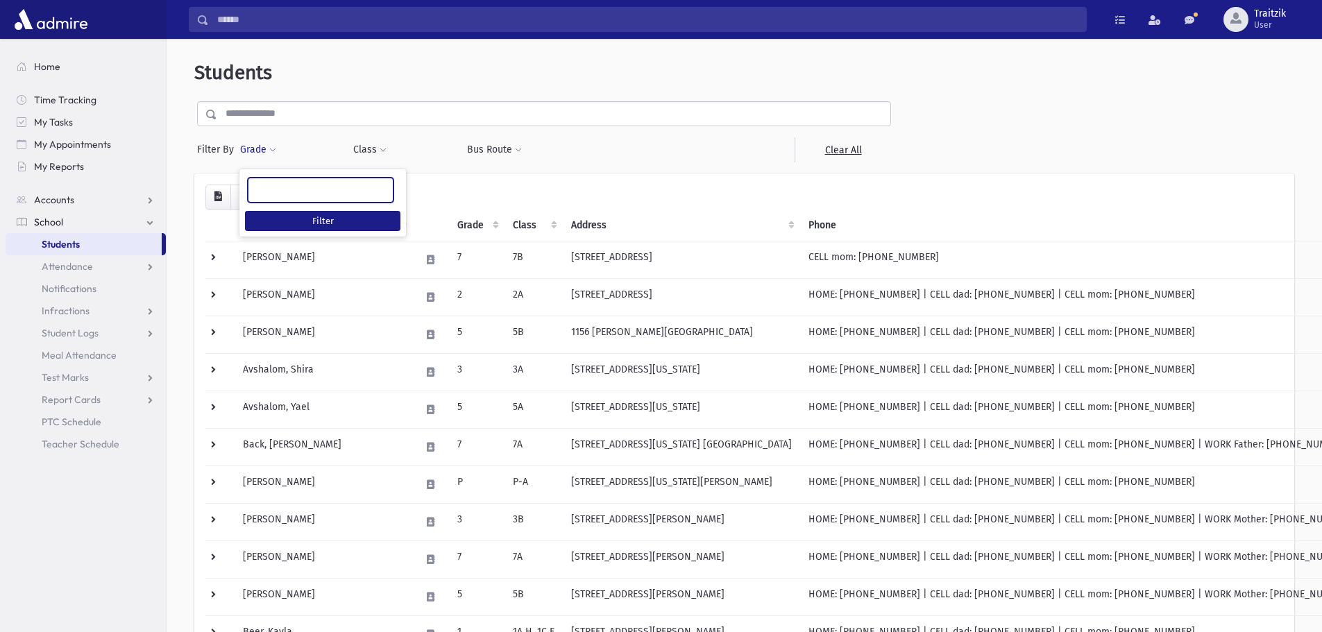
click at [269, 183] on ul at bounding box center [321, 188] width 144 height 21
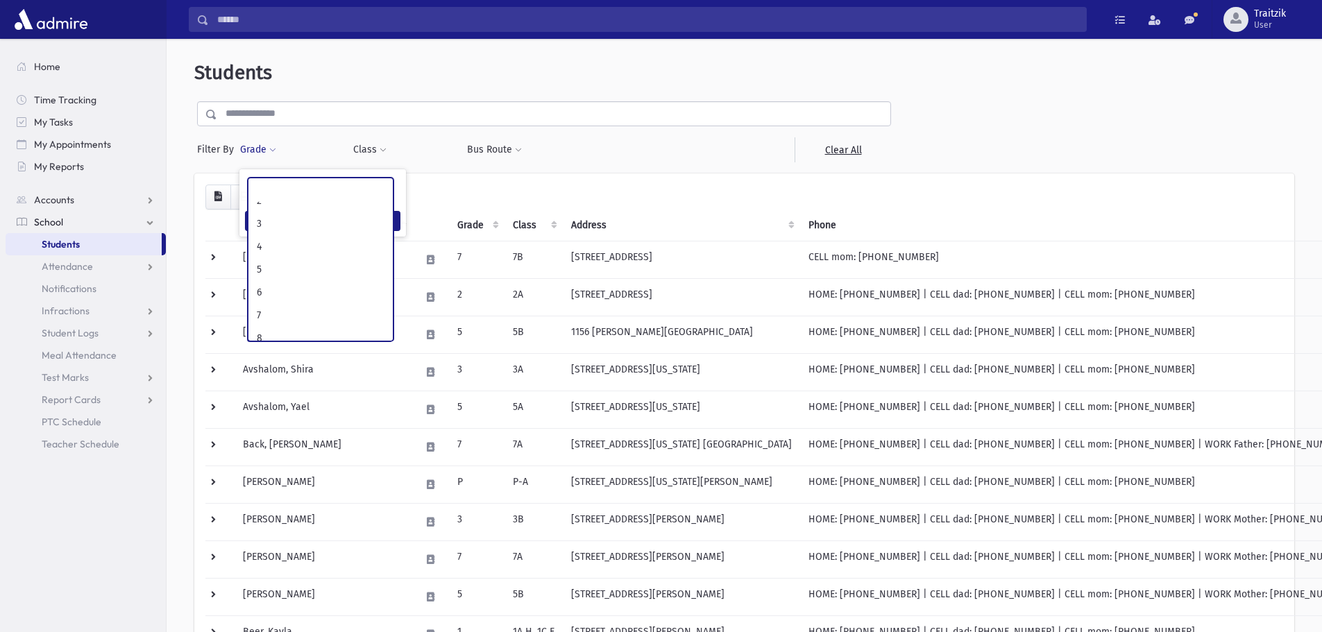
scroll to position [90, 0]
select select "*"
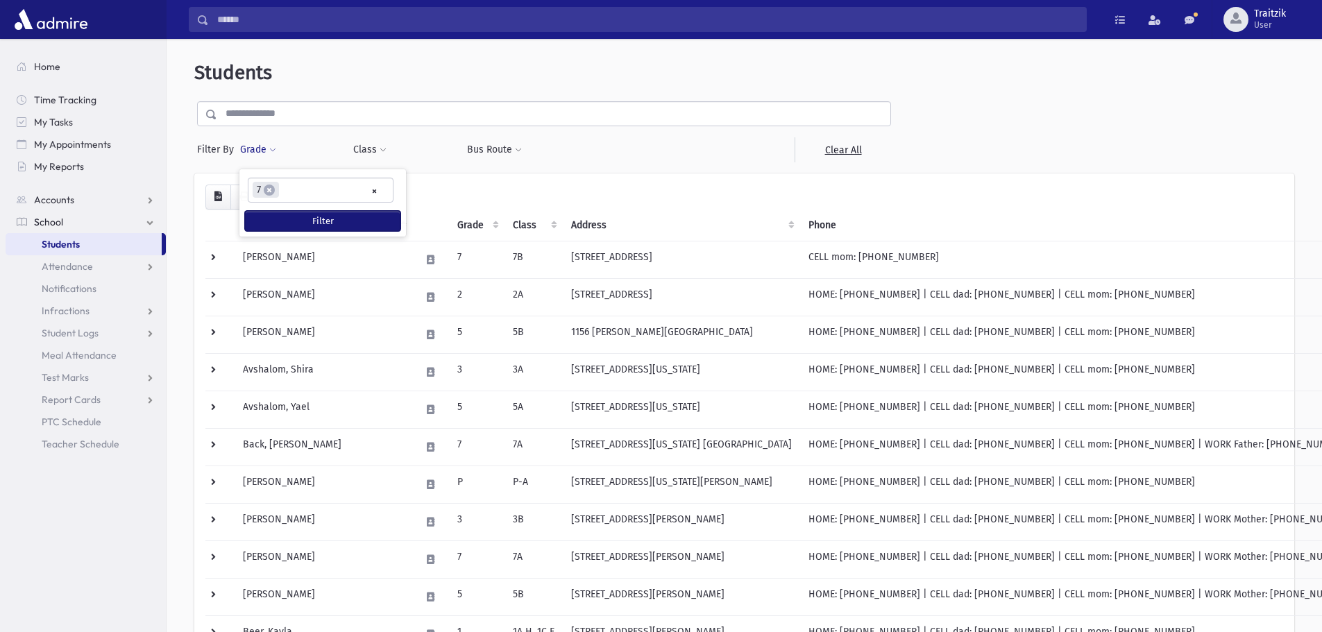
click at [300, 217] on button "Filter" at bounding box center [322, 221] width 155 height 20
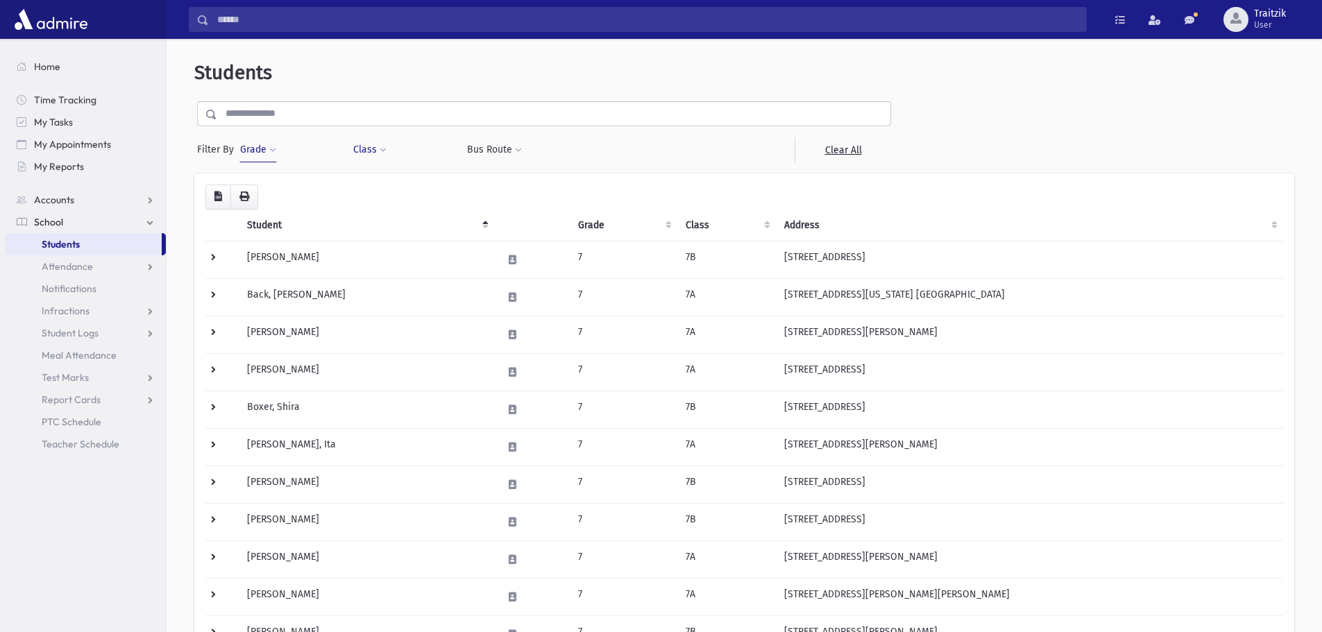
click at [380, 153] on span at bounding box center [383, 150] width 7 height 8
click at [367, 188] on input "search" at bounding box center [371, 187] width 8 height 15
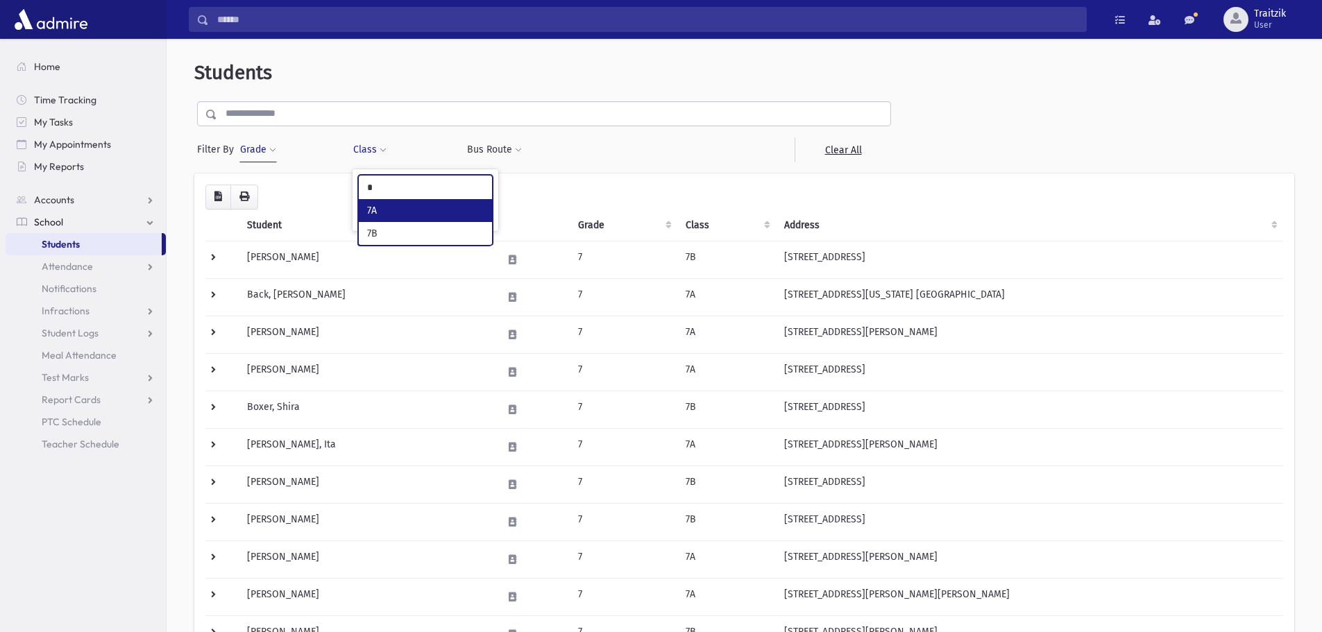
type input "*"
select select "**"
click at [389, 212] on button "Filter" at bounding box center [425, 215] width 135 height 20
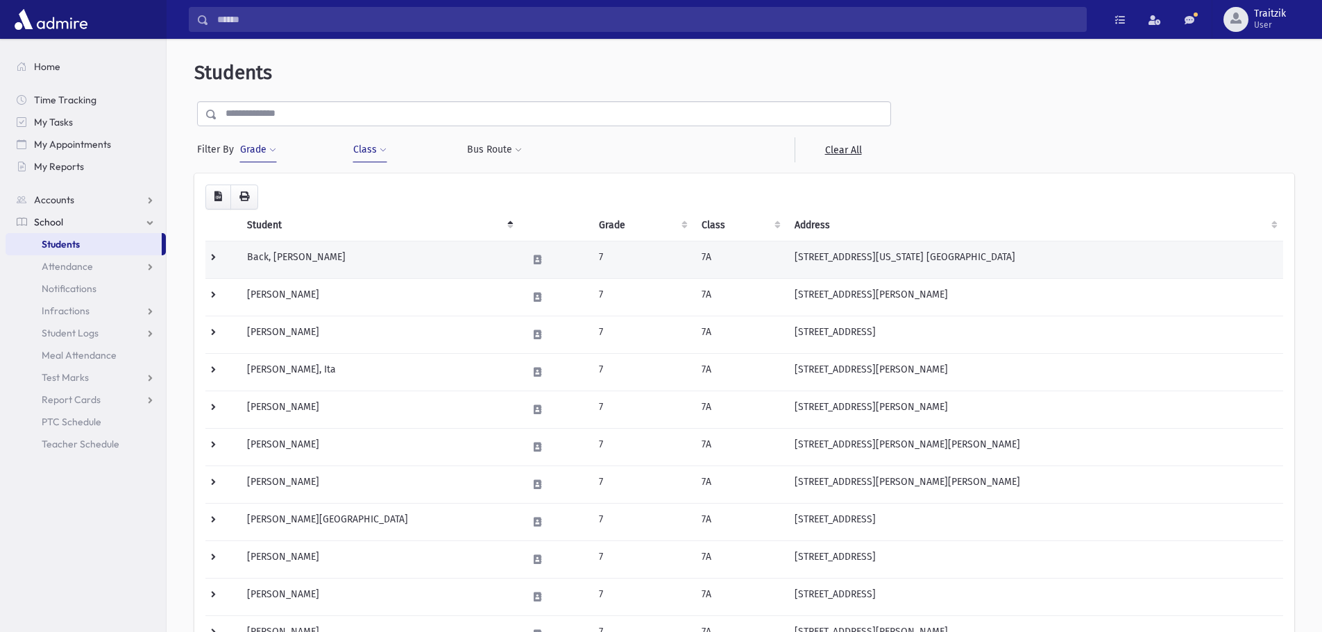
click at [728, 253] on td "7A" at bounding box center [740, 259] width 93 height 37
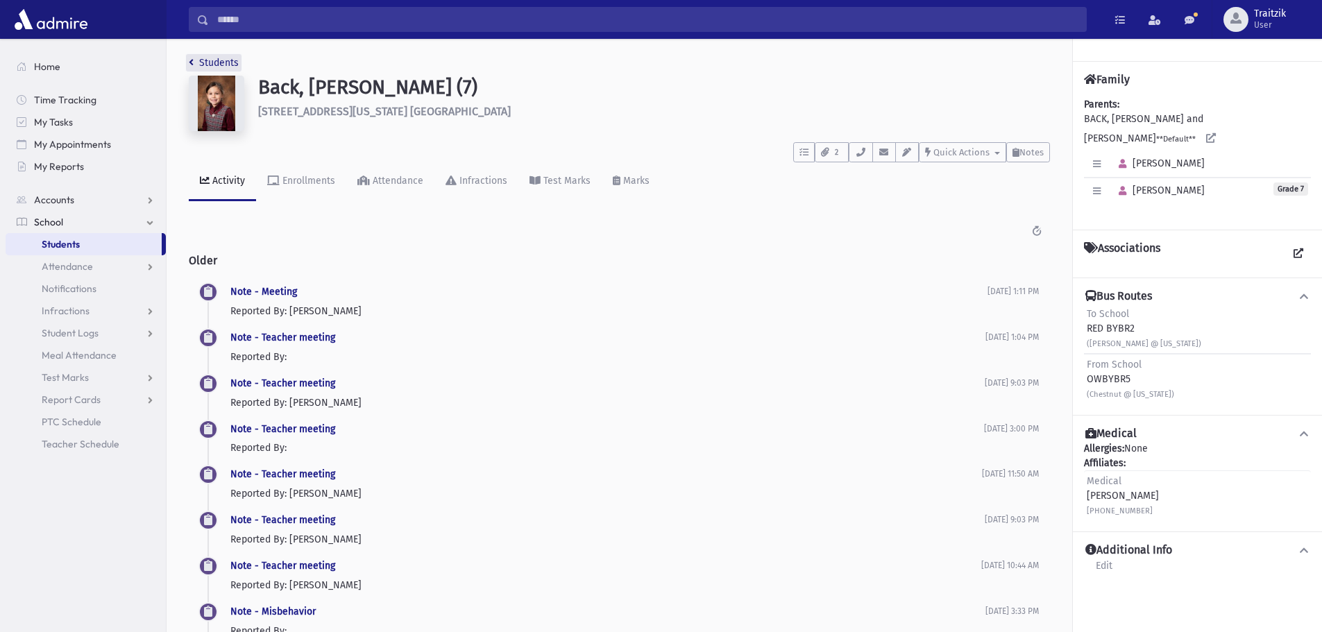
click at [196, 60] on link "Students" at bounding box center [214, 63] width 50 height 12
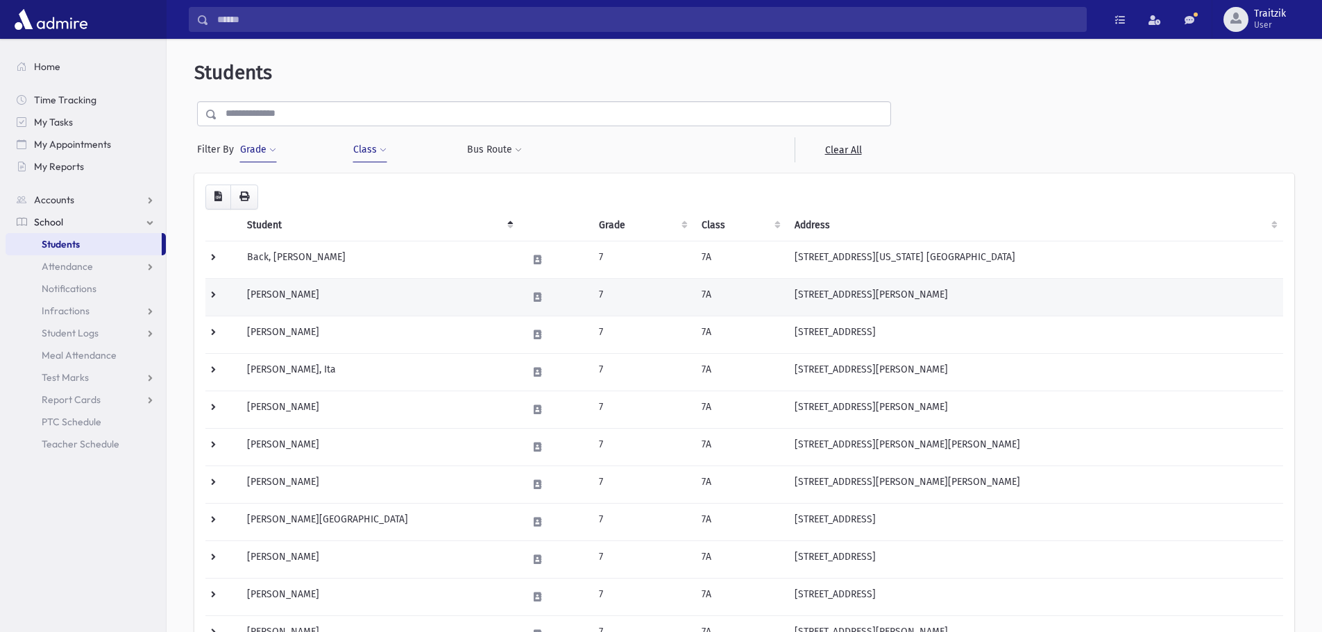
click at [383, 297] on td "Baron, Talya" at bounding box center [379, 296] width 280 height 37
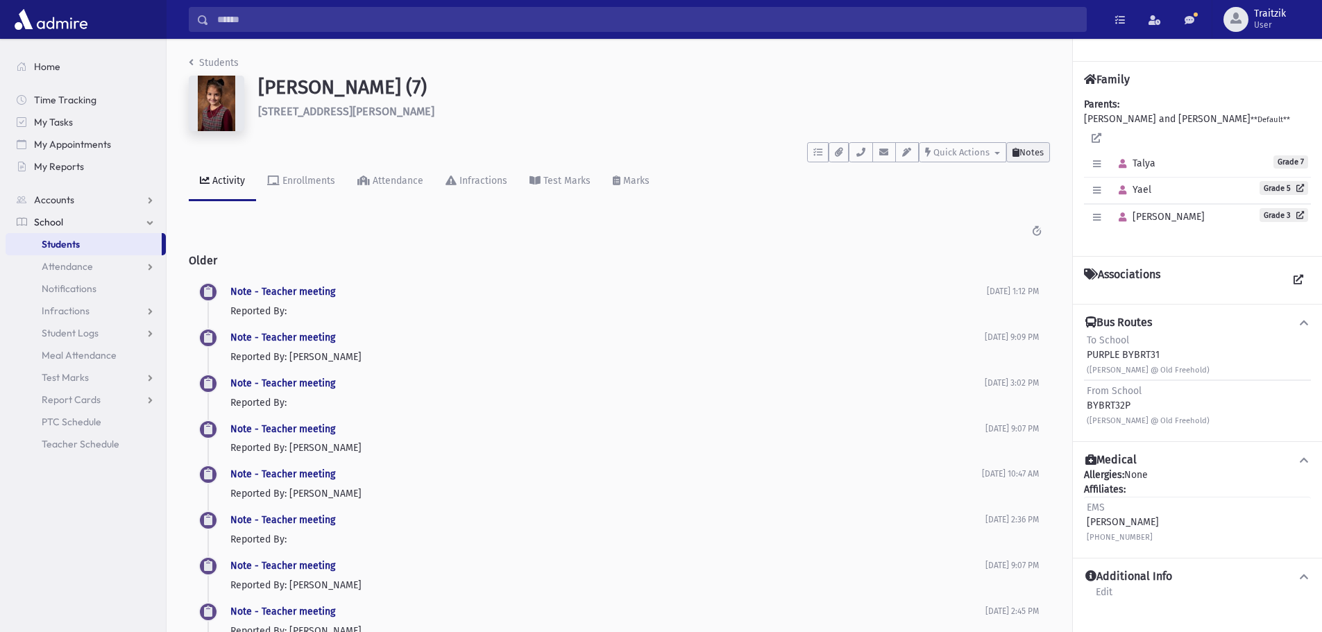
click at [1027, 155] on span "Notes" at bounding box center [1032, 152] width 24 height 10
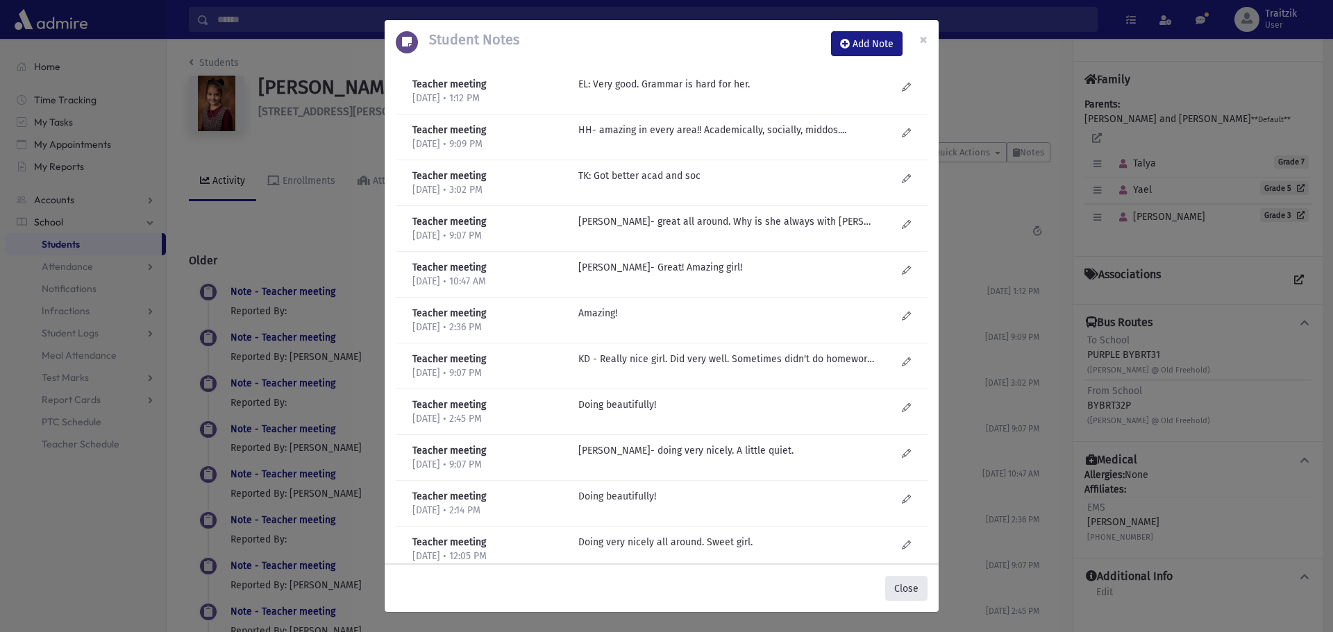
click at [925, 588] on button "Close" at bounding box center [906, 588] width 42 height 25
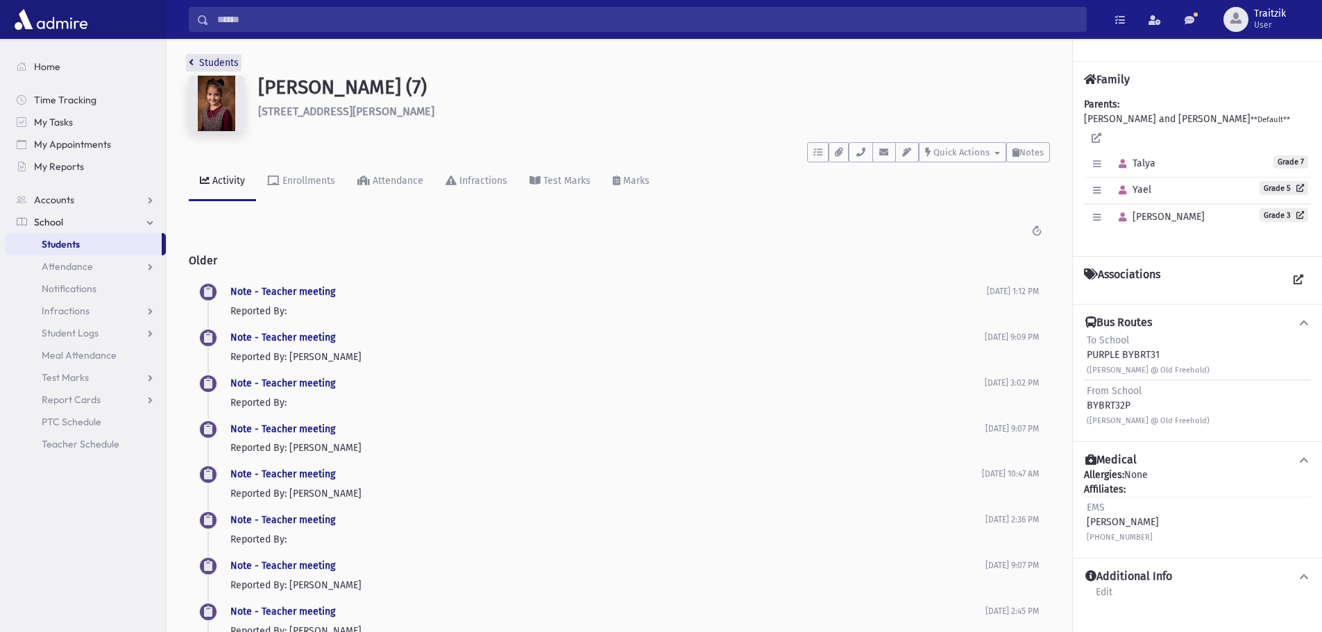
click at [194, 61] on link "Students" at bounding box center [214, 63] width 50 height 12
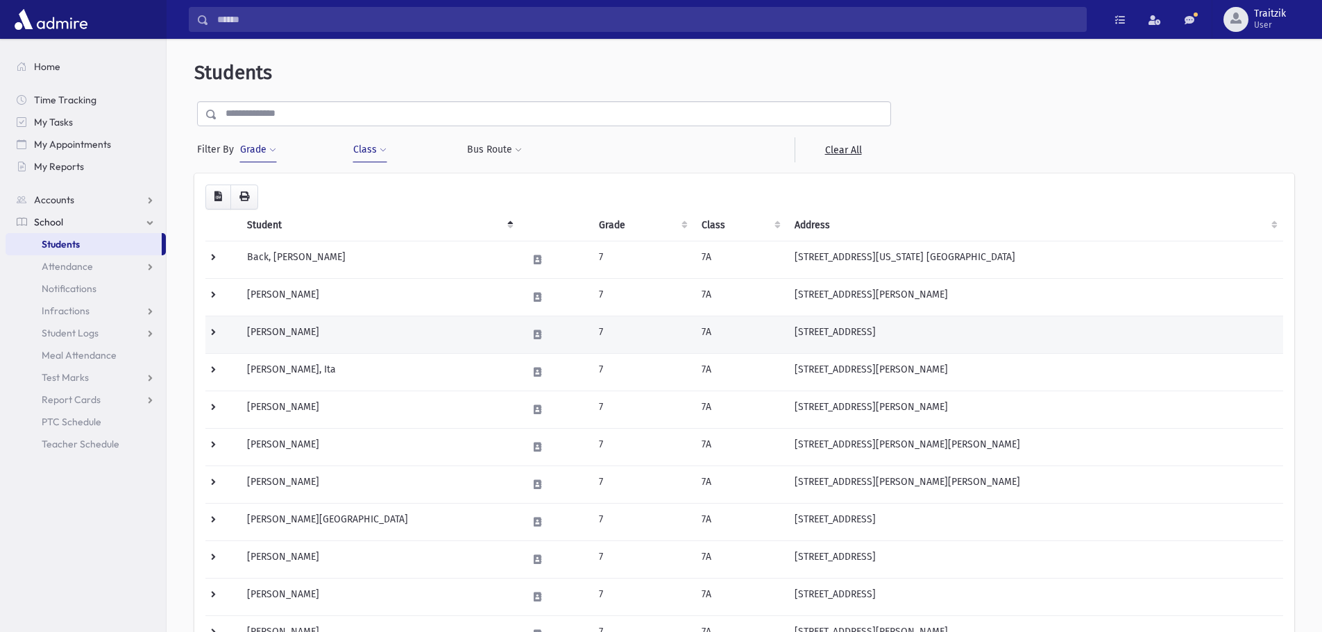
click at [290, 333] on td "[PERSON_NAME]" at bounding box center [379, 334] width 280 height 37
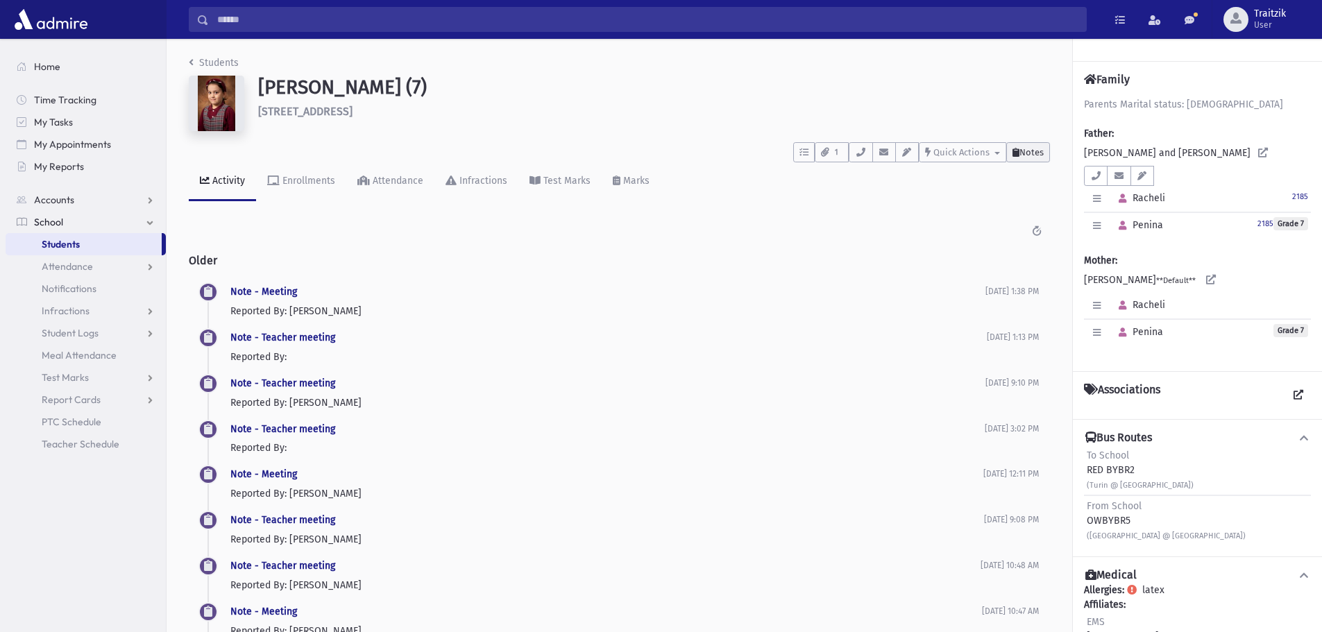
click at [1032, 155] on span "Notes" at bounding box center [1032, 152] width 24 height 10
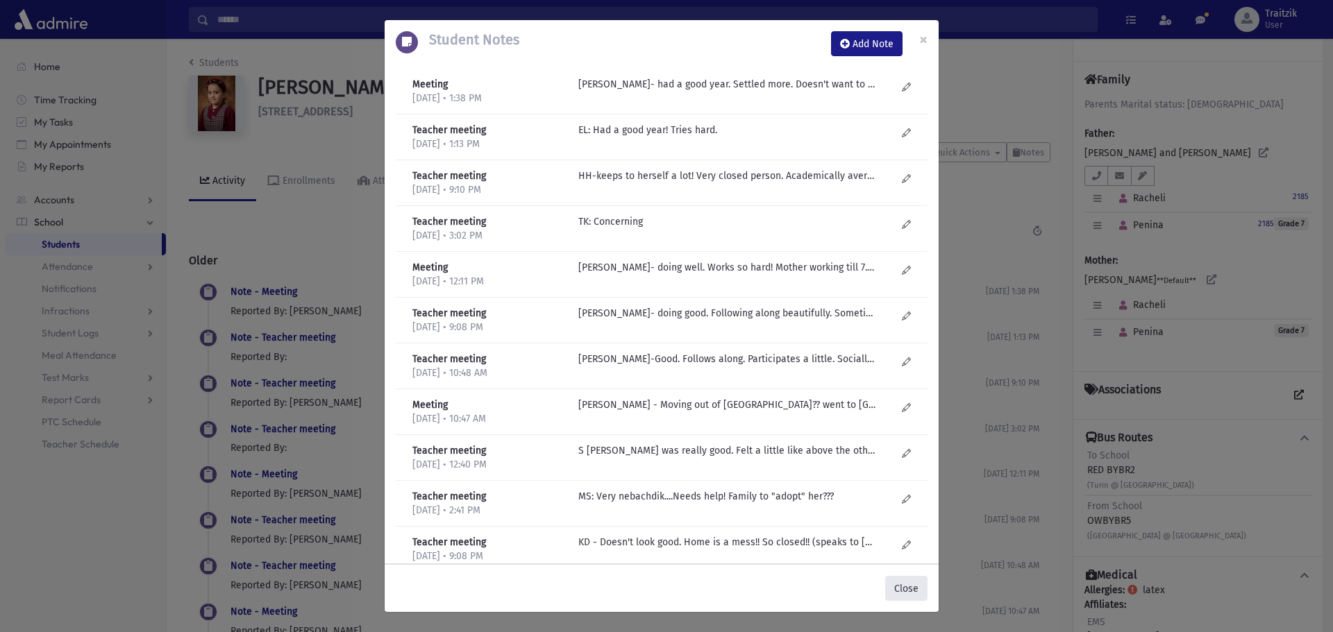
click at [907, 588] on button "Close" at bounding box center [906, 588] width 42 height 25
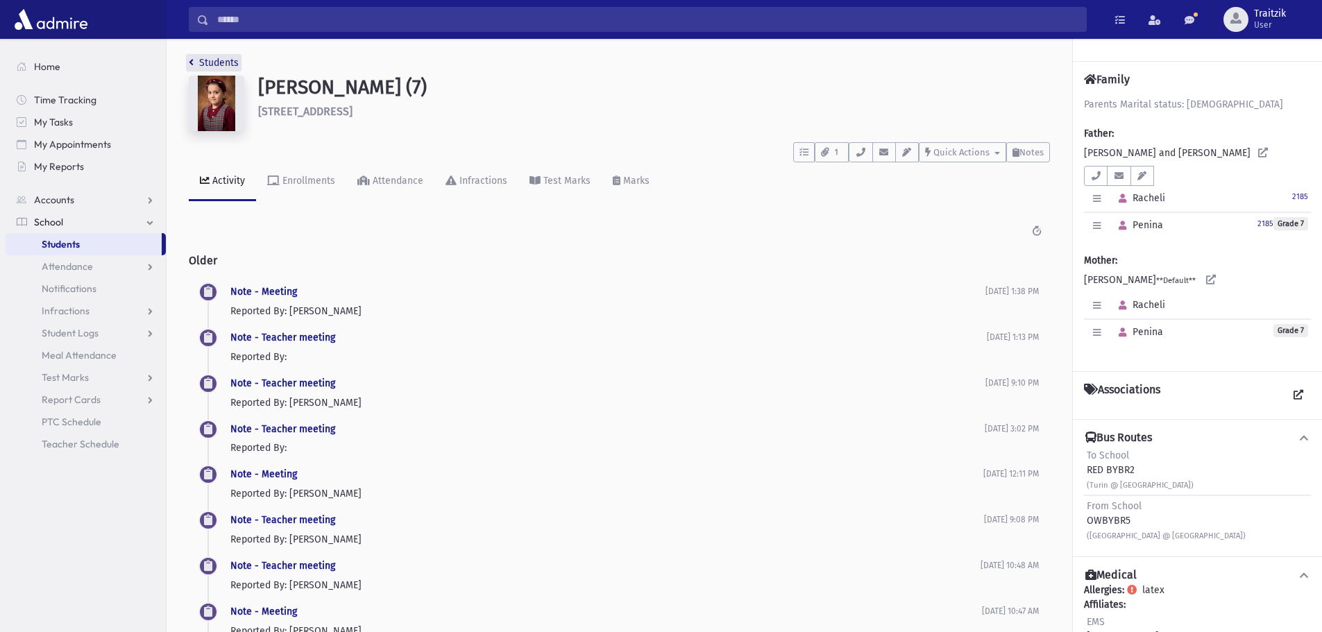
click at [197, 62] on link "Students" at bounding box center [214, 63] width 50 height 12
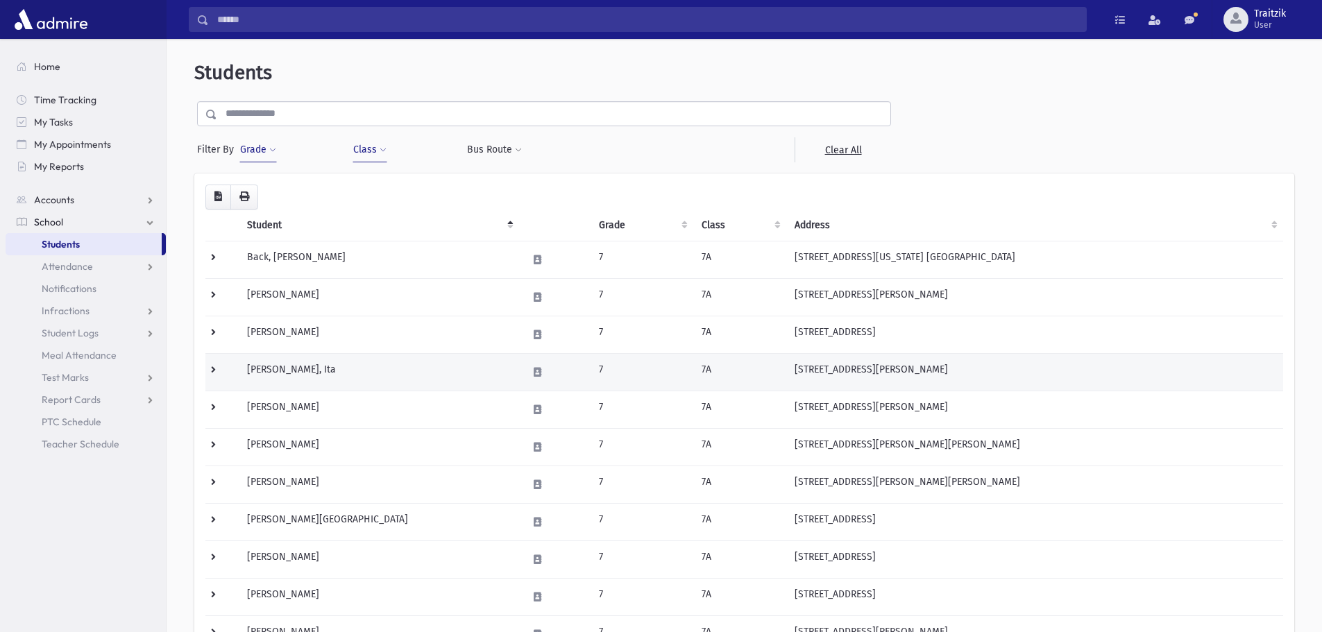
click at [321, 375] on td "[PERSON_NAME], Ita" at bounding box center [379, 371] width 280 height 37
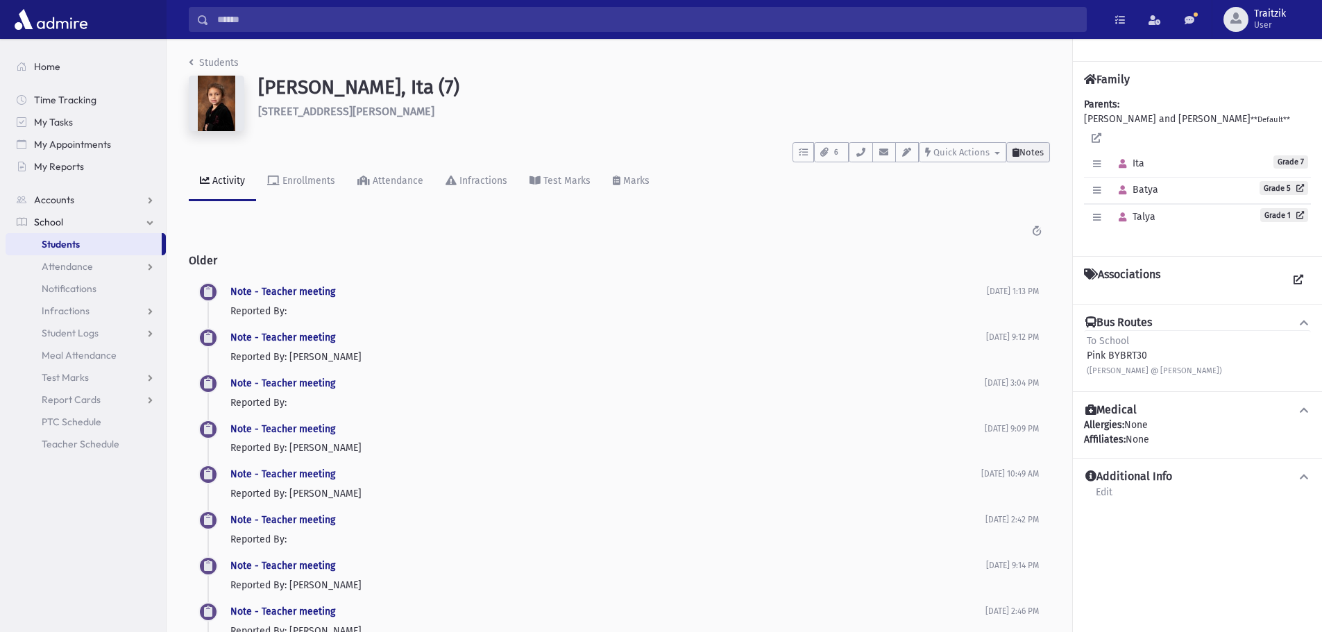
click at [1025, 158] on button "Notes" at bounding box center [1029, 152] width 44 height 20
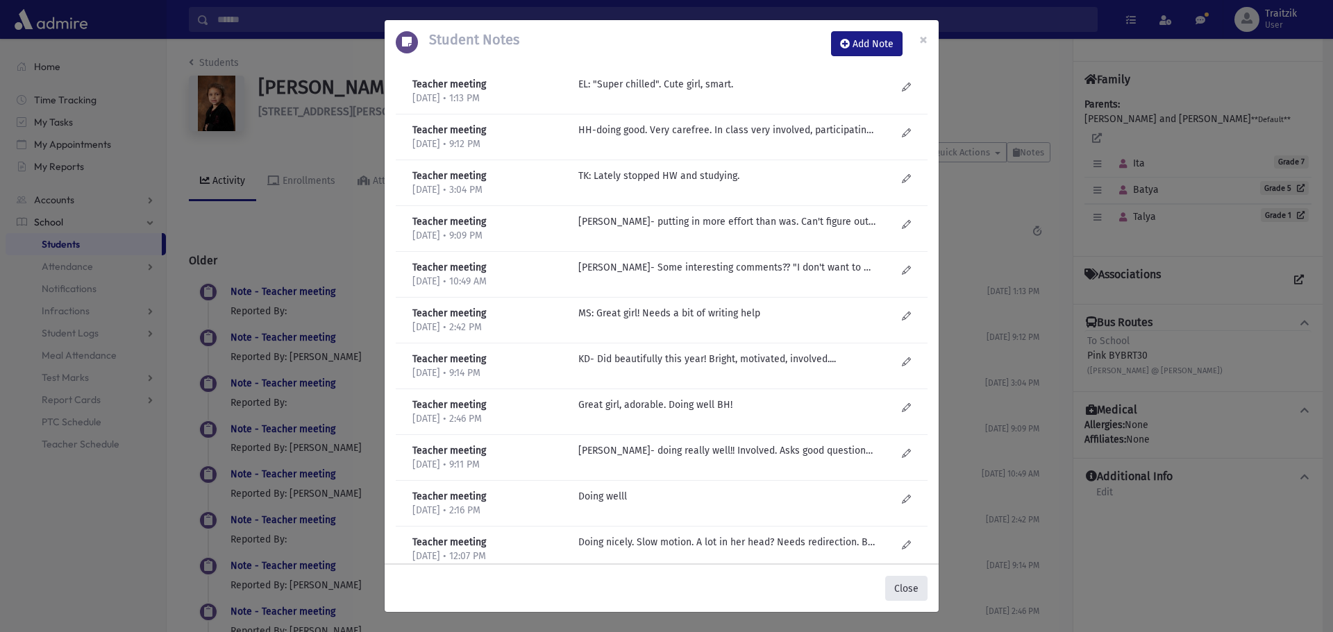
click at [912, 585] on button "Close" at bounding box center [906, 588] width 42 height 25
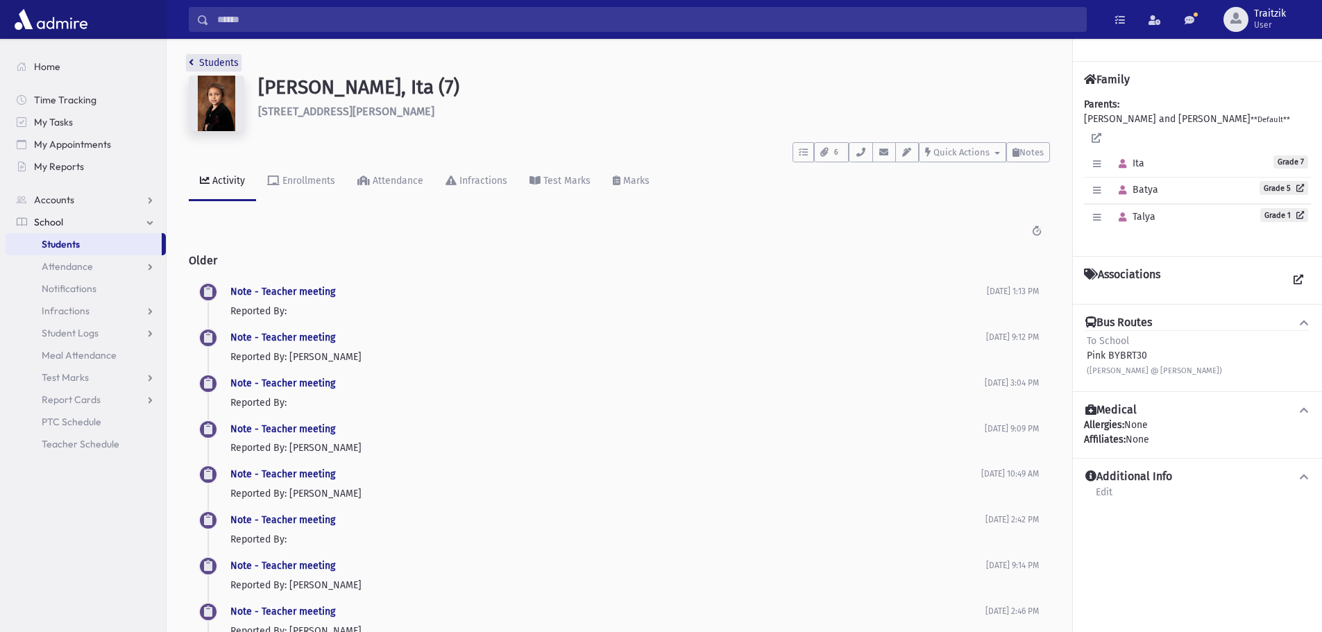
click at [190, 65] on icon "breadcrumb" at bounding box center [191, 63] width 5 height 10
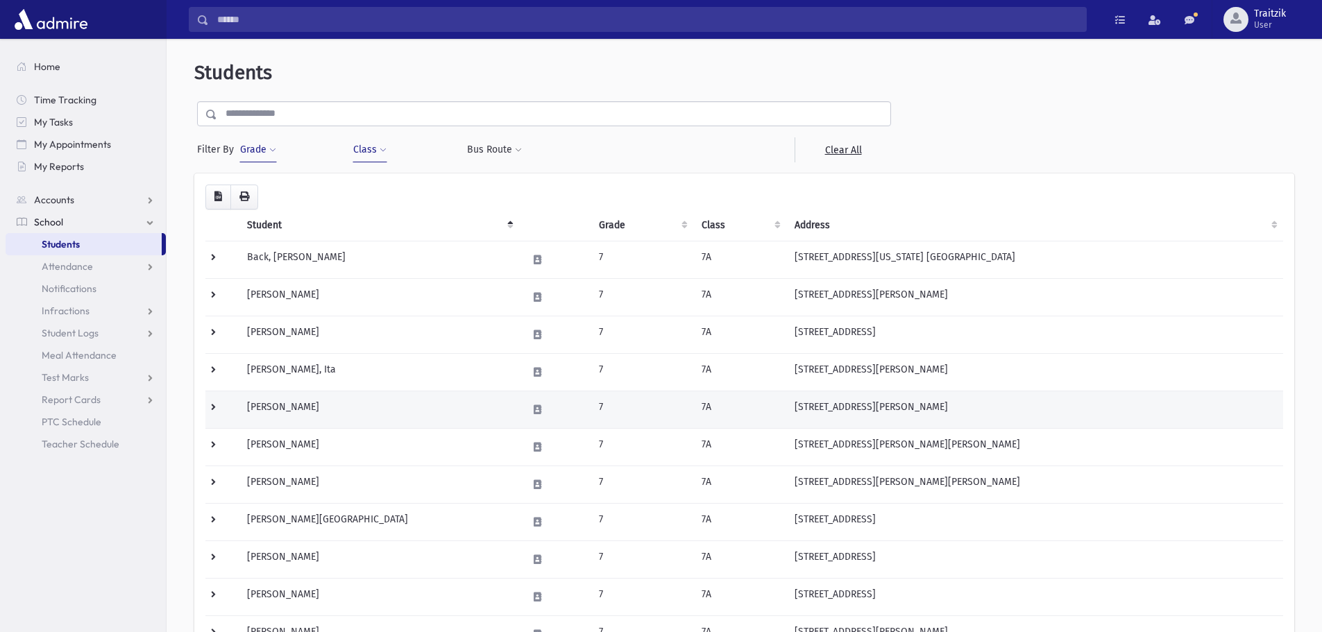
click at [339, 418] on td "[PERSON_NAME]" at bounding box center [379, 409] width 280 height 37
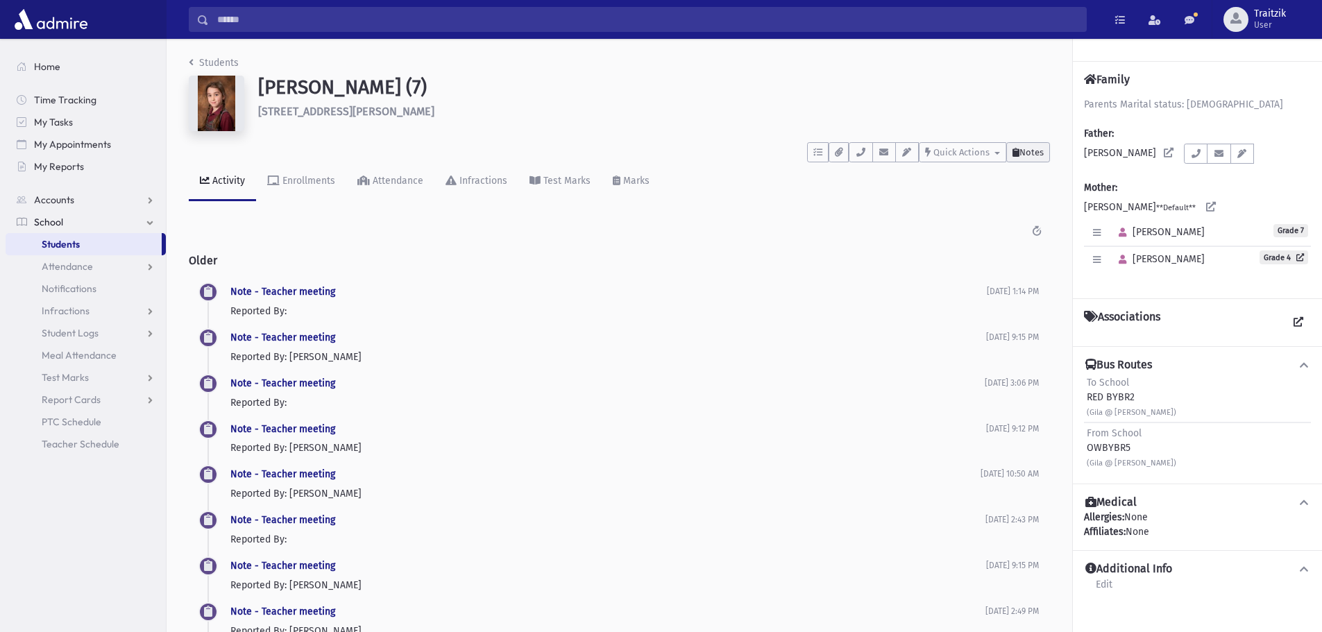
click at [1041, 144] on button "Notes" at bounding box center [1029, 152] width 44 height 20
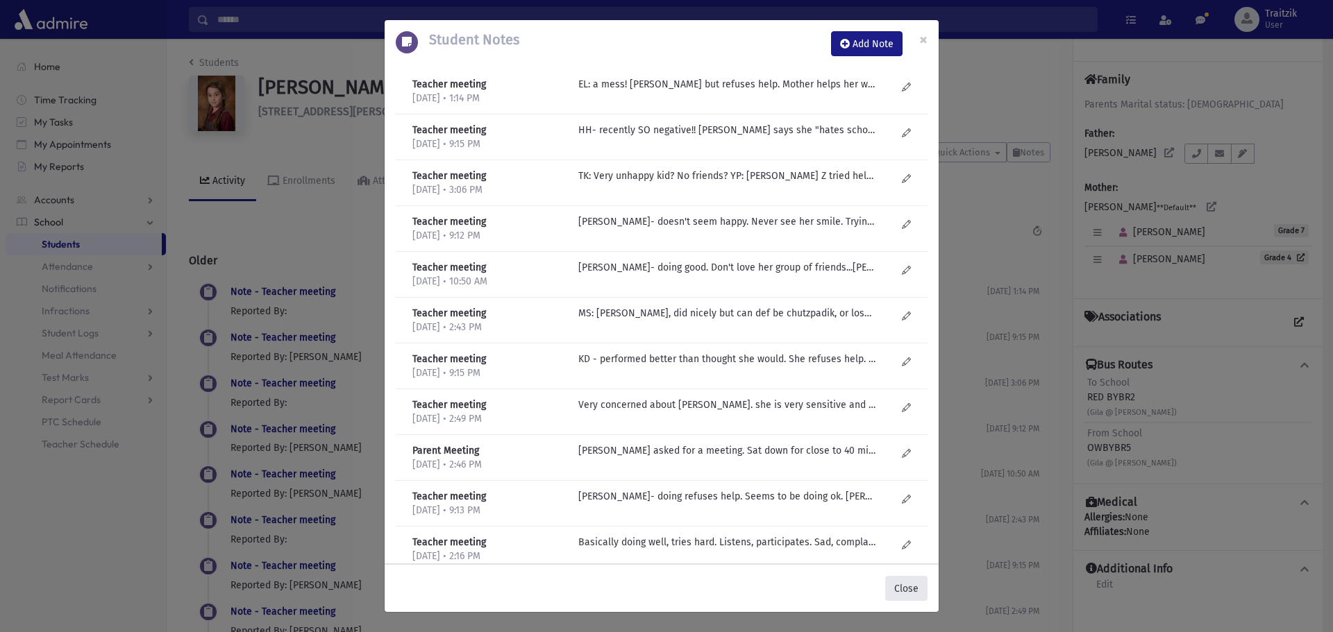
click at [905, 585] on button "Close" at bounding box center [906, 588] width 42 height 25
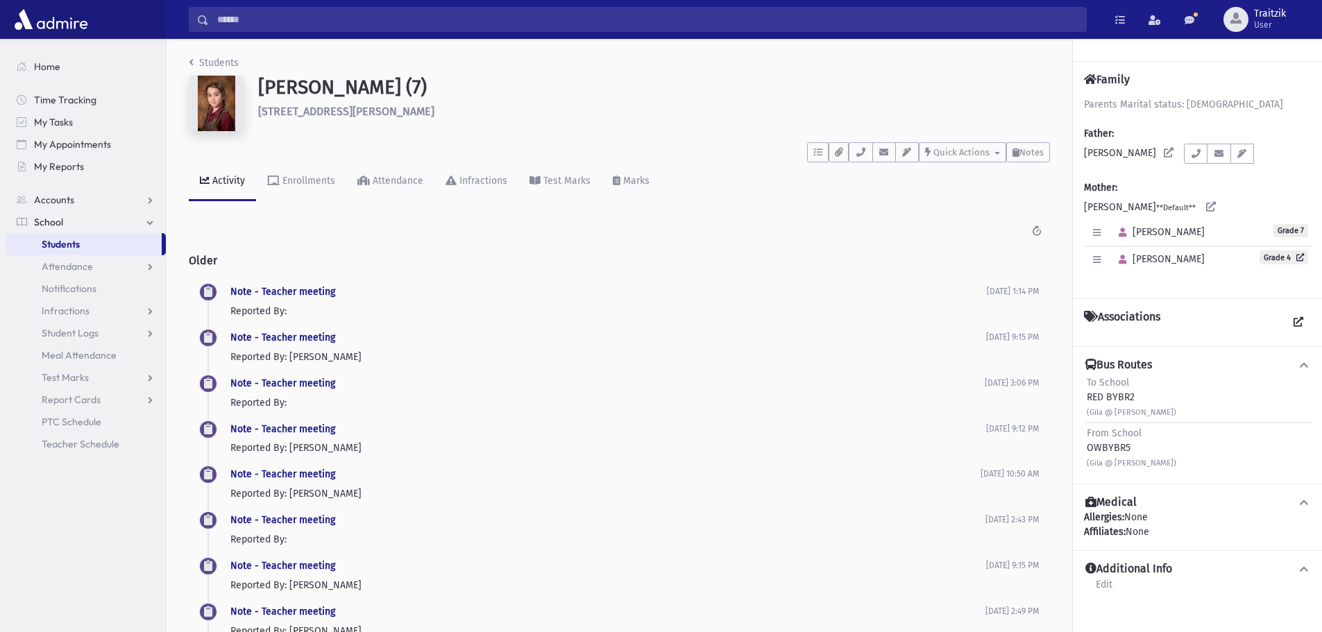
click at [194, 69] on li "Students" at bounding box center [214, 63] width 50 height 15
click at [195, 63] on link "Students" at bounding box center [214, 63] width 50 height 12
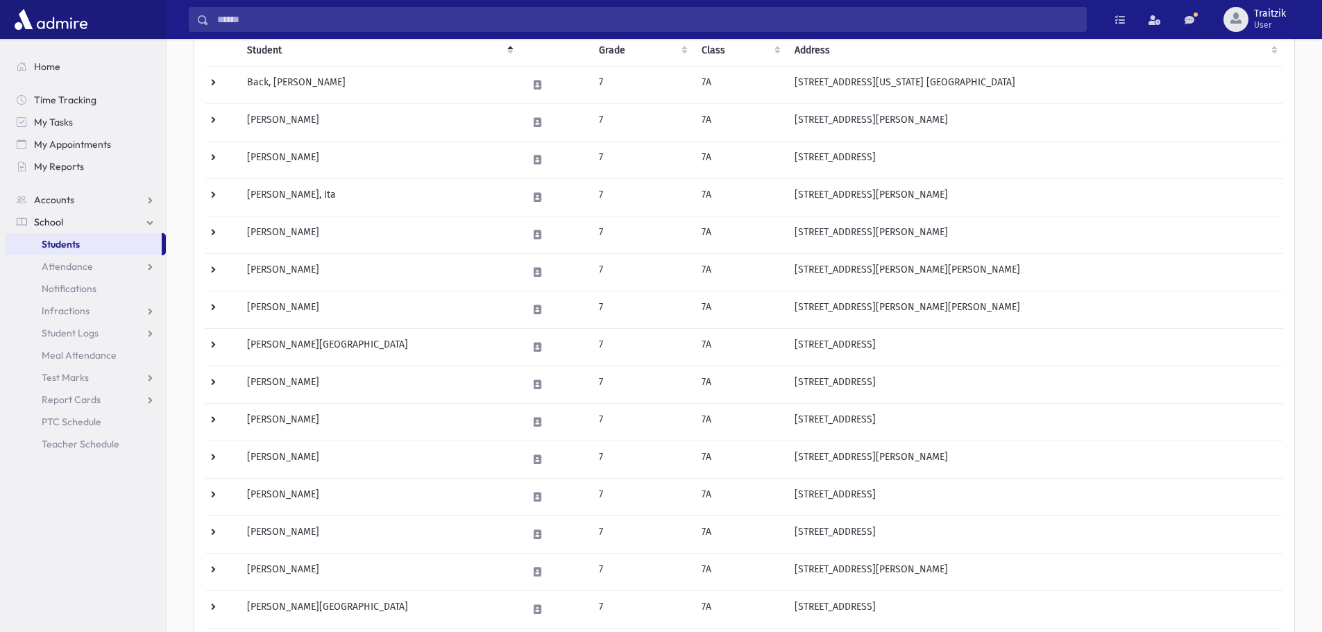
scroll to position [208, 0]
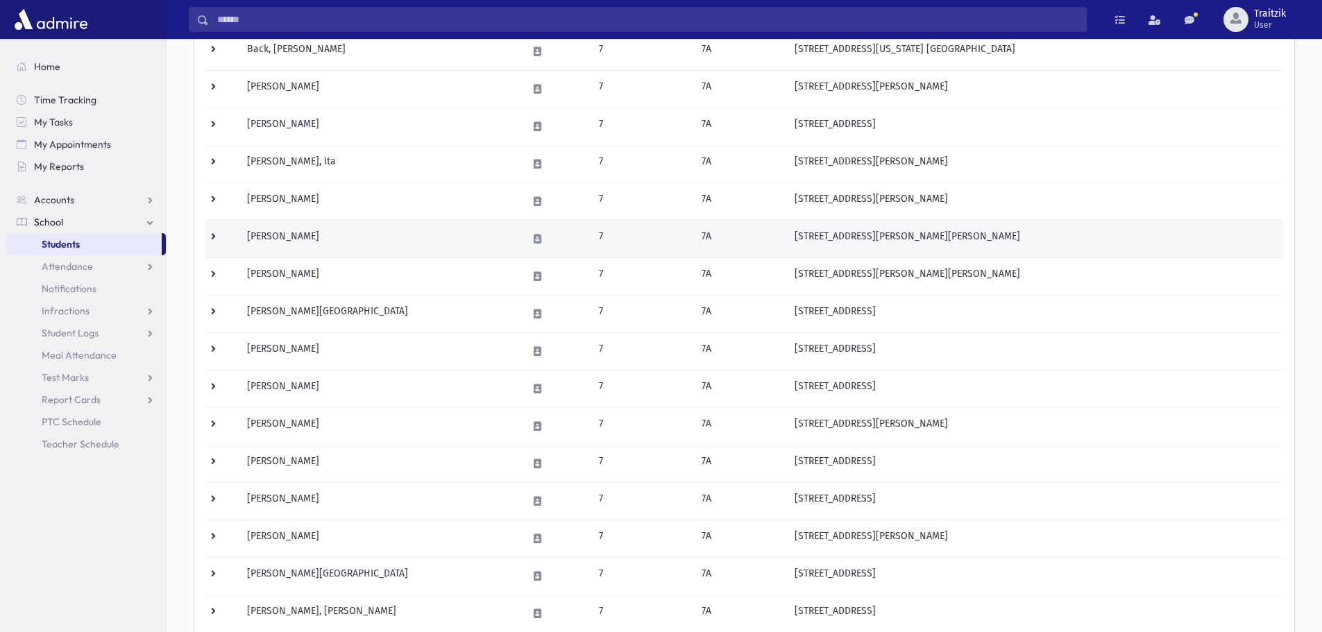
click at [346, 237] on td "[PERSON_NAME]" at bounding box center [379, 238] width 280 height 37
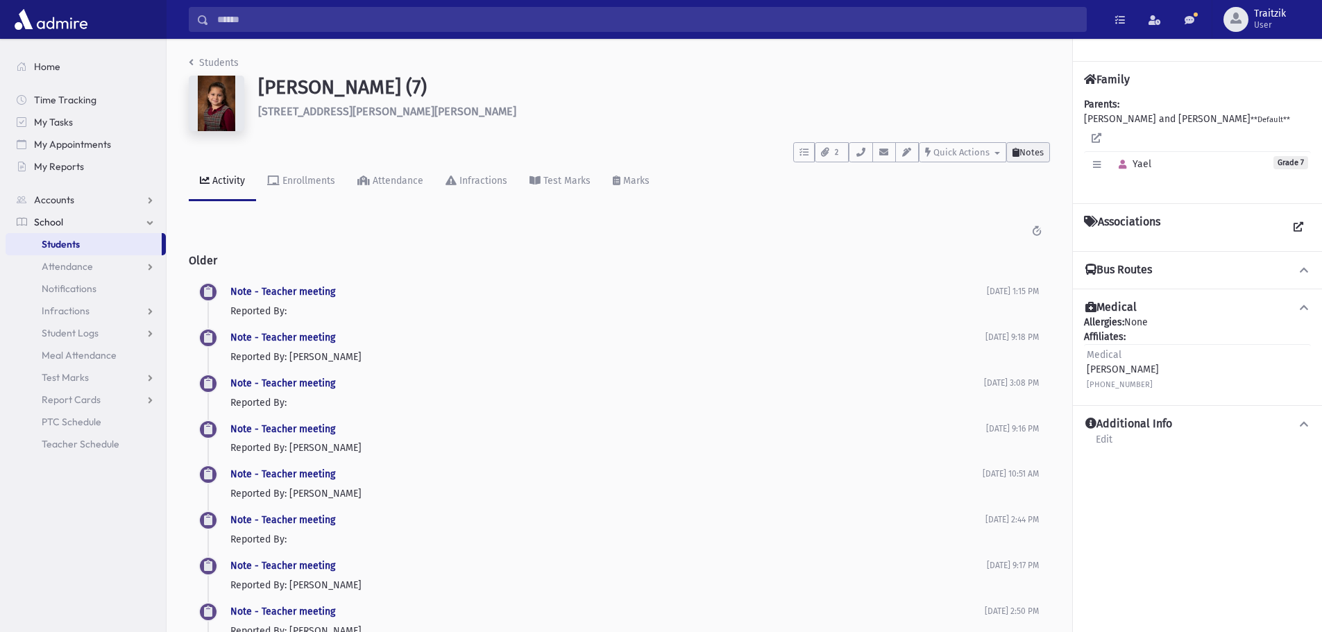
click at [1033, 146] on button "Notes" at bounding box center [1029, 152] width 44 height 20
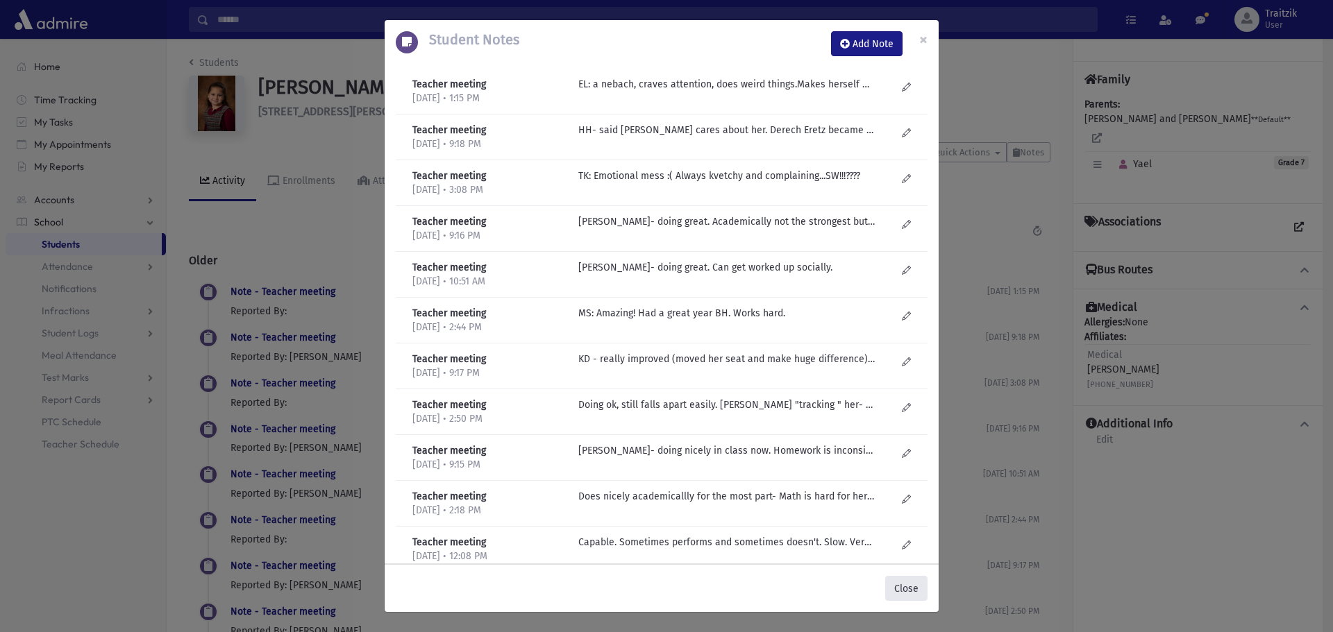
click at [900, 589] on button "Close" at bounding box center [906, 588] width 42 height 25
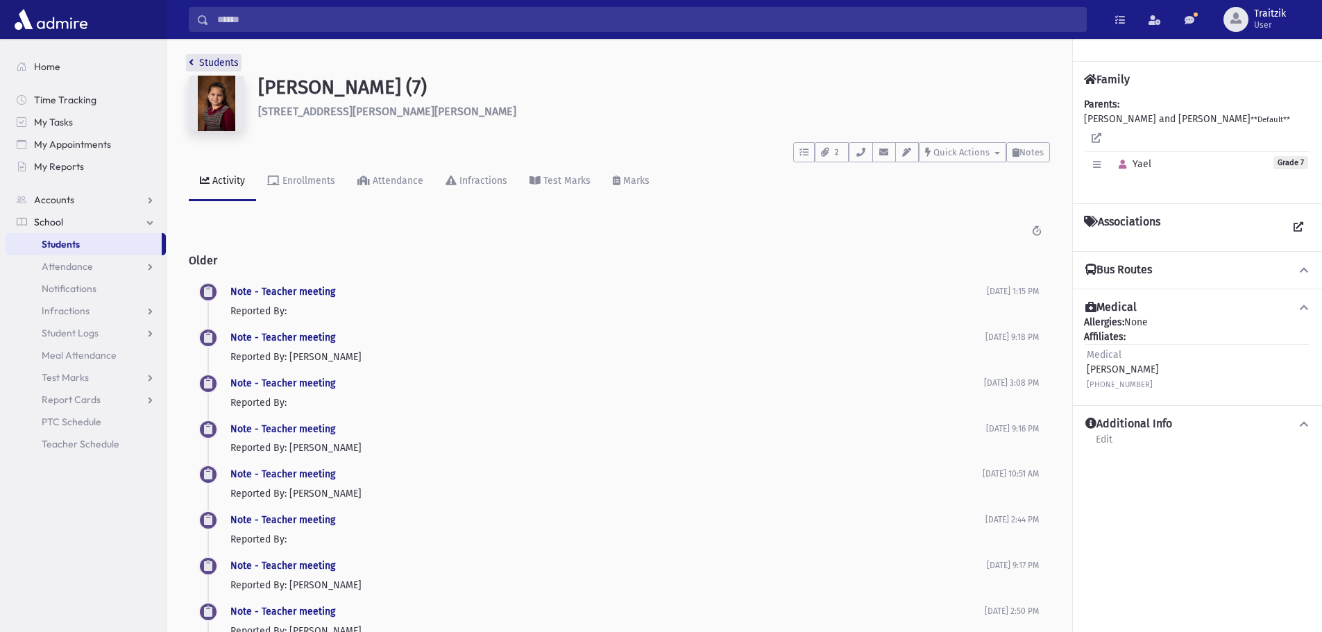
click at [195, 62] on link "Students" at bounding box center [214, 63] width 50 height 12
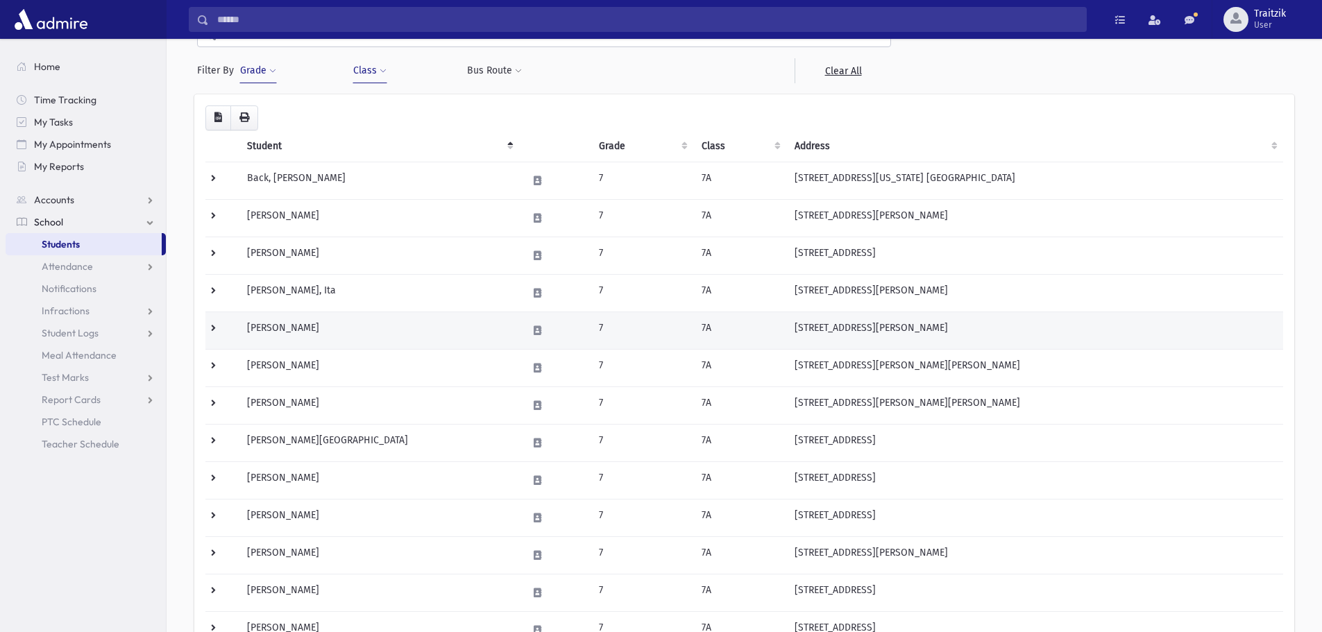
scroll to position [245, 0]
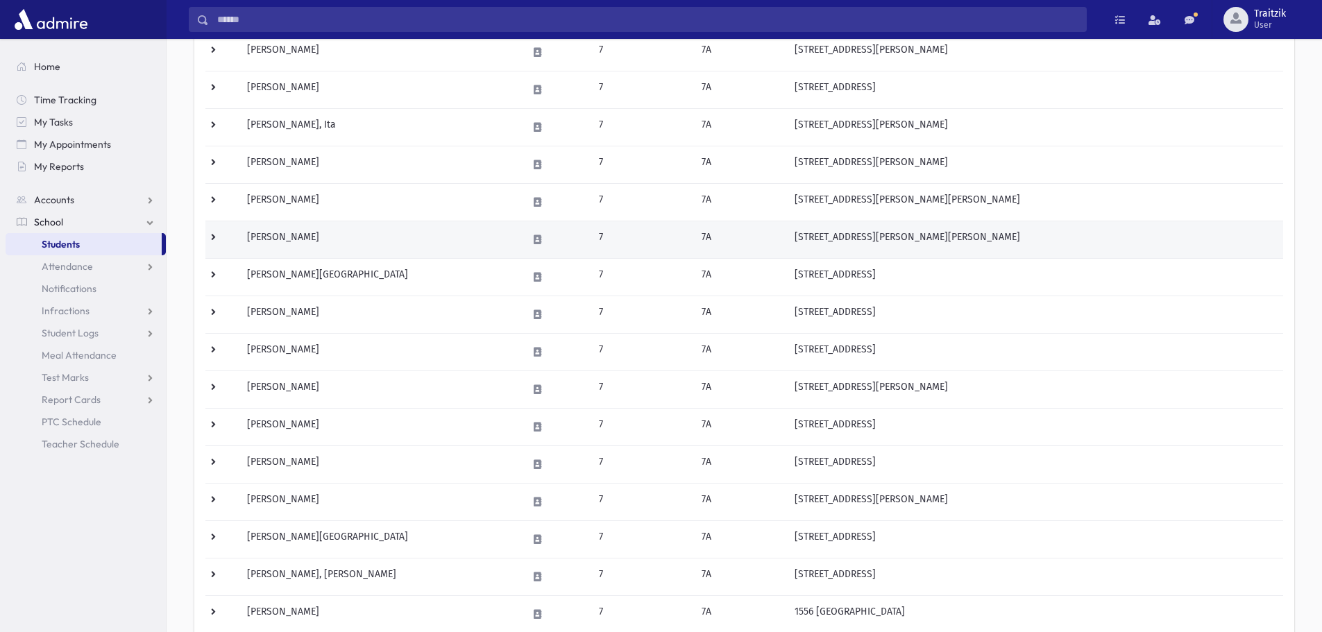
click at [321, 241] on td "Gutman, Miriam" at bounding box center [379, 239] width 280 height 37
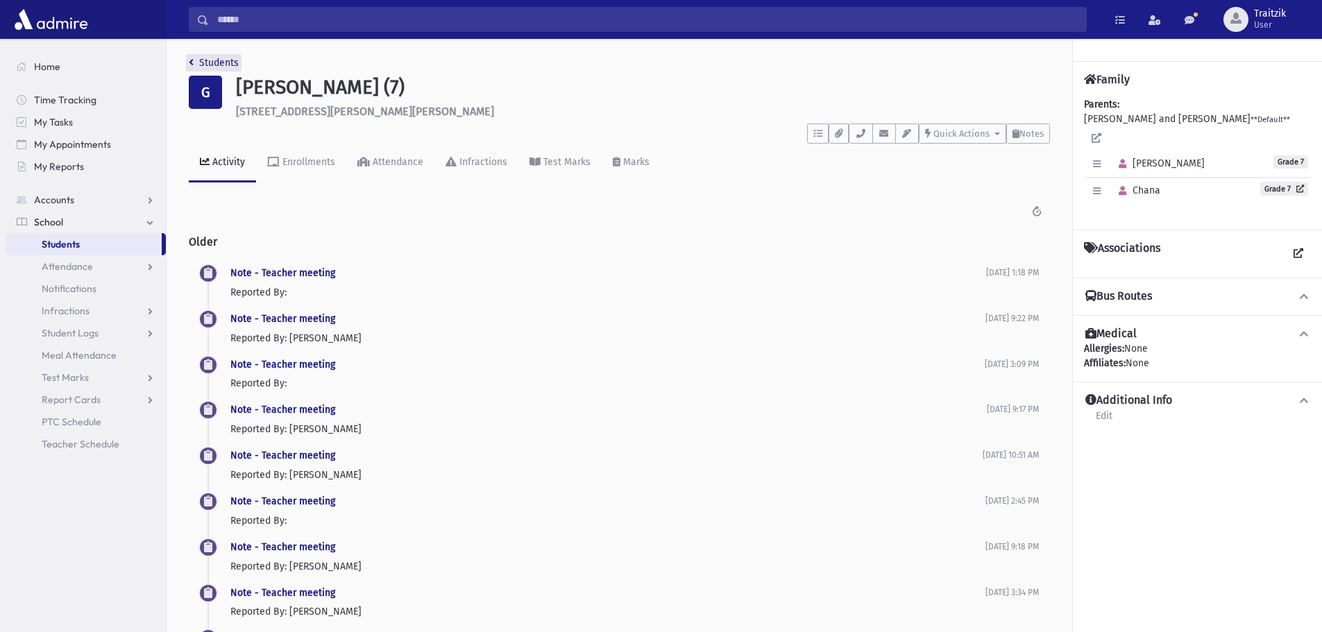
click at [198, 62] on link "Students" at bounding box center [214, 63] width 50 height 12
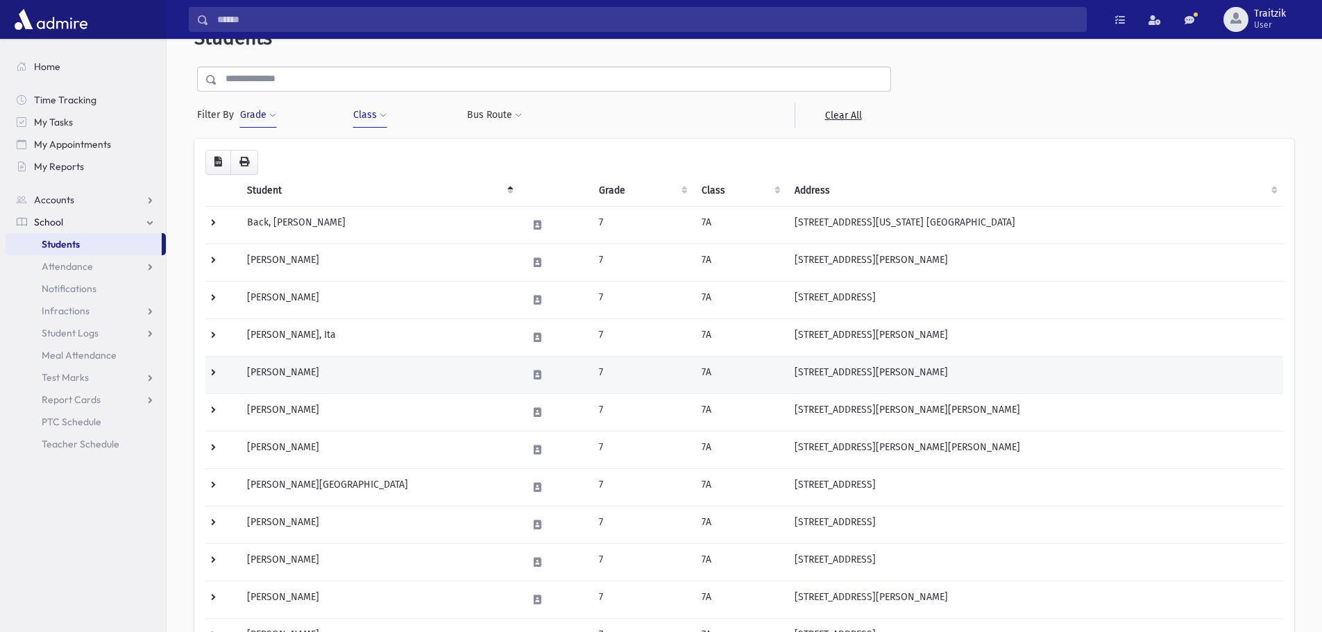
scroll to position [208, 0]
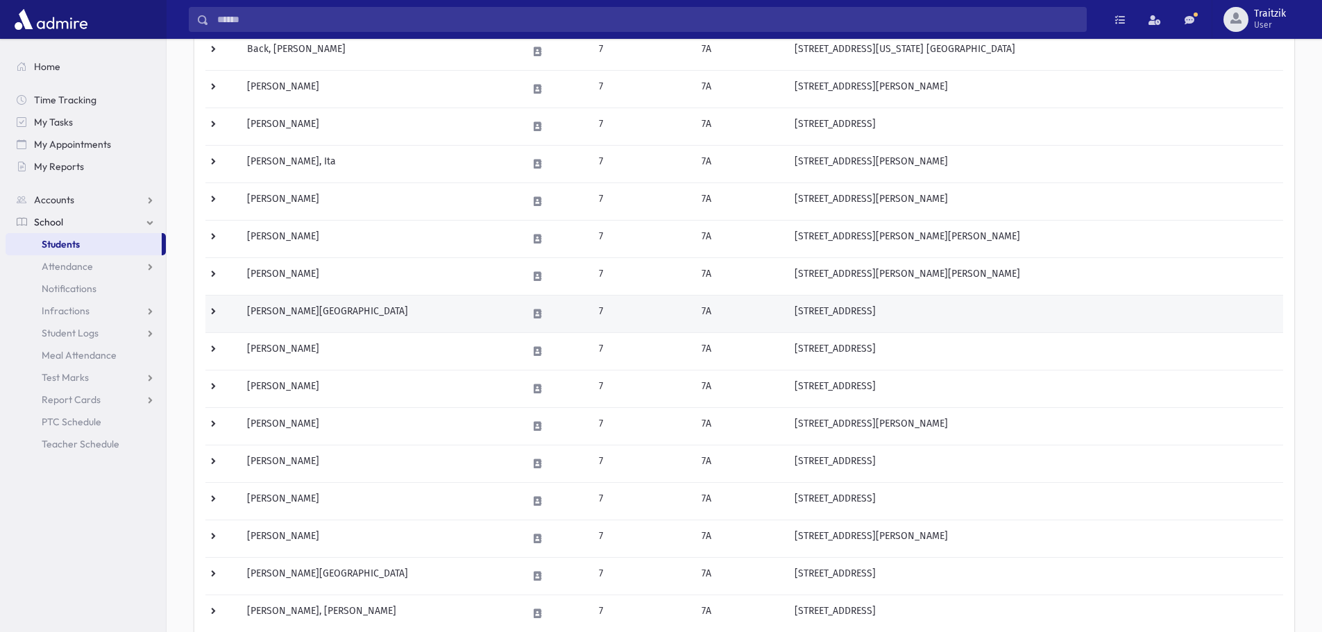
click at [333, 317] on td "Haltovsky, Hadassah" at bounding box center [379, 313] width 280 height 37
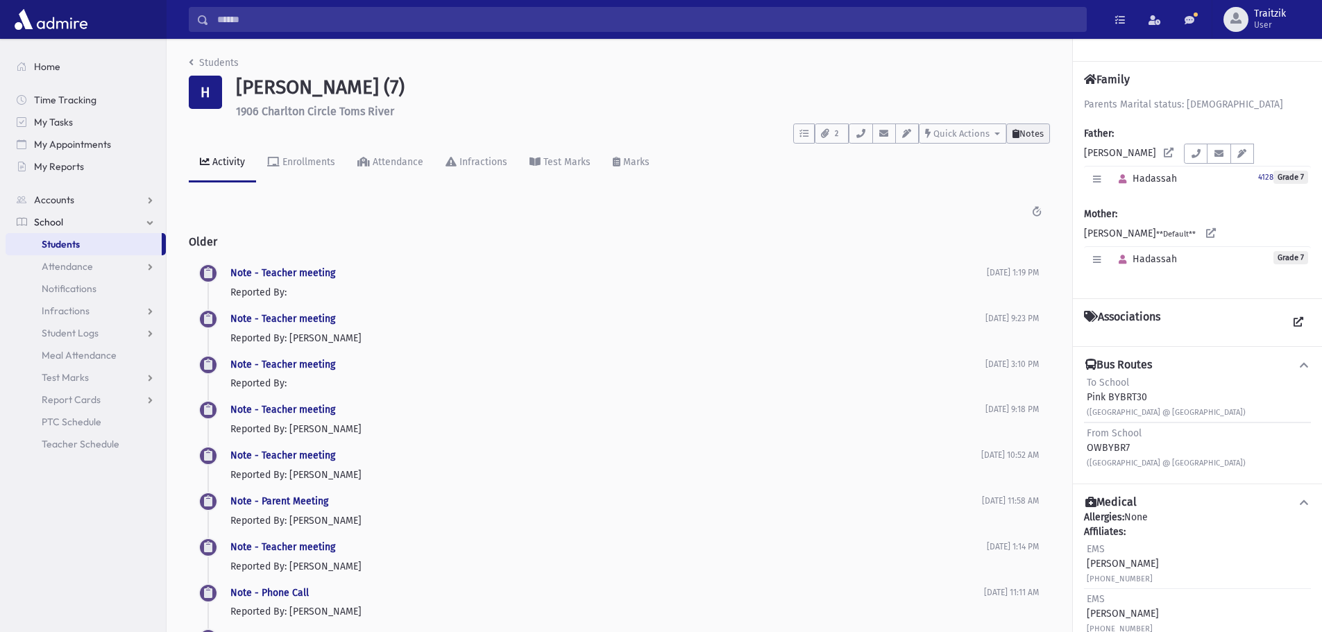
click at [1025, 129] on span "Notes" at bounding box center [1032, 133] width 24 height 10
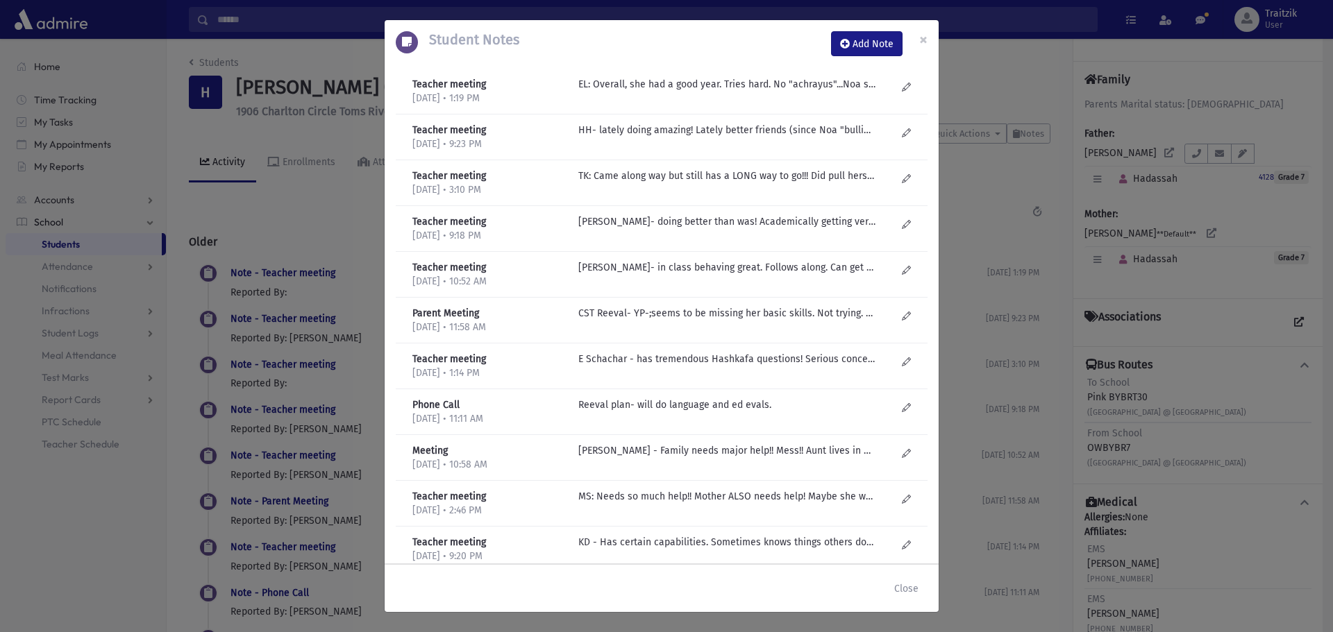
click at [195, 59] on div "Student Notes Add Note × Teacher meeting 6/16/2025 • 1:19 PM Phone Call" at bounding box center [666, 316] width 1333 height 632
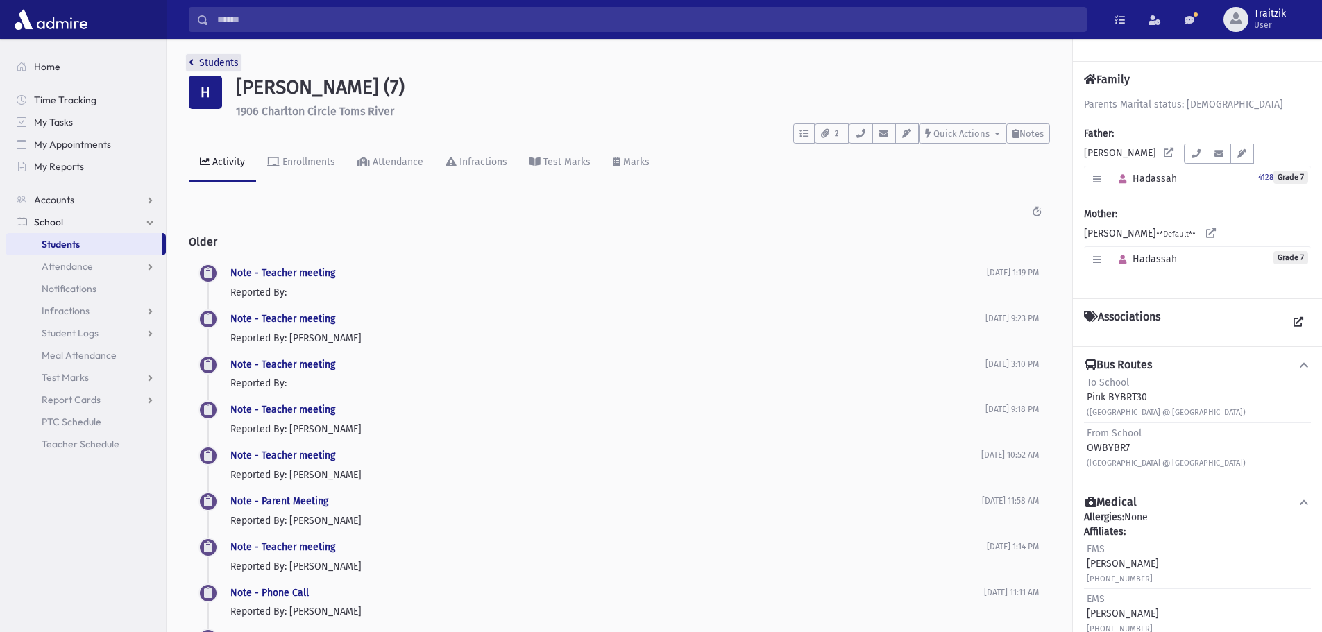
click at [190, 60] on icon "breadcrumb" at bounding box center [191, 63] width 5 height 10
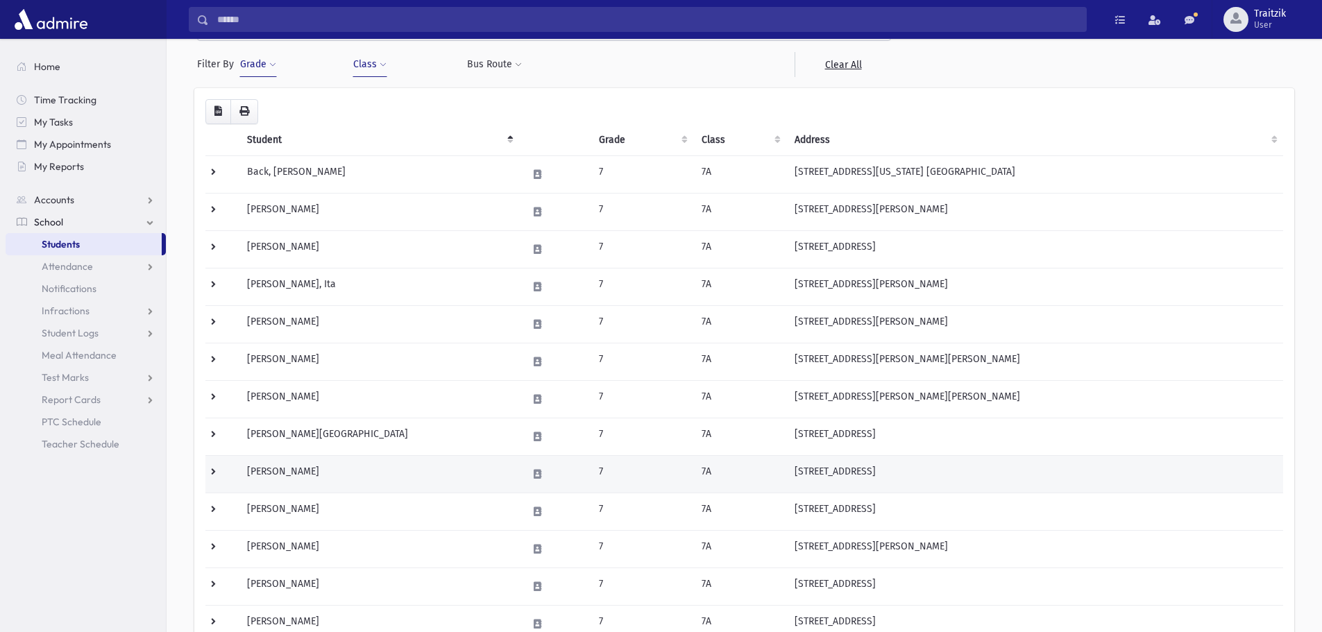
scroll to position [139, 0]
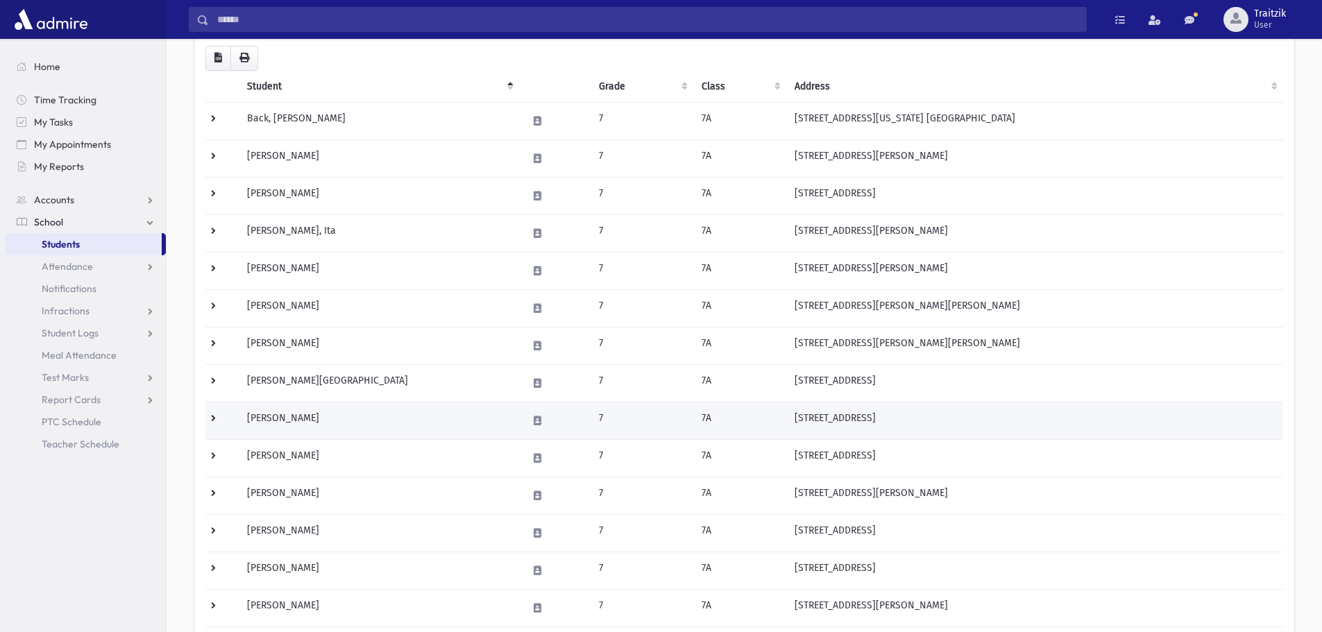
click at [367, 417] on td "Kaplan, Aliza" at bounding box center [379, 420] width 280 height 37
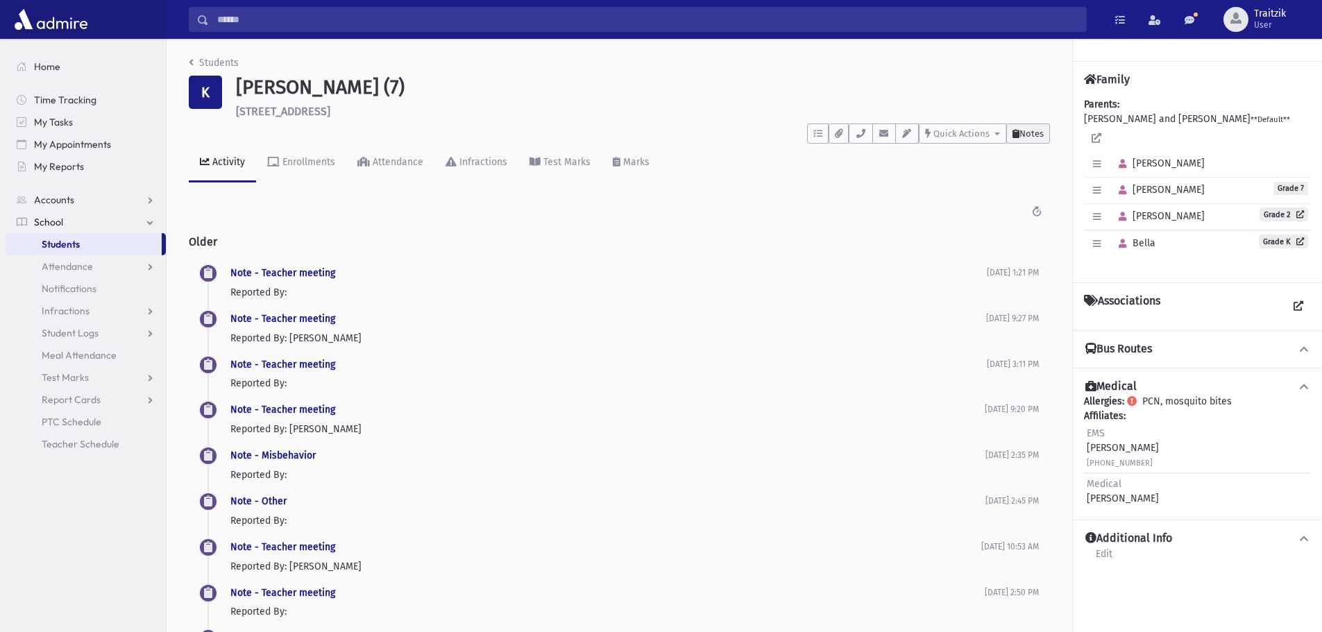
click at [1027, 141] on button "Notes" at bounding box center [1029, 134] width 44 height 20
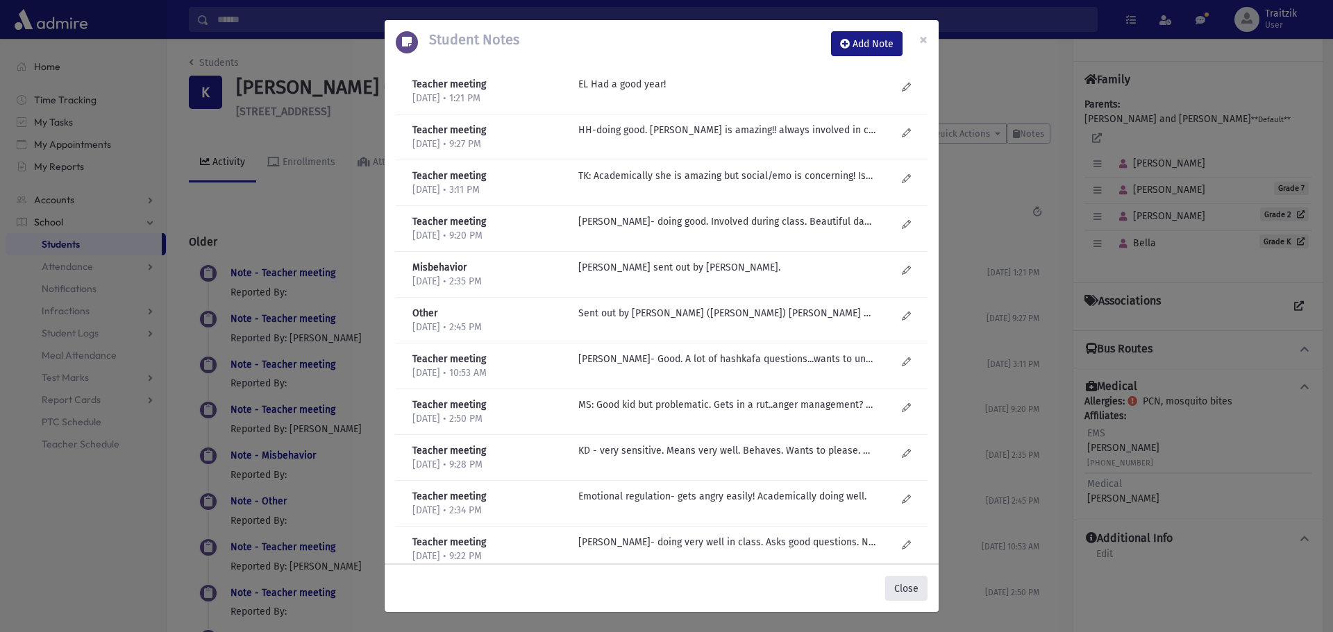
click at [907, 588] on button "Close" at bounding box center [906, 588] width 42 height 25
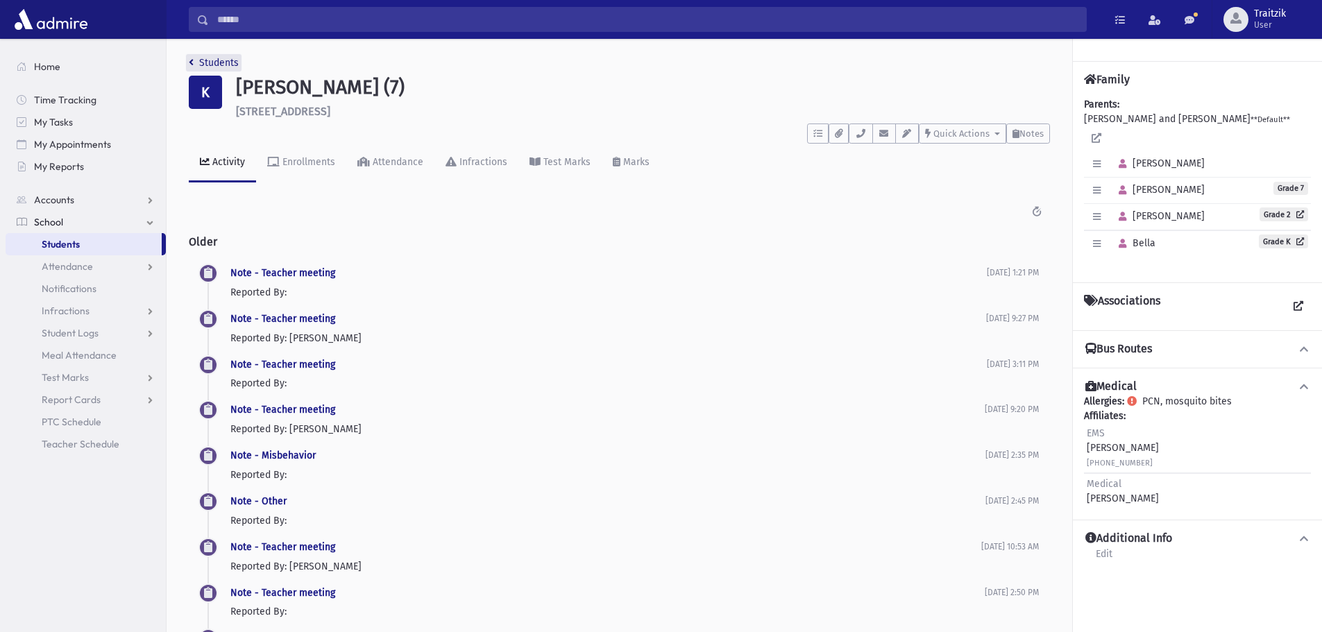
click at [198, 65] on link "Students" at bounding box center [214, 63] width 50 height 12
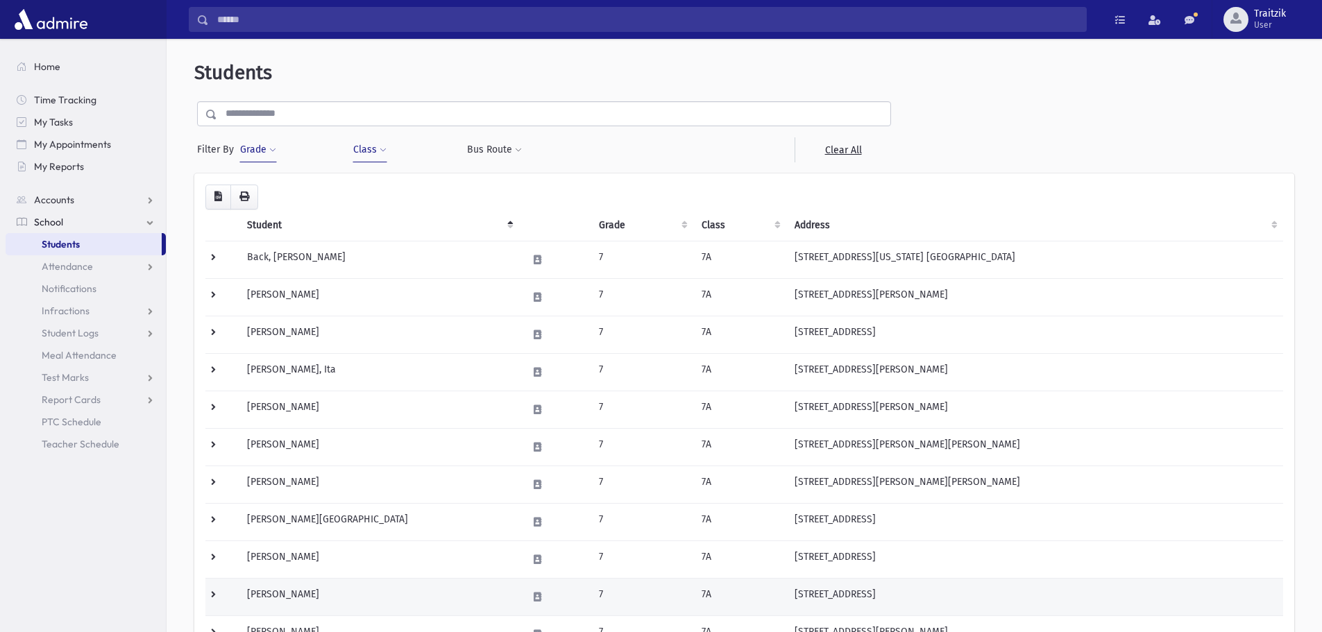
click at [272, 603] on td "Katz, Michal" at bounding box center [379, 596] width 280 height 37
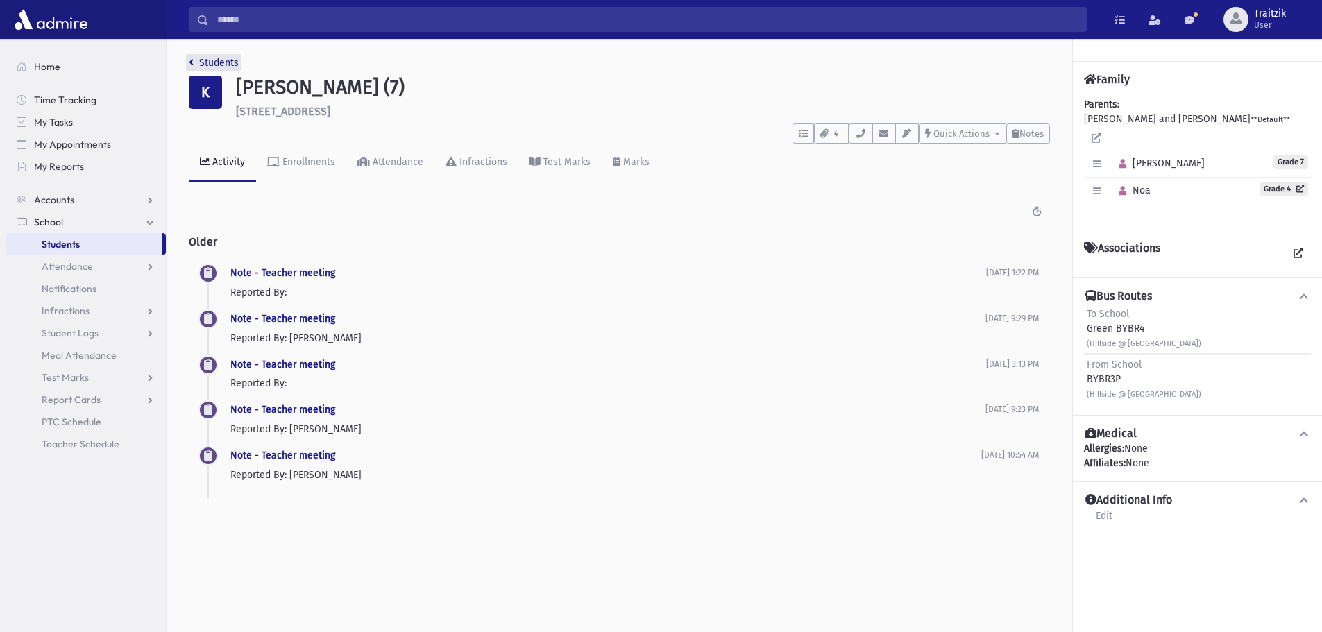
click at [190, 63] on icon "breadcrumb" at bounding box center [191, 63] width 5 height 10
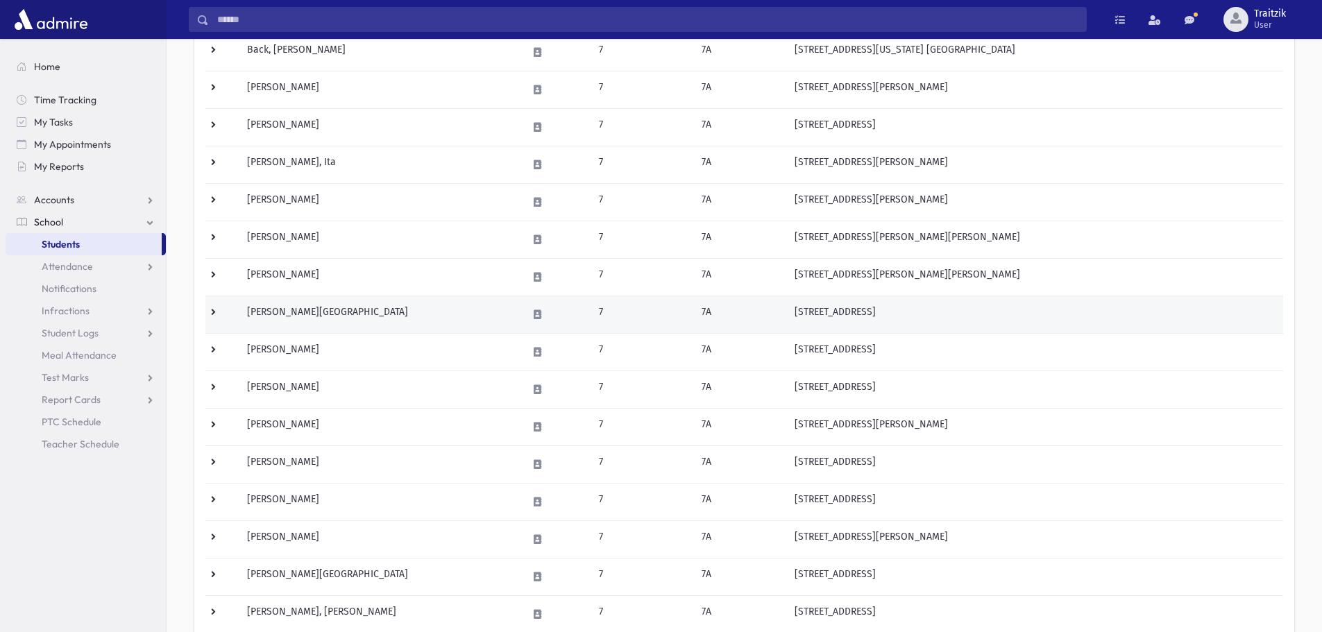
scroll to position [278, 0]
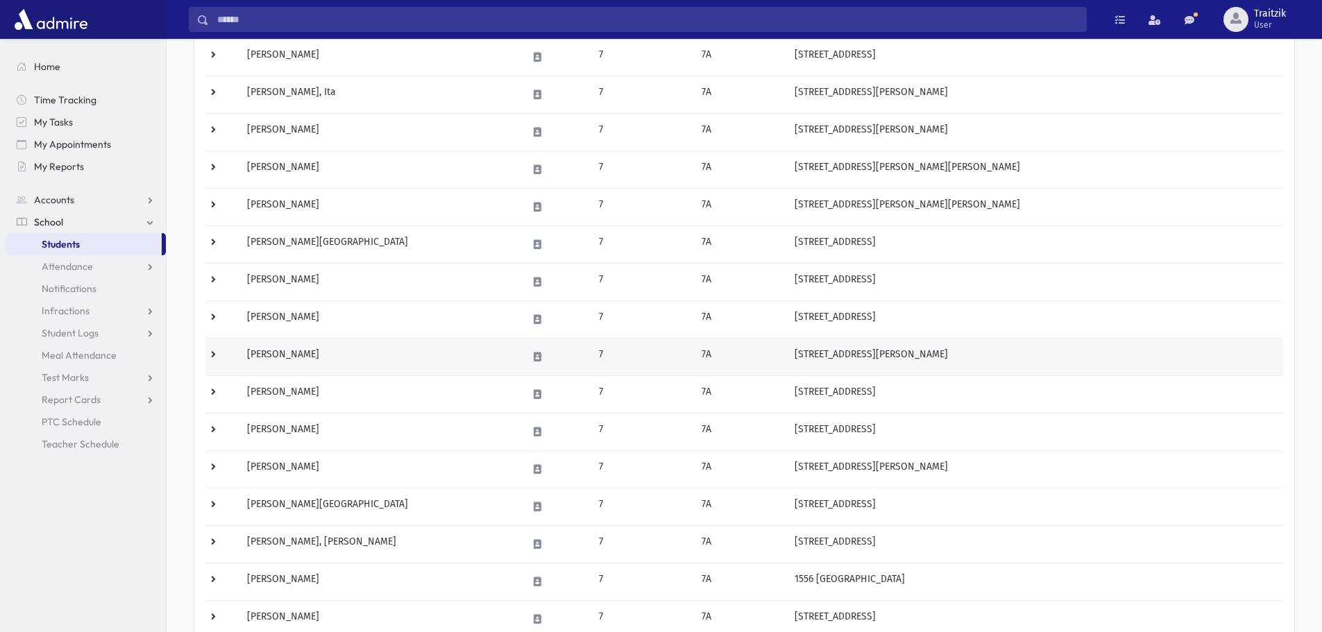
click at [328, 357] on td "Kessler, Chana Sara" at bounding box center [379, 356] width 280 height 37
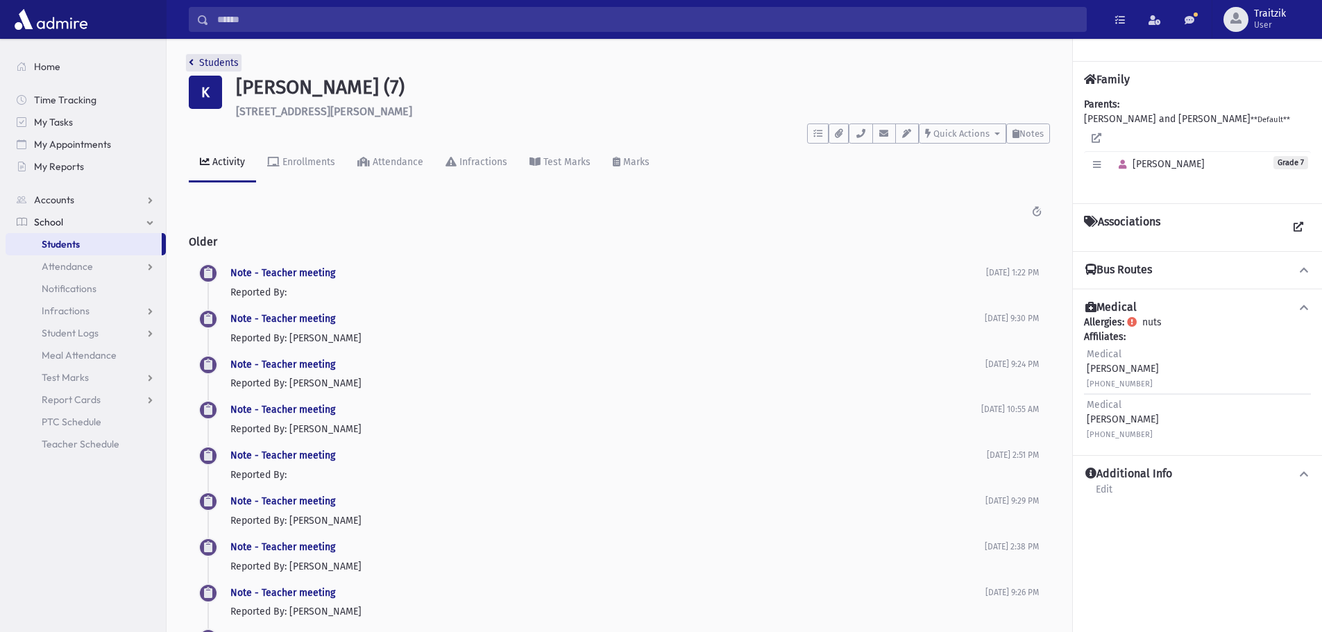
click at [193, 65] on icon "breadcrumb" at bounding box center [191, 63] width 5 height 10
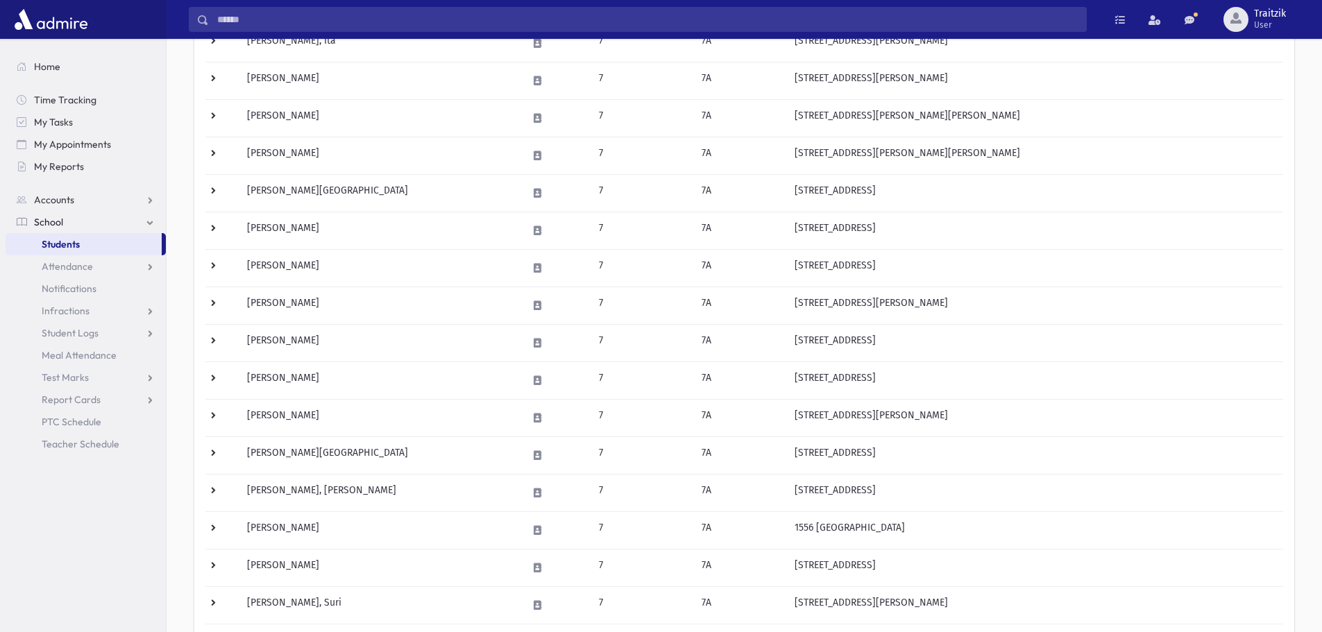
scroll to position [347, 0]
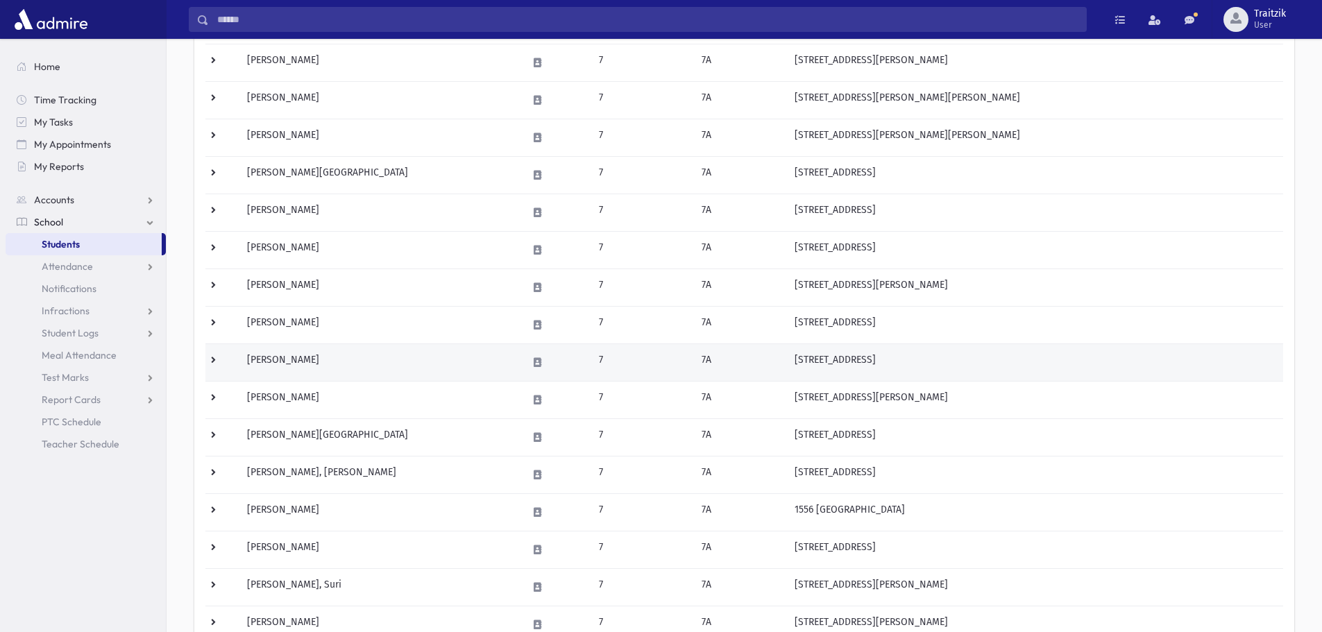
click at [293, 360] on td "[PERSON_NAME]" at bounding box center [379, 362] width 280 height 37
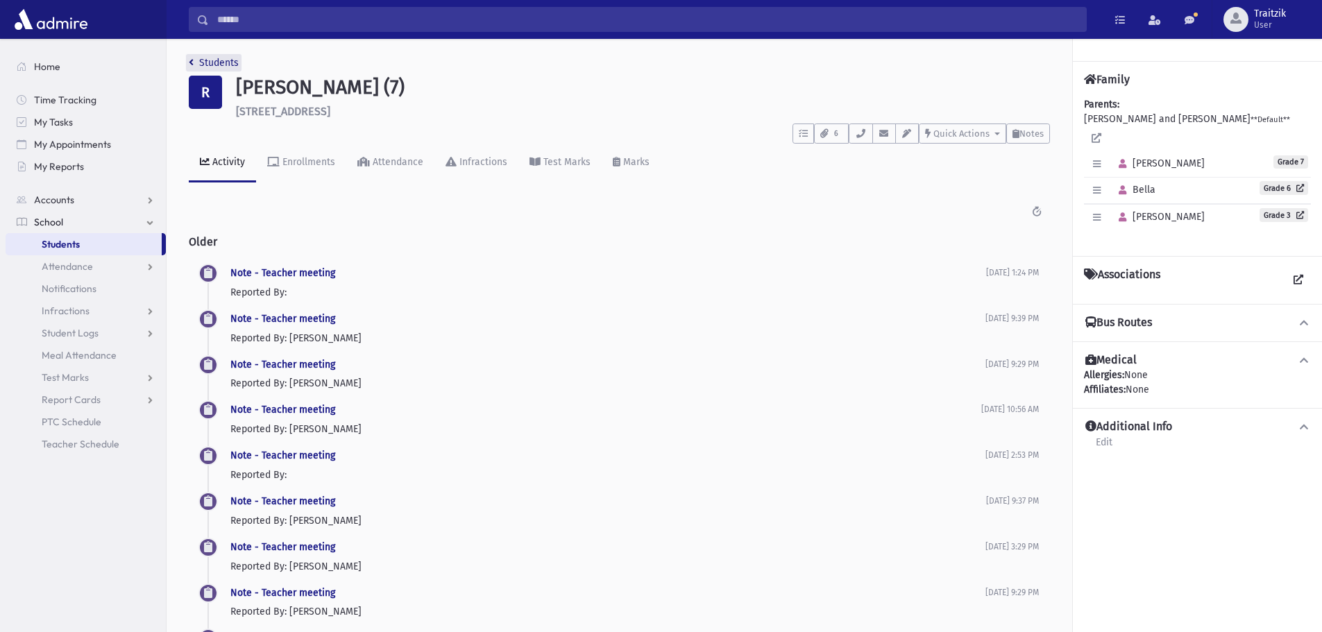
click at [194, 66] on link "Students" at bounding box center [214, 63] width 50 height 12
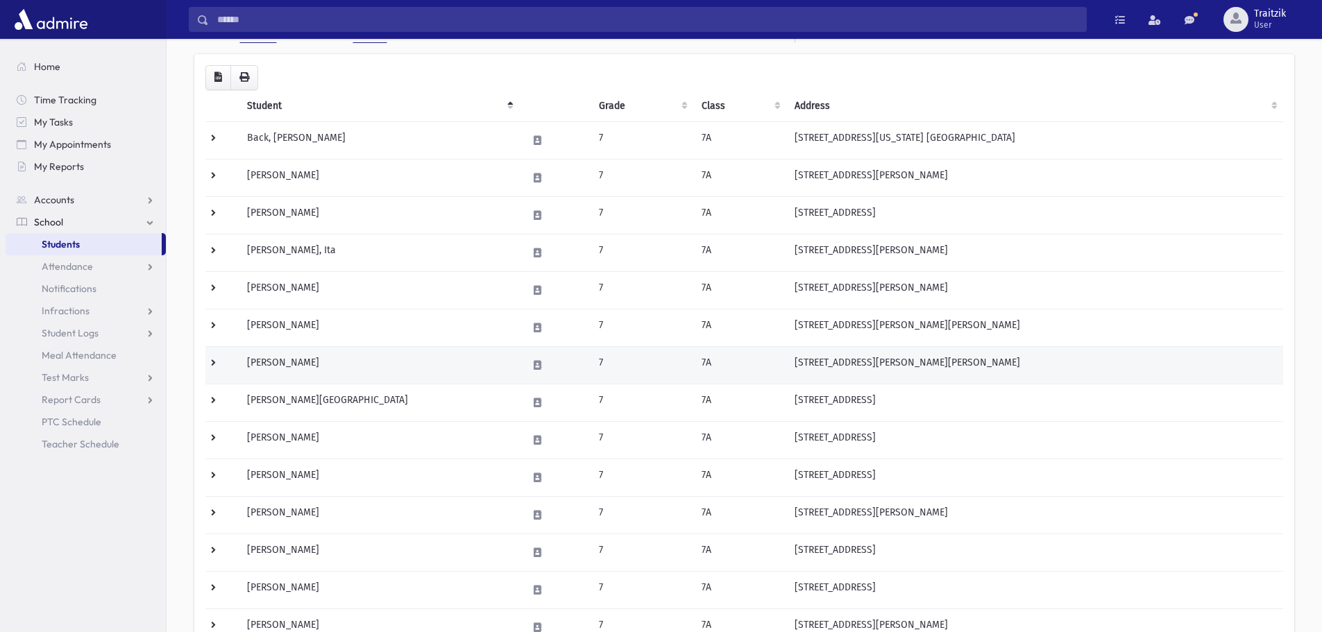
scroll to position [208, 0]
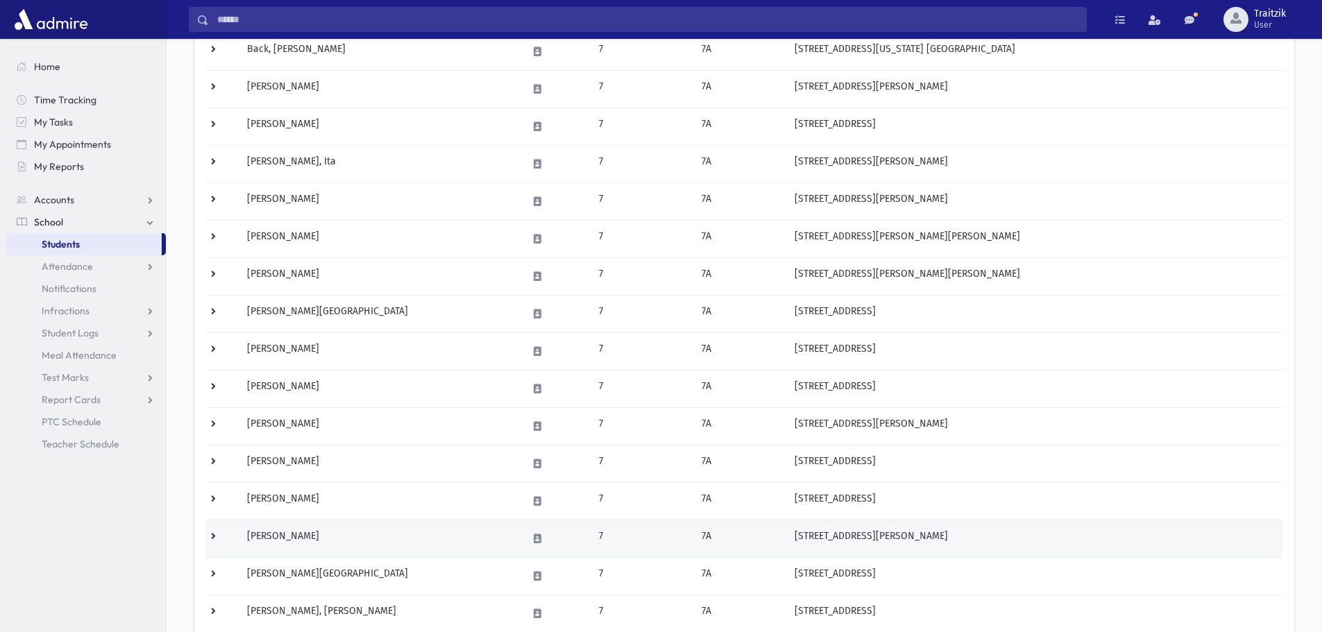
click at [287, 529] on td "Rosenzweig, Noa" at bounding box center [379, 538] width 280 height 37
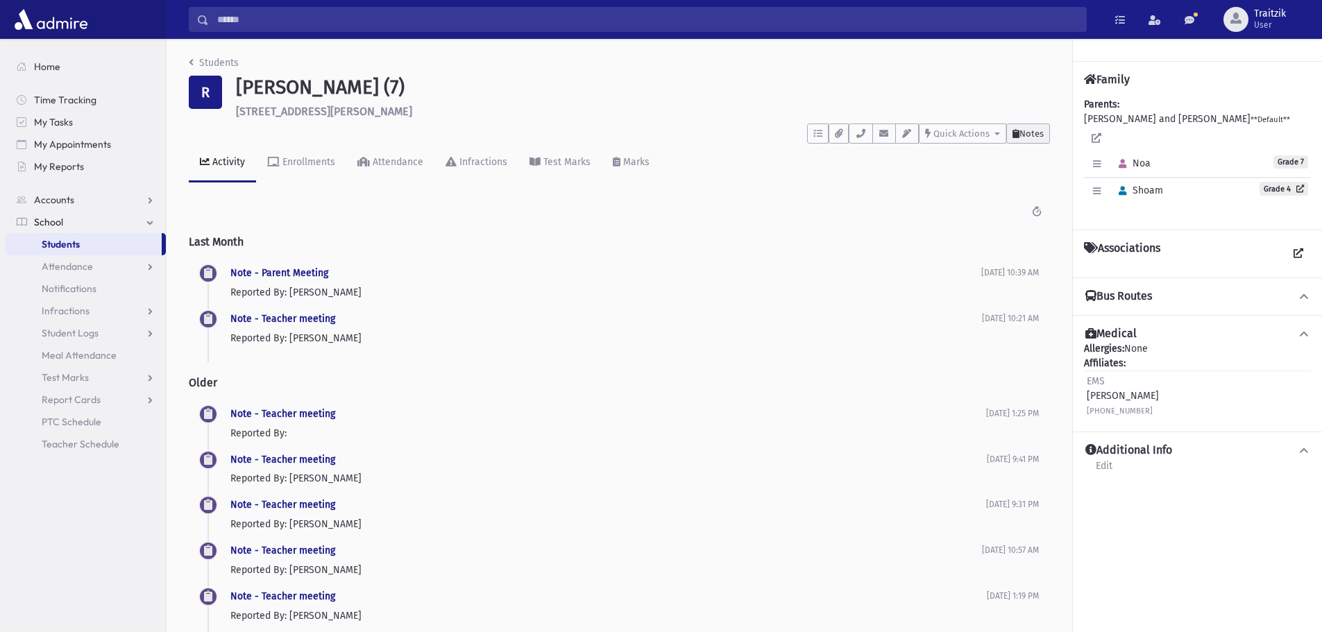
click at [1020, 137] on span "Notes" at bounding box center [1032, 133] width 24 height 10
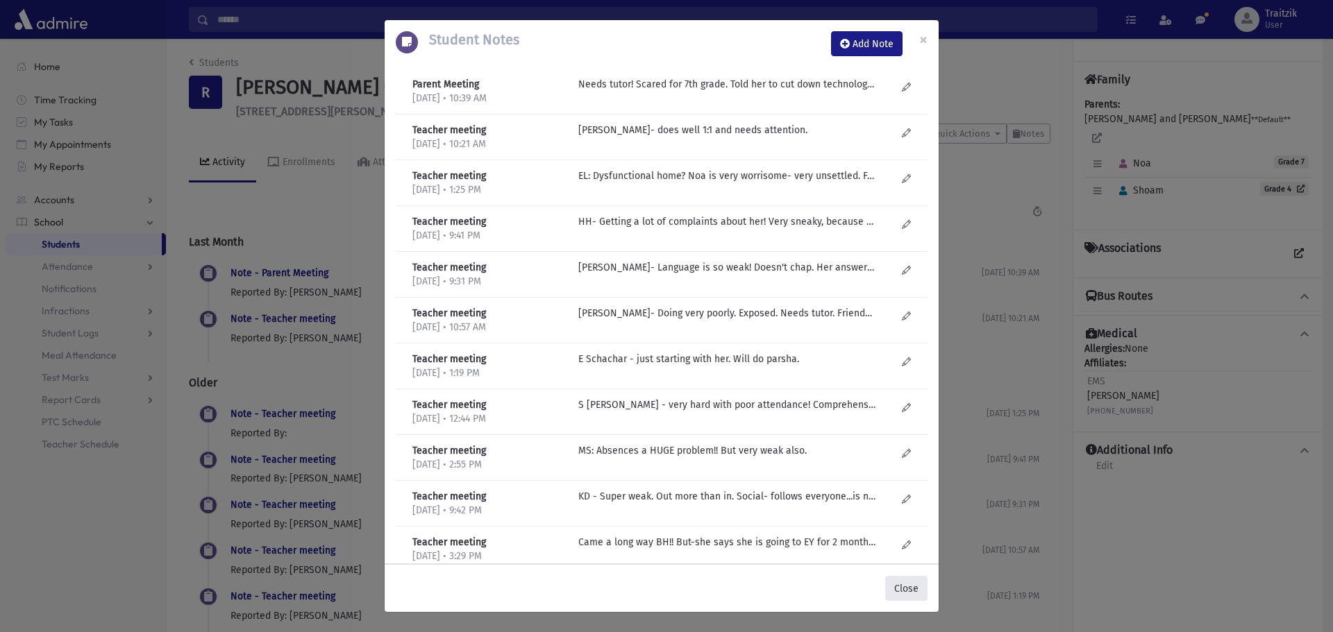
click at [902, 583] on button "Close" at bounding box center [906, 588] width 42 height 25
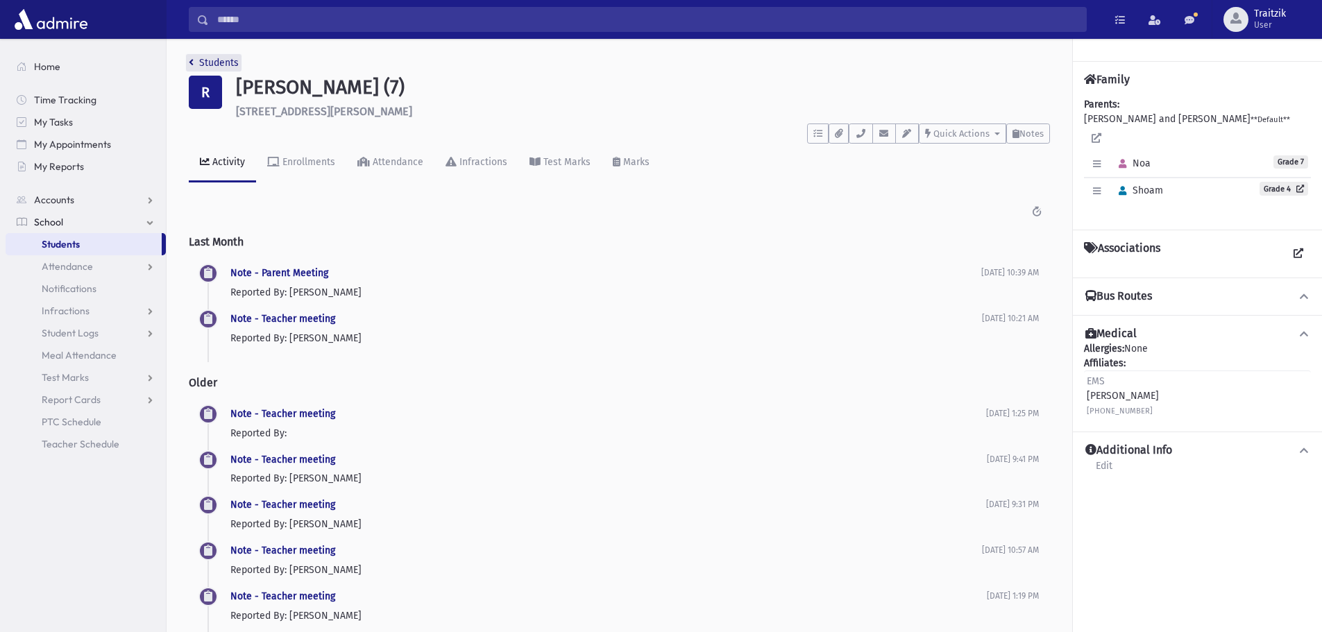
click at [192, 62] on icon "breadcrumb" at bounding box center [191, 63] width 5 height 10
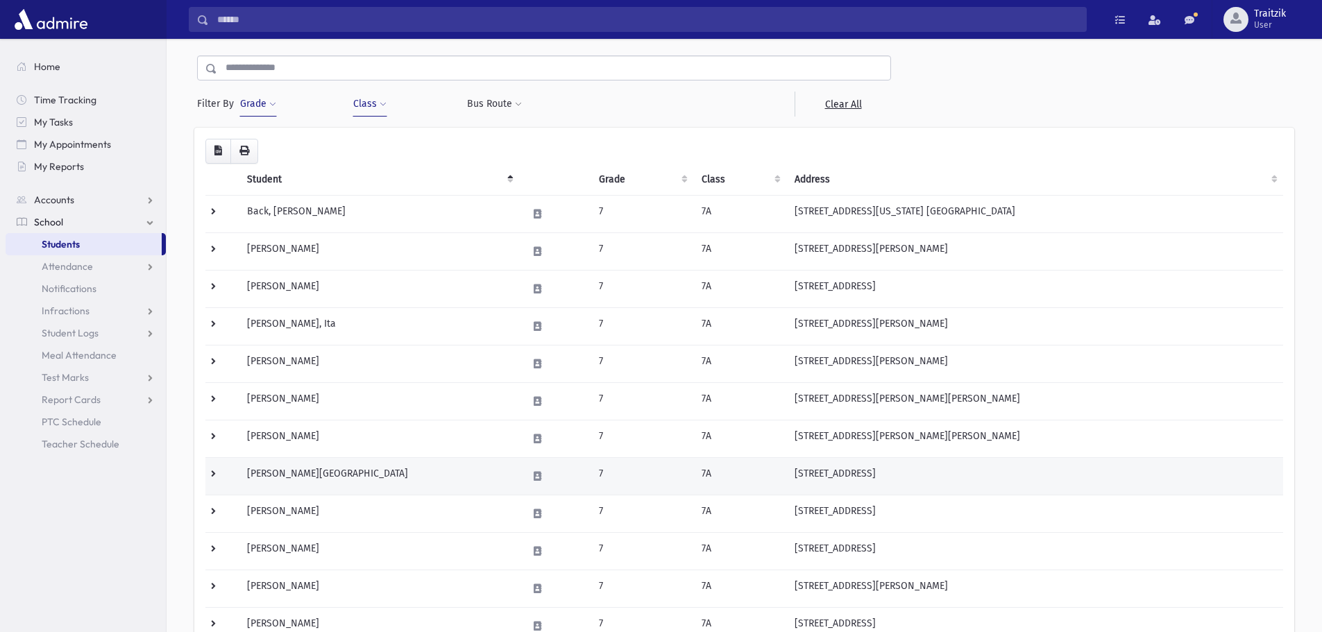
scroll to position [208, 0]
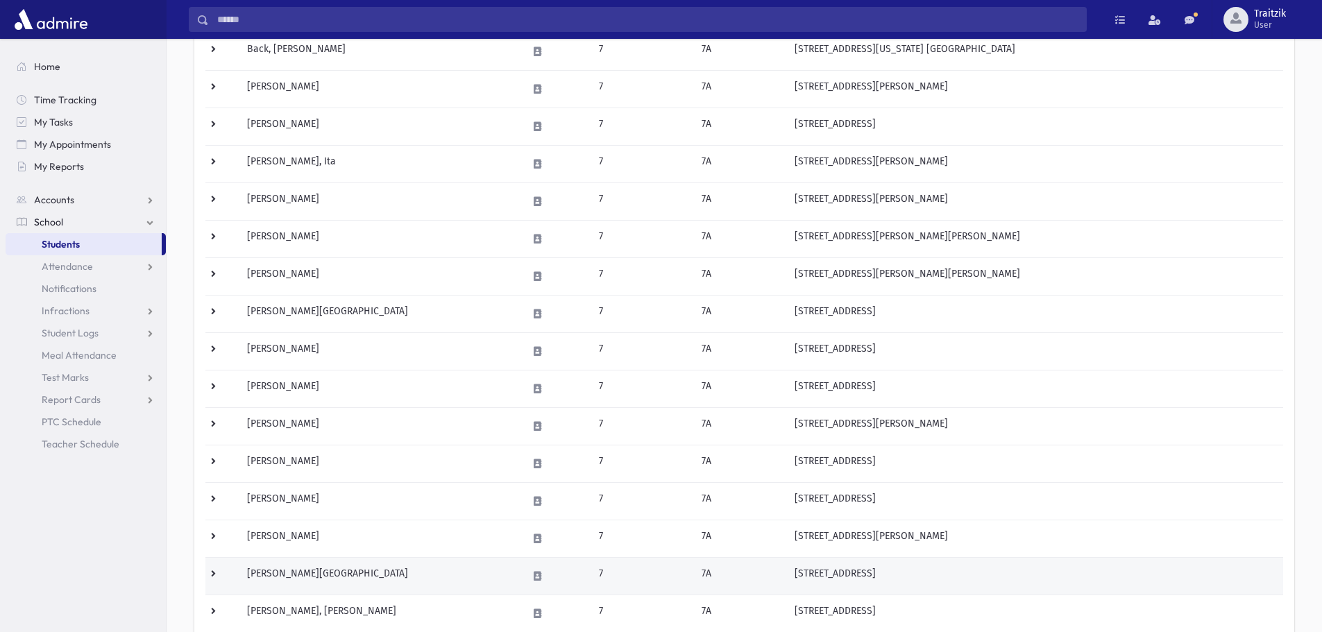
click at [385, 583] on td "[PERSON_NAME][GEOGRAPHIC_DATA]" at bounding box center [379, 575] width 280 height 37
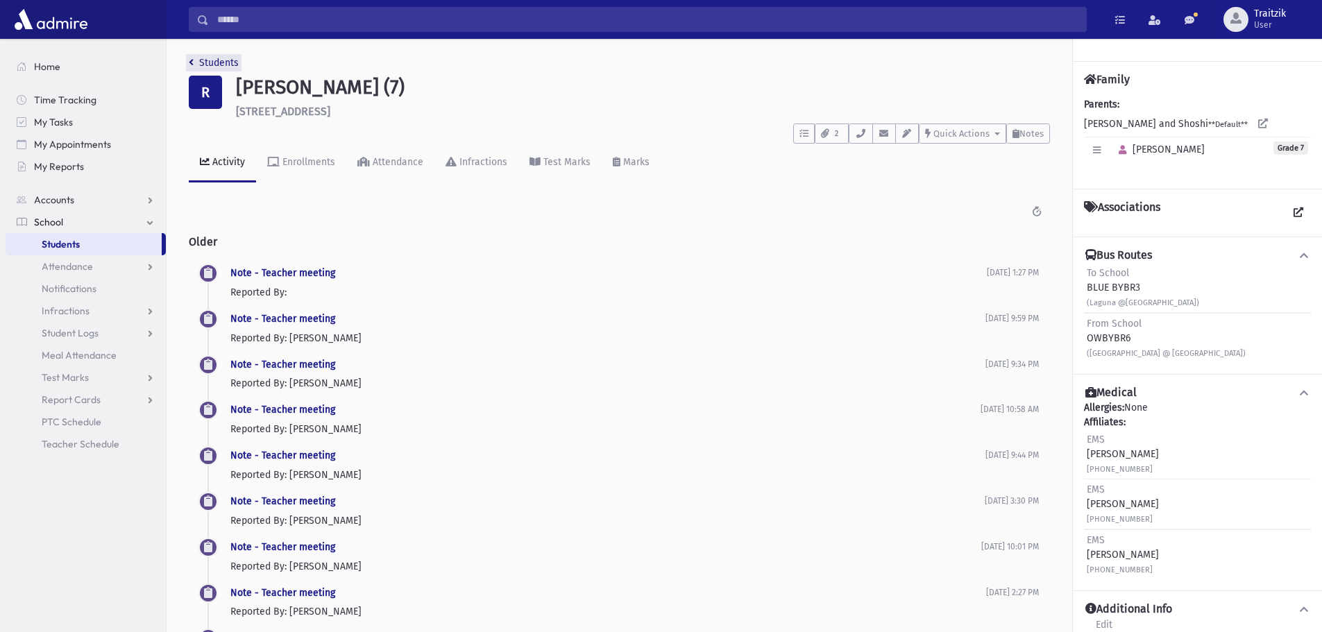
click at [190, 64] on icon "breadcrumb" at bounding box center [191, 63] width 5 height 10
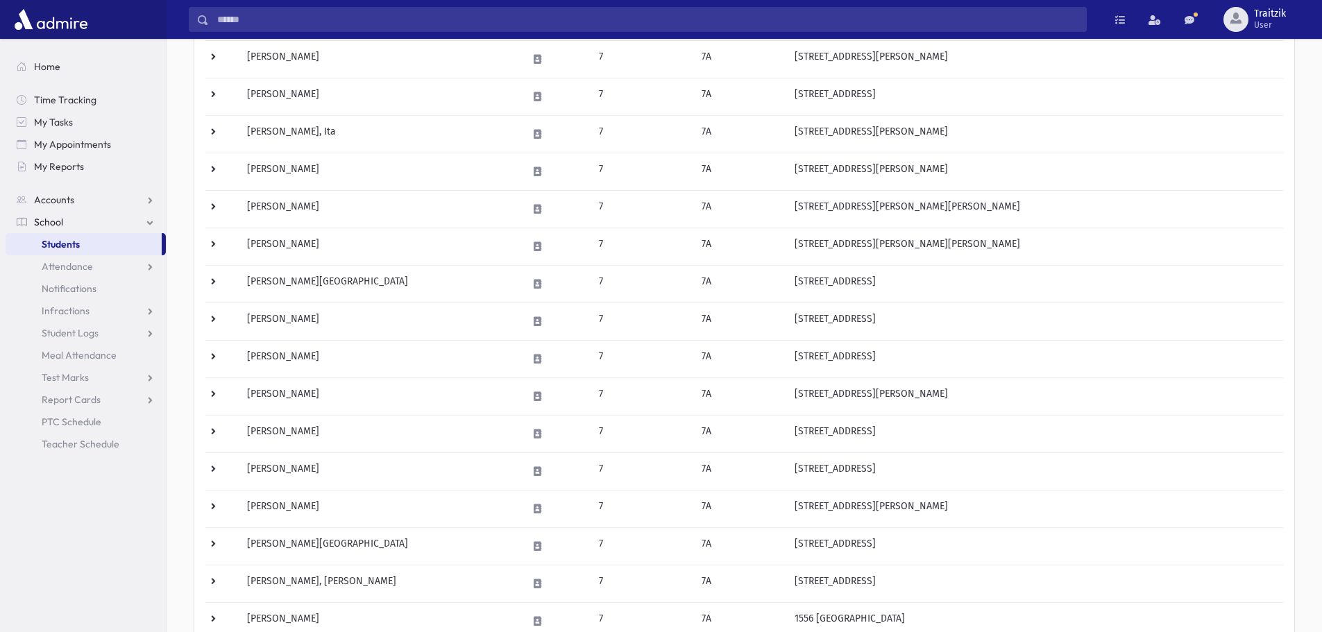
scroll to position [245, 0]
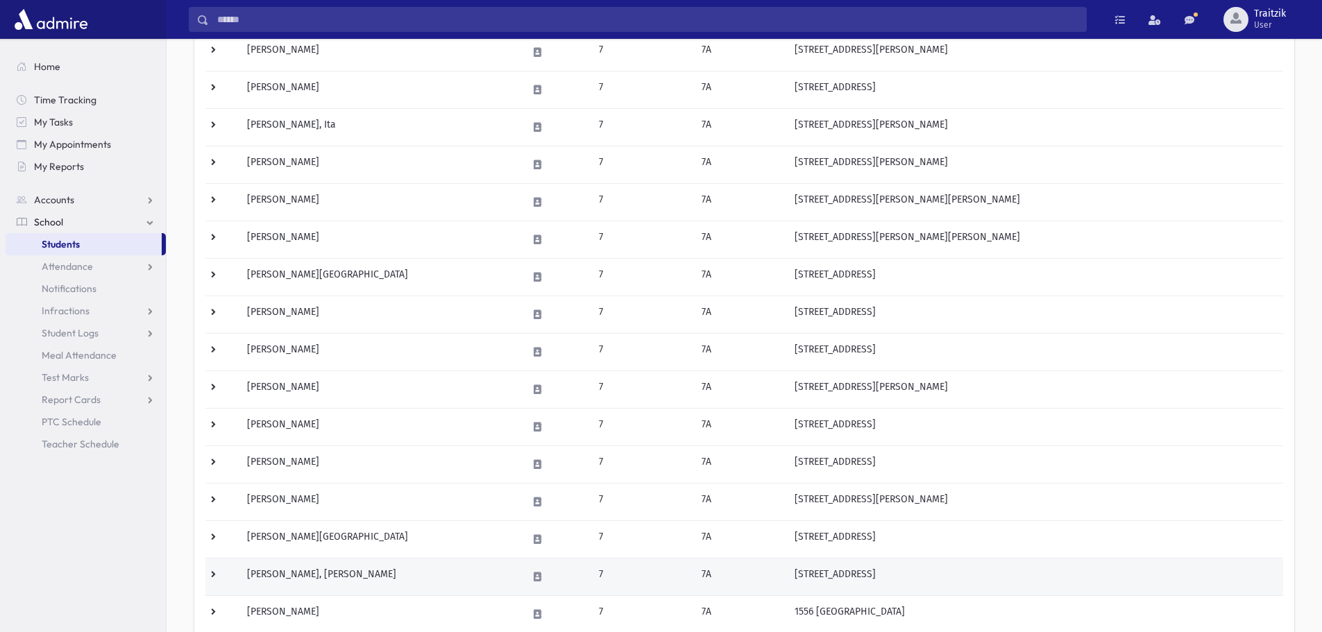
click at [317, 582] on td "[PERSON_NAME], [PERSON_NAME]" at bounding box center [379, 576] width 280 height 37
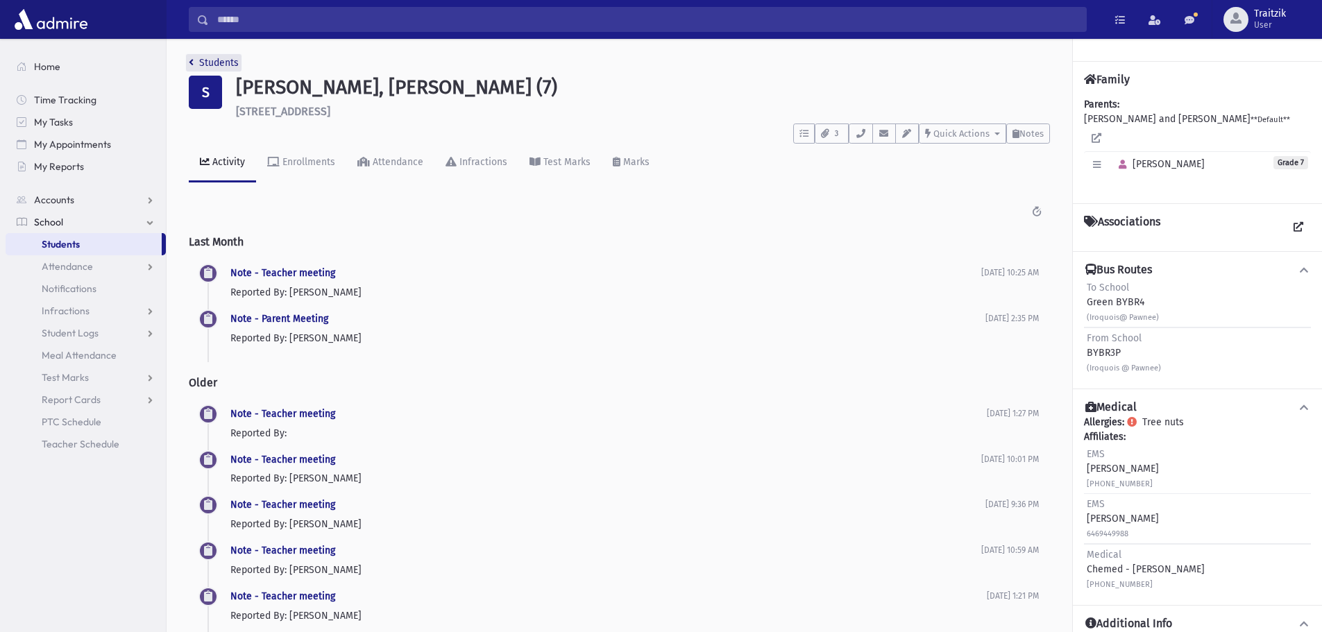
click at [192, 60] on icon "breadcrumb" at bounding box center [191, 63] width 5 height 10
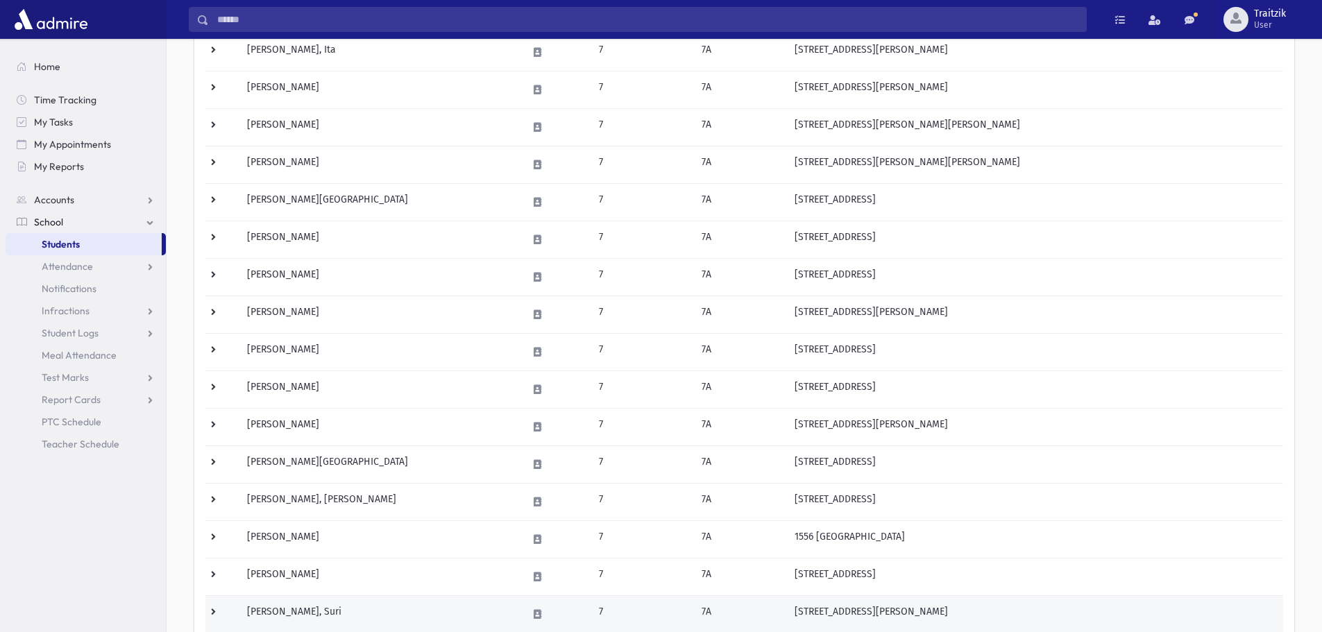
scroll to position [486, 0]
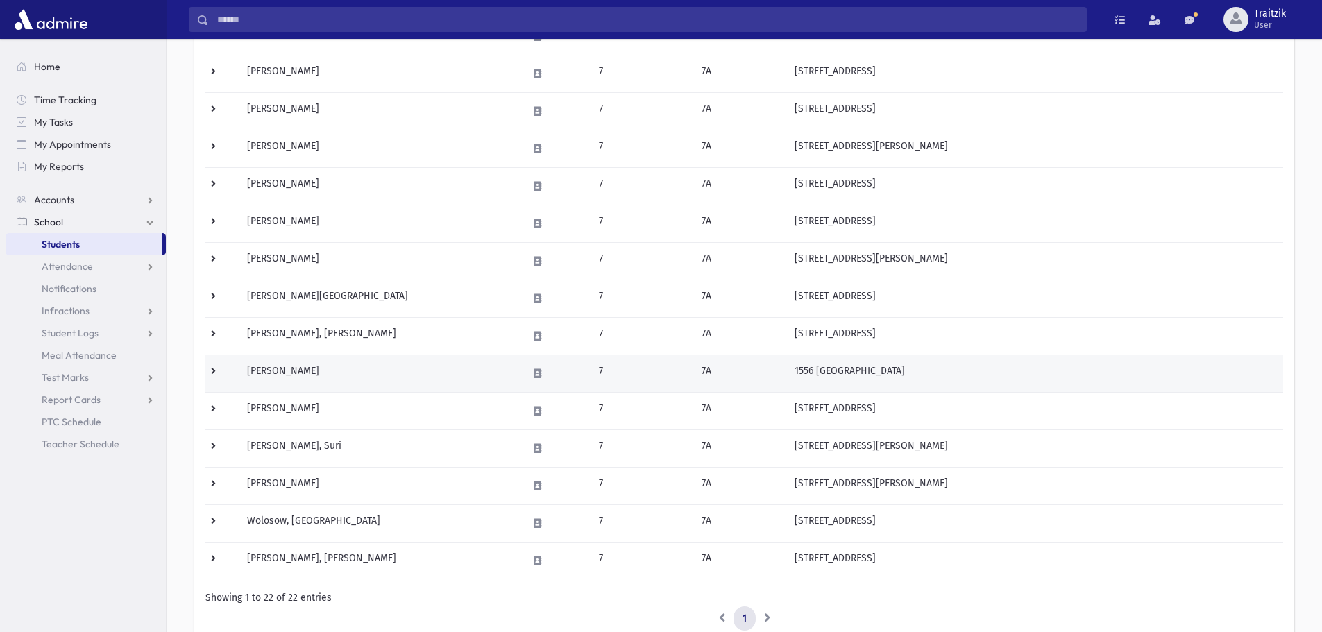
click at [337, 381] on td "[PERSON_NAME]" at bounding box center [379, 373] width 280 height 37
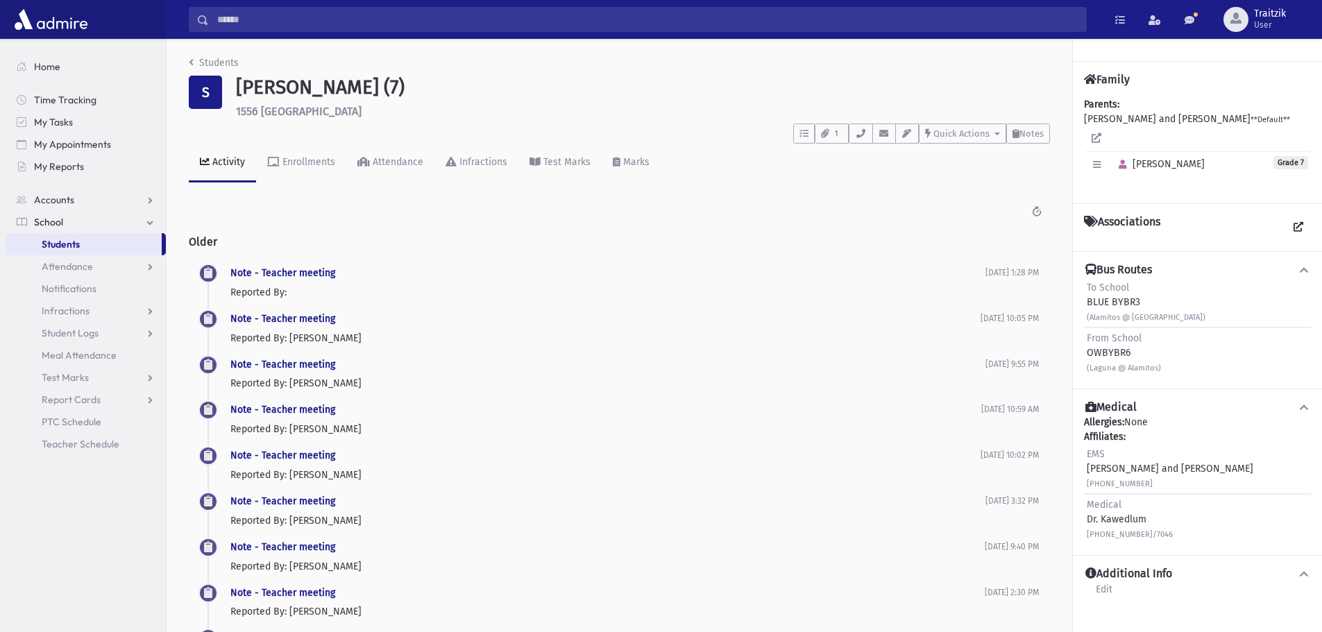
click at [190, 60] on icon "breadcrumb" at bounding box center [191, 63] width 5 height 10
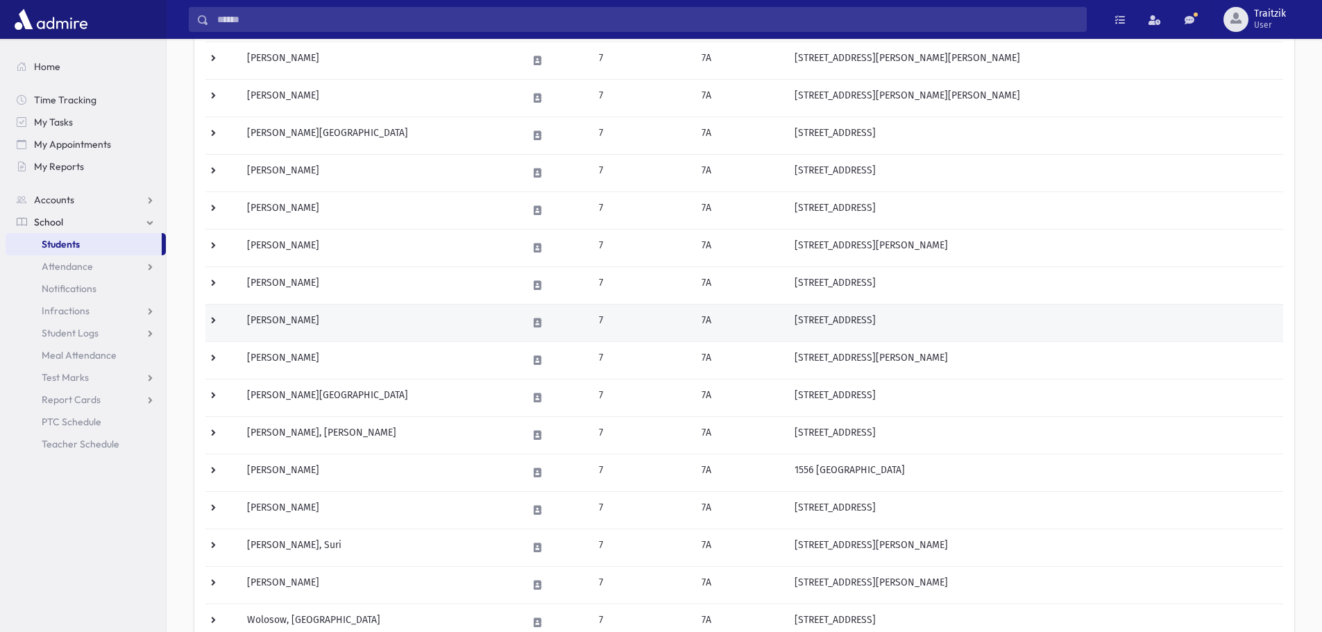
scroll to position [417, 0]
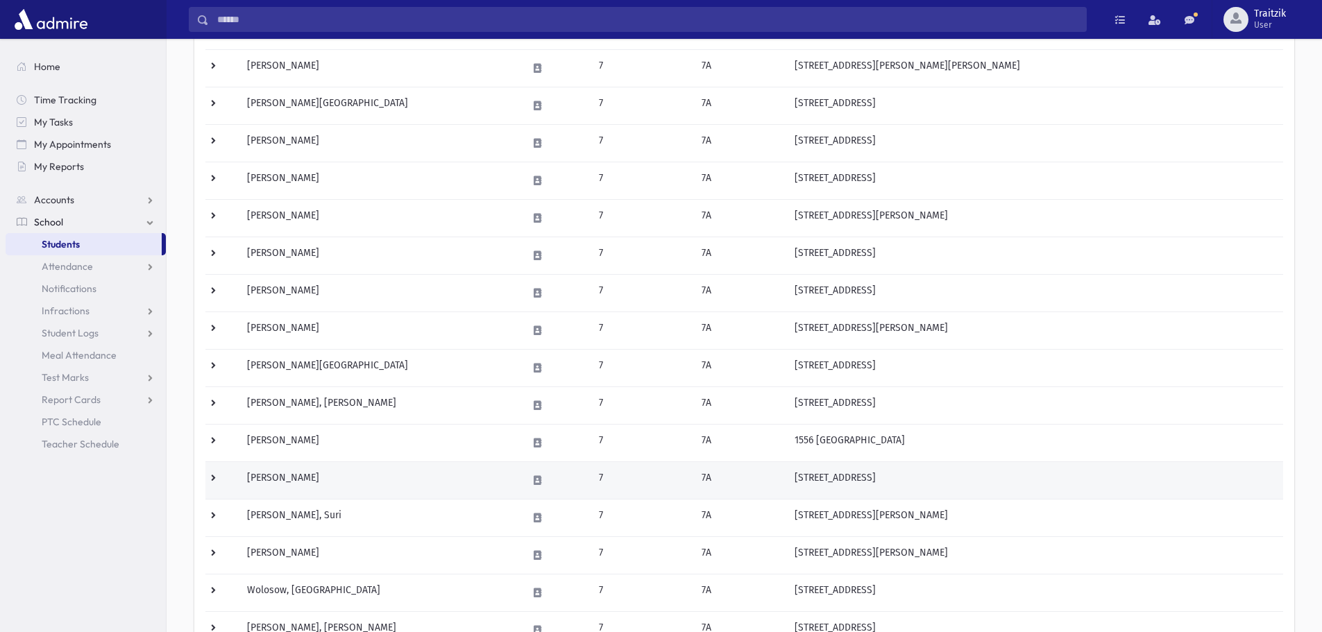
click at [321, 481] on td "Volovik, Rochel" at bounding box center [379, 480] width 280 height 37
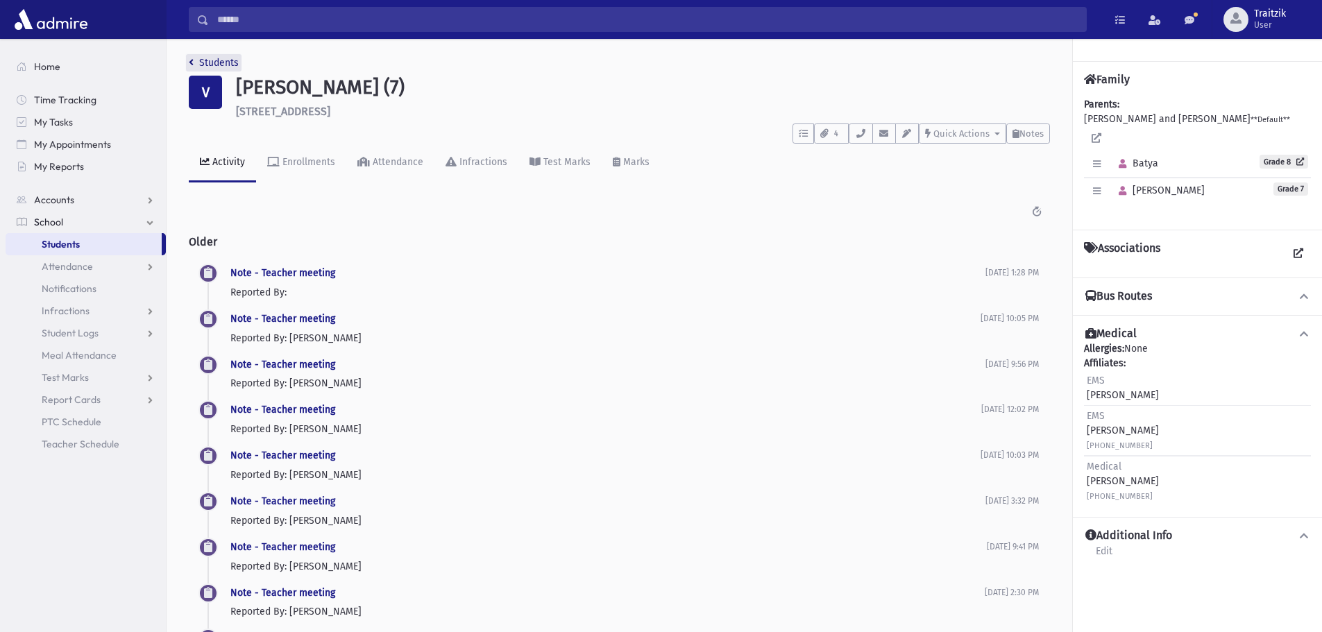
click at [192, 60] on icon "breadcrumb" at bounding box center [191, 63] width 5 height 10
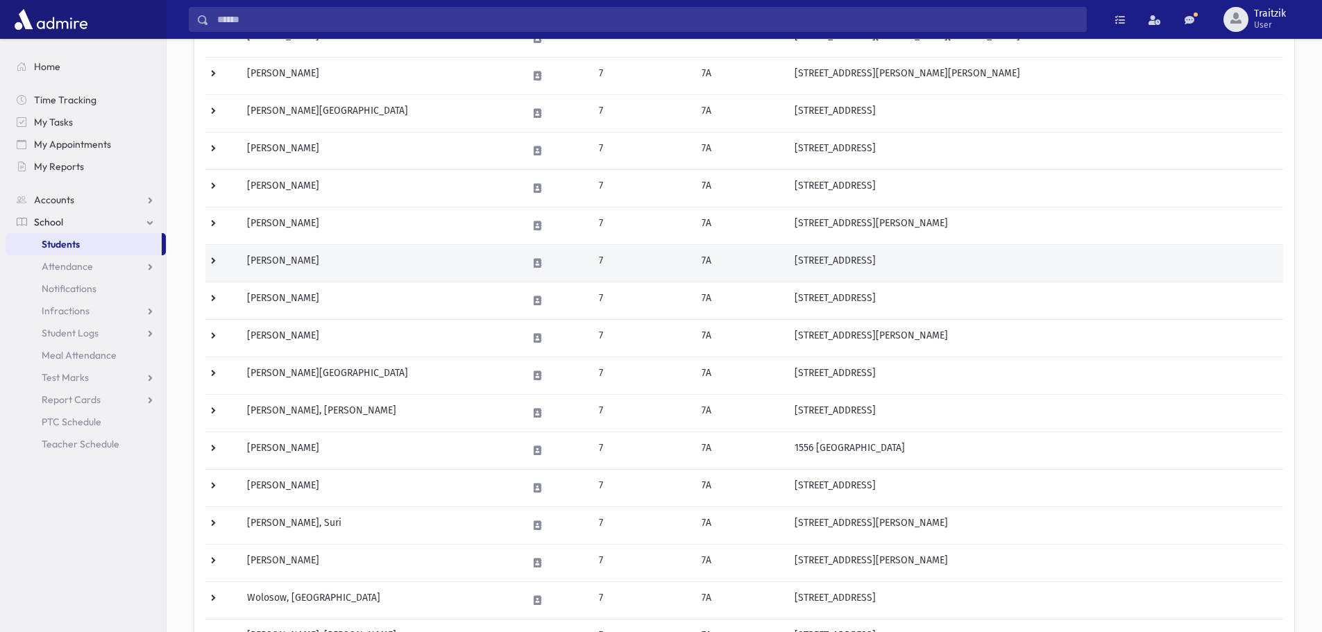
scroll to position [417, 0]
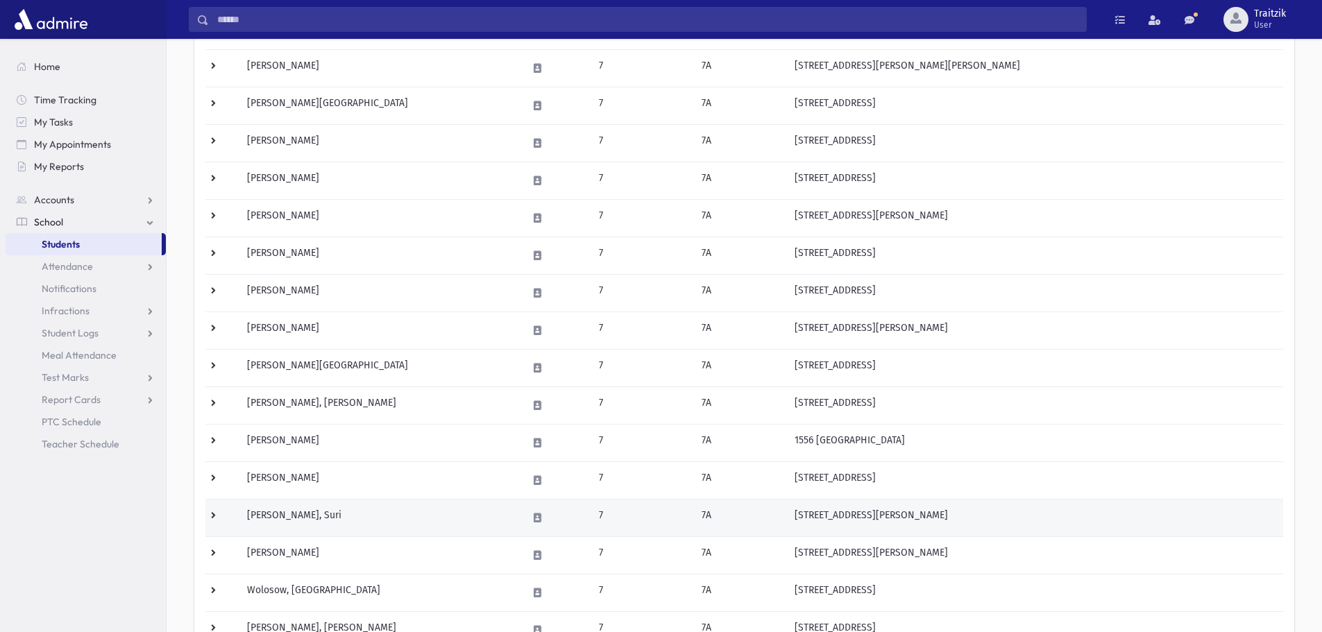
click at [310, 519] on td "Wagschal, Suri" at bounding box center [379, 517] width 280 height 37
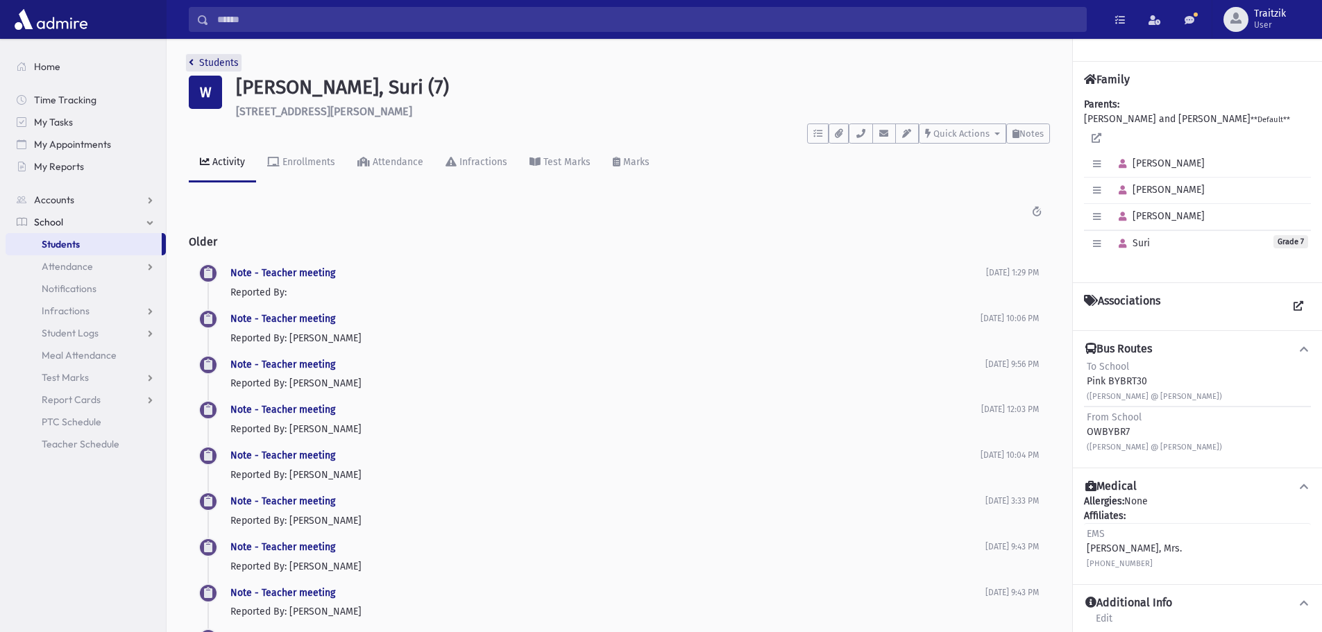
click at [193, 62] on icon "breadcrumb" at bounding box center [191, 63] width 5 height 10
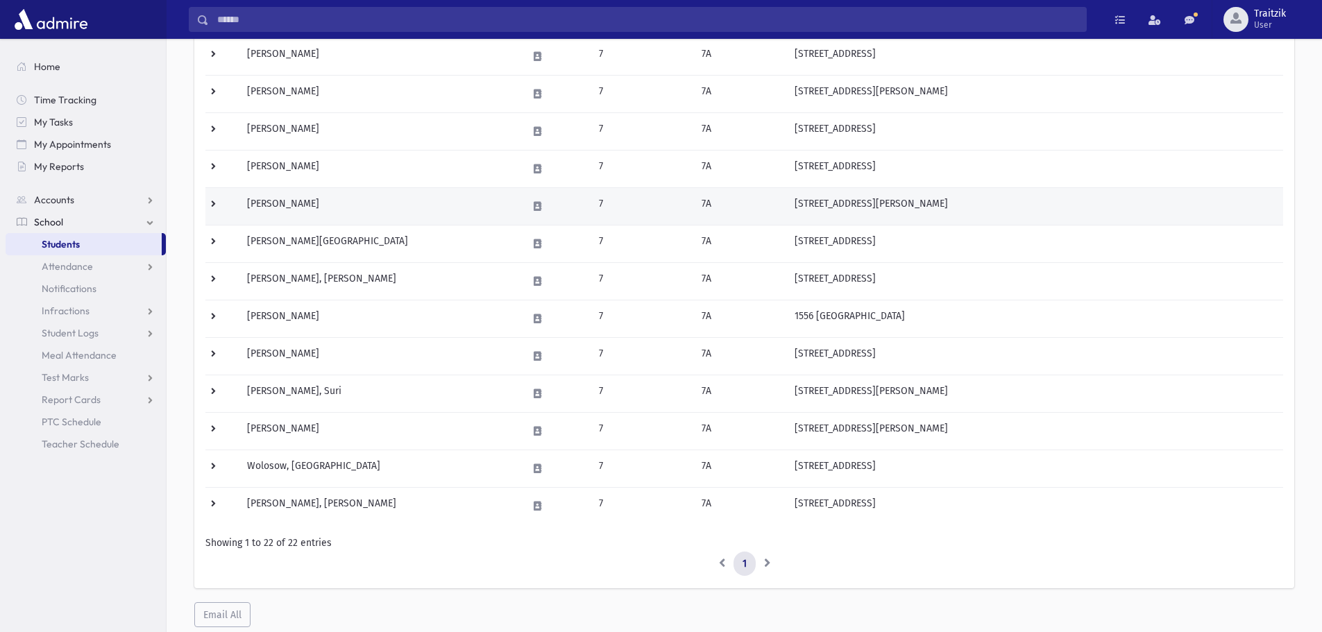
scroll to position [555, 0]
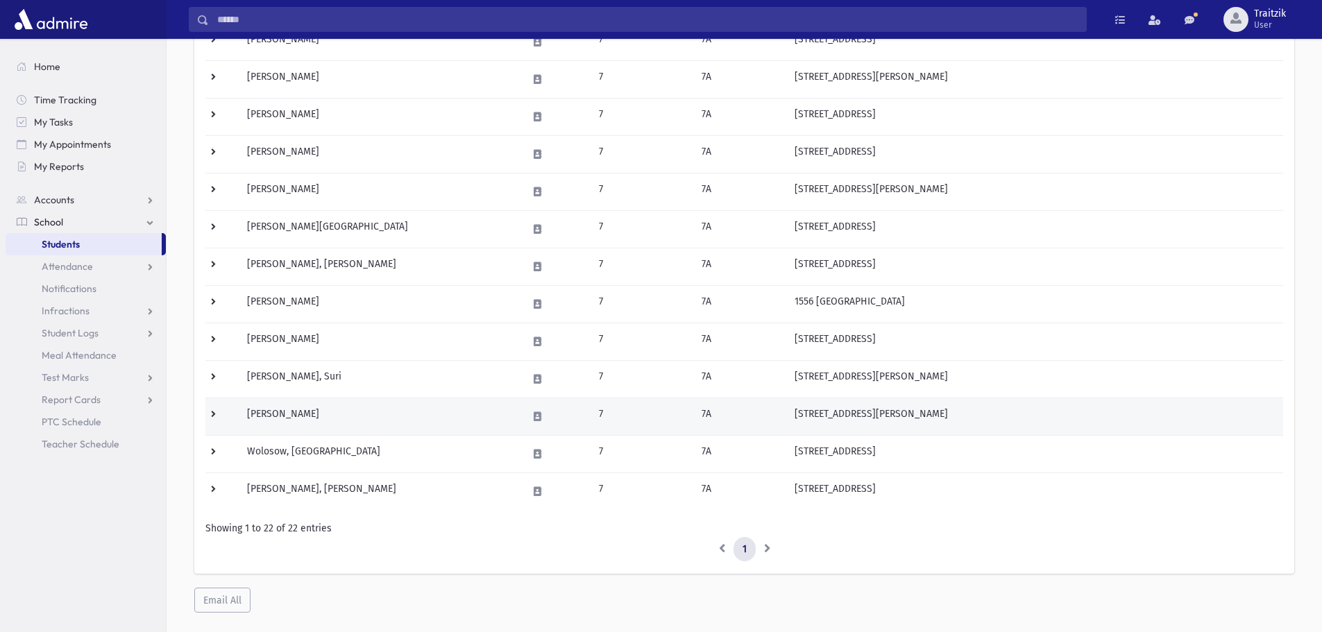
click at [315, 423] on td "Wenger, Atara" at bounding box center [379, 416] width 280 height 37
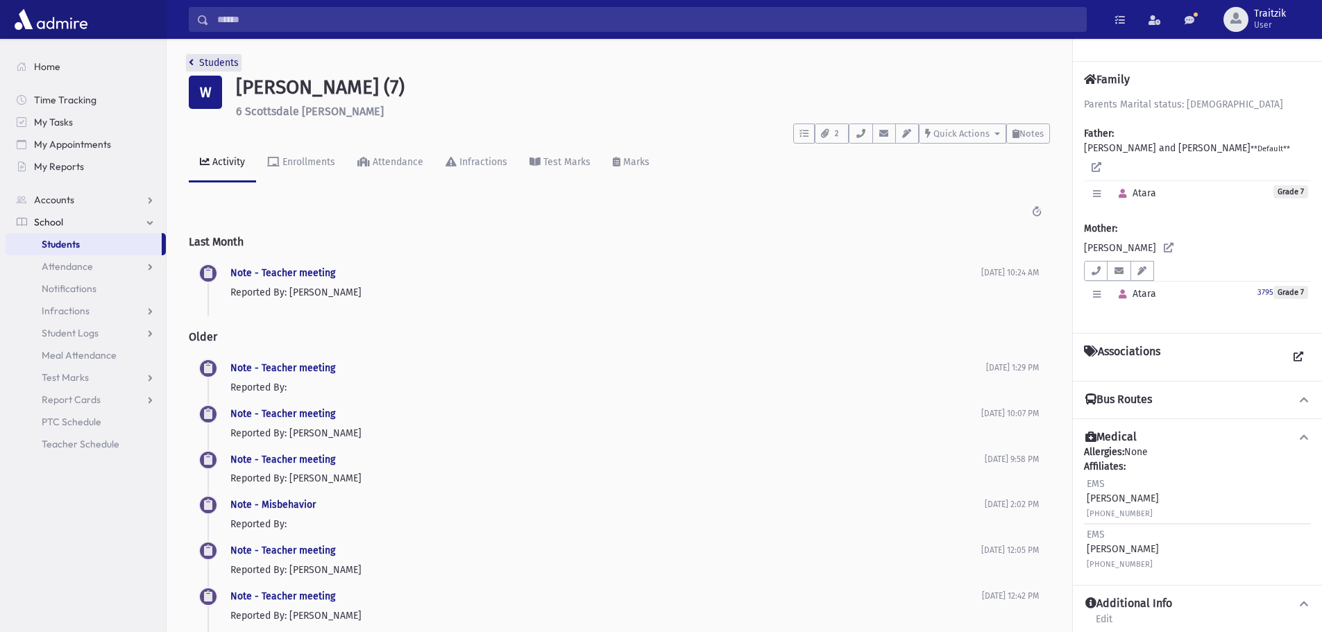
click at [190, 61] on icon "breadcrumb" at bounding box center [191, 63] width 5 height 10
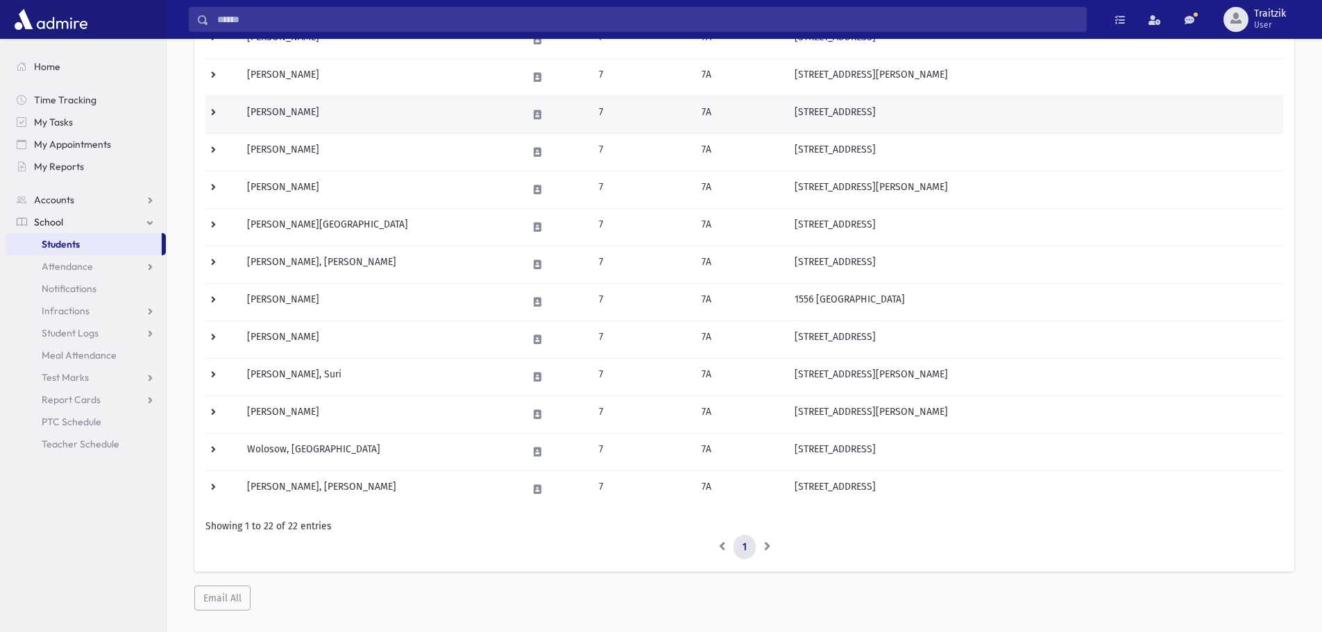
scroll to position [584, 0]
